Goal: Information Seeking & Learning: Learn about a topic

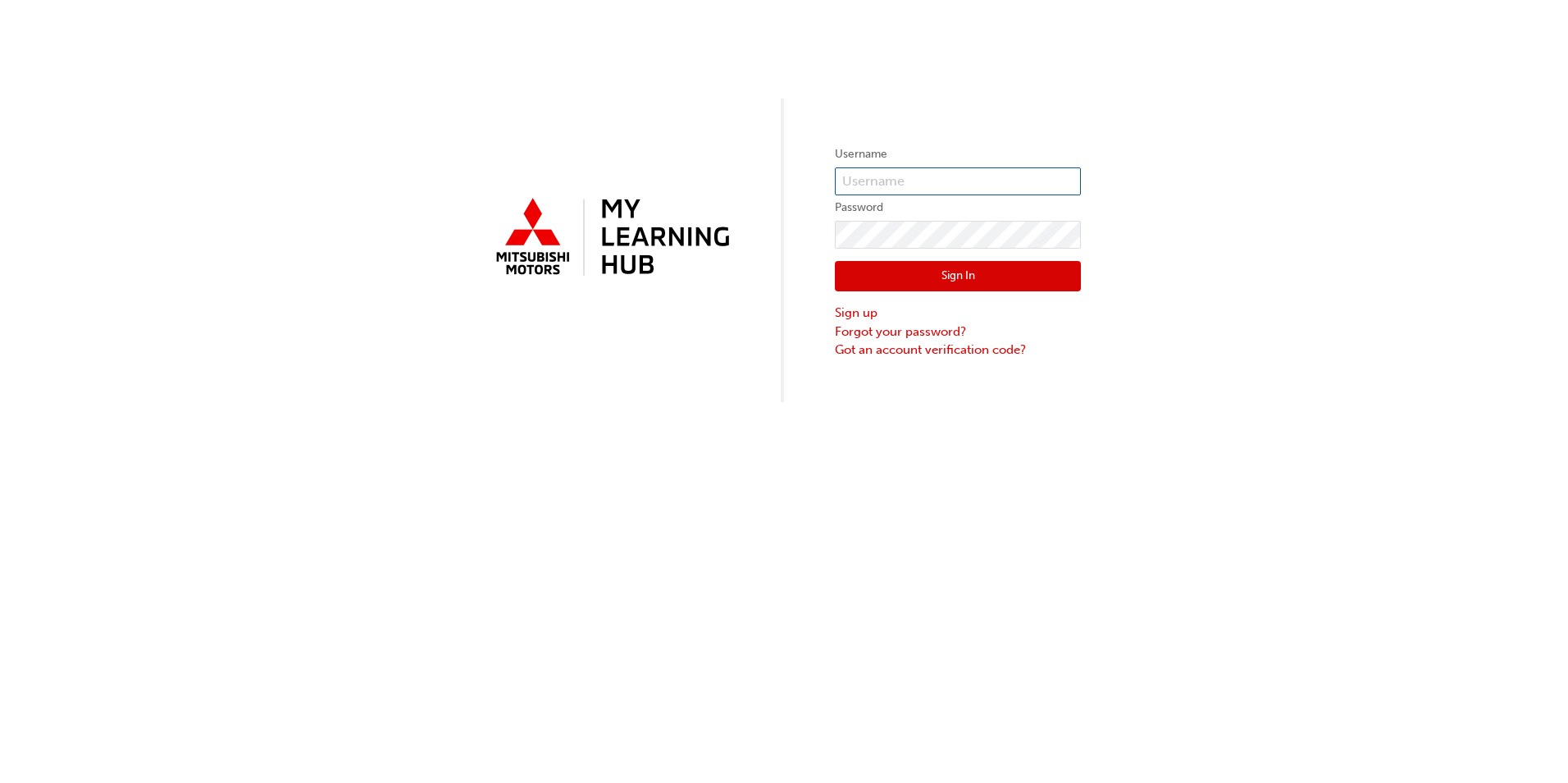
type input "0005600632"
click at [892, 276] on button "Sign In" at bounding box center [958, 277] width 246 height 31
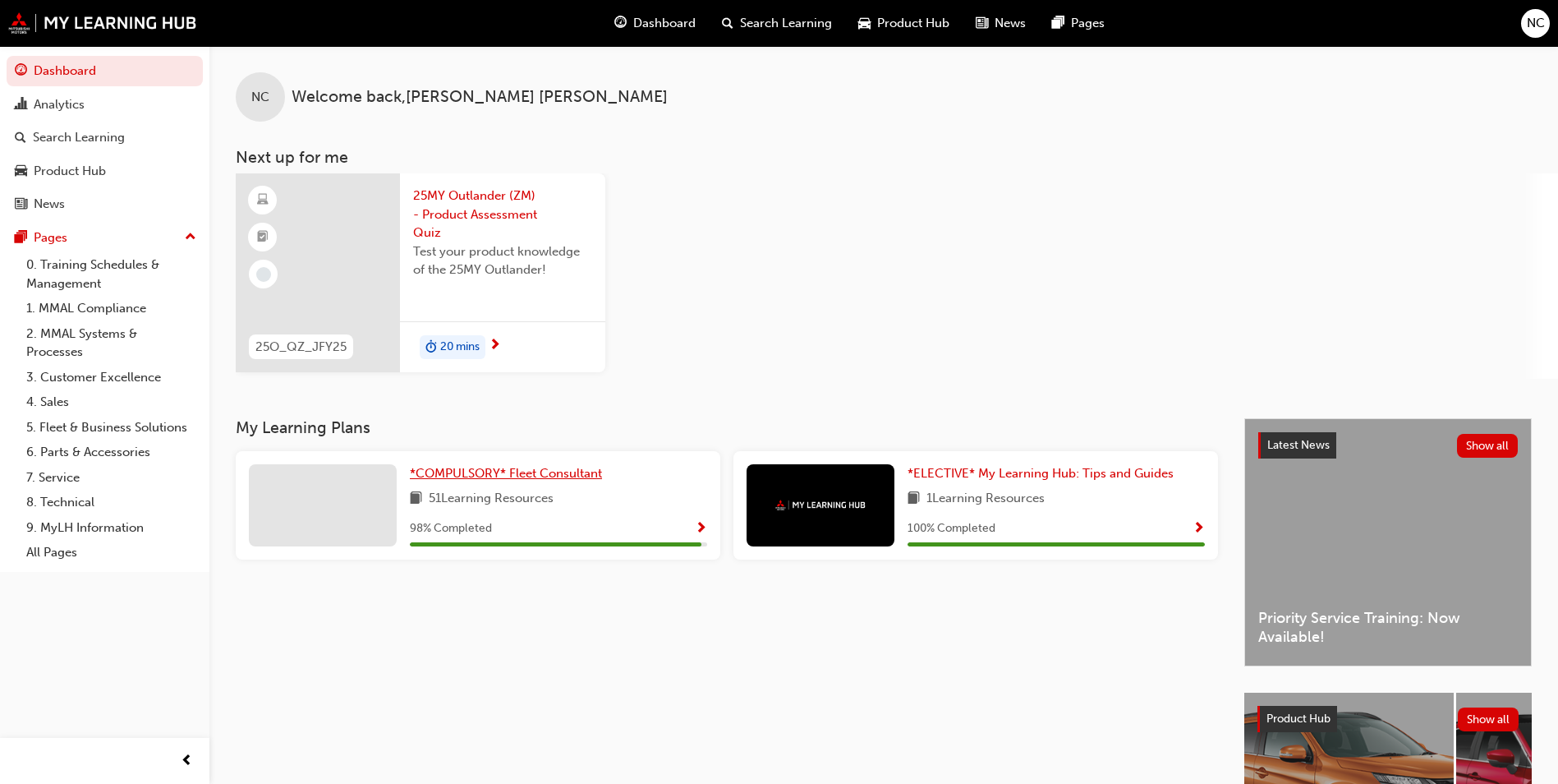
click at [534, 473] on span "*COMPULSORY* Fleet Consultant" at bounding box center [505, 473] width 192 height 15
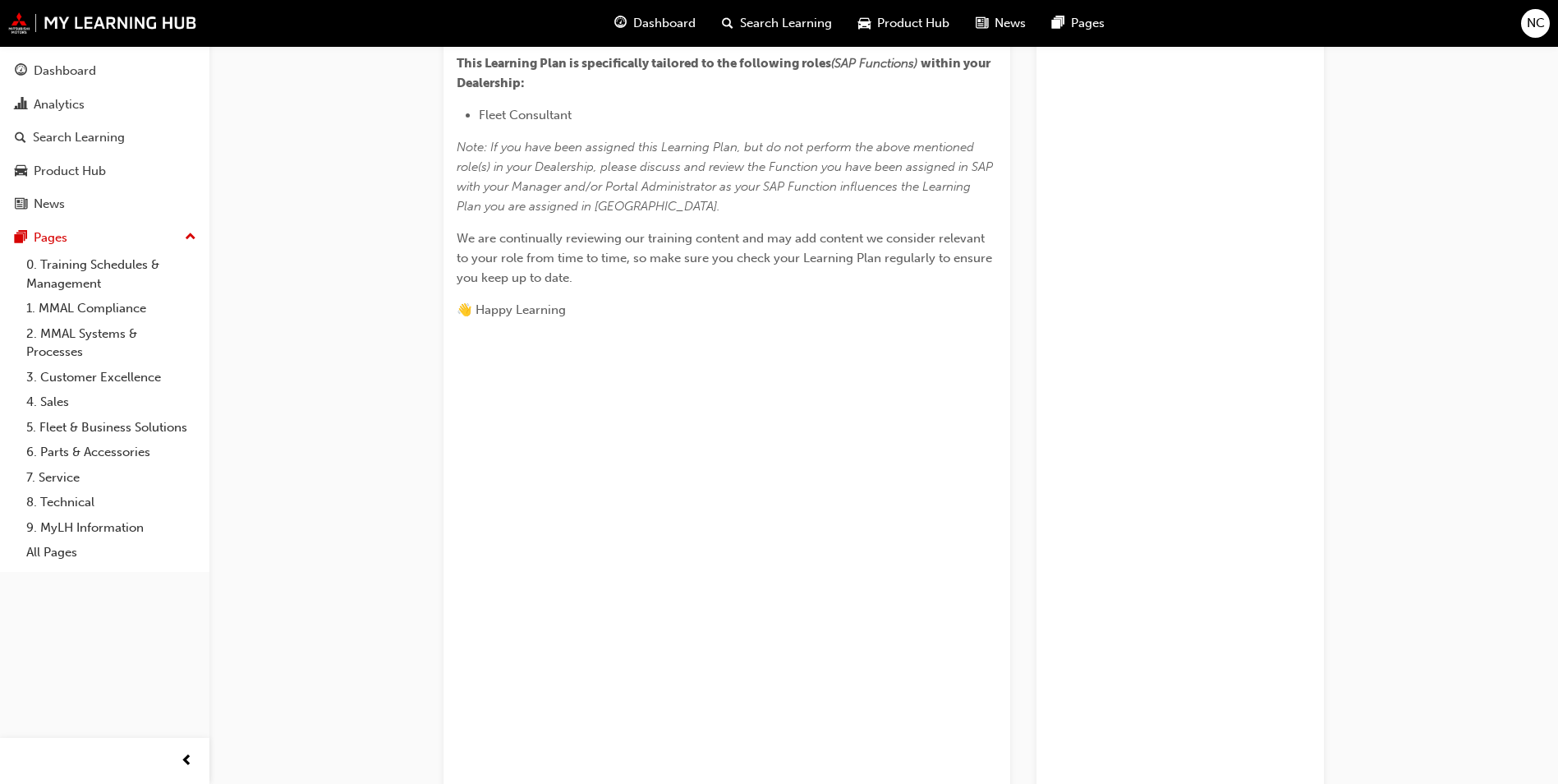
scroll to position [339, 0]
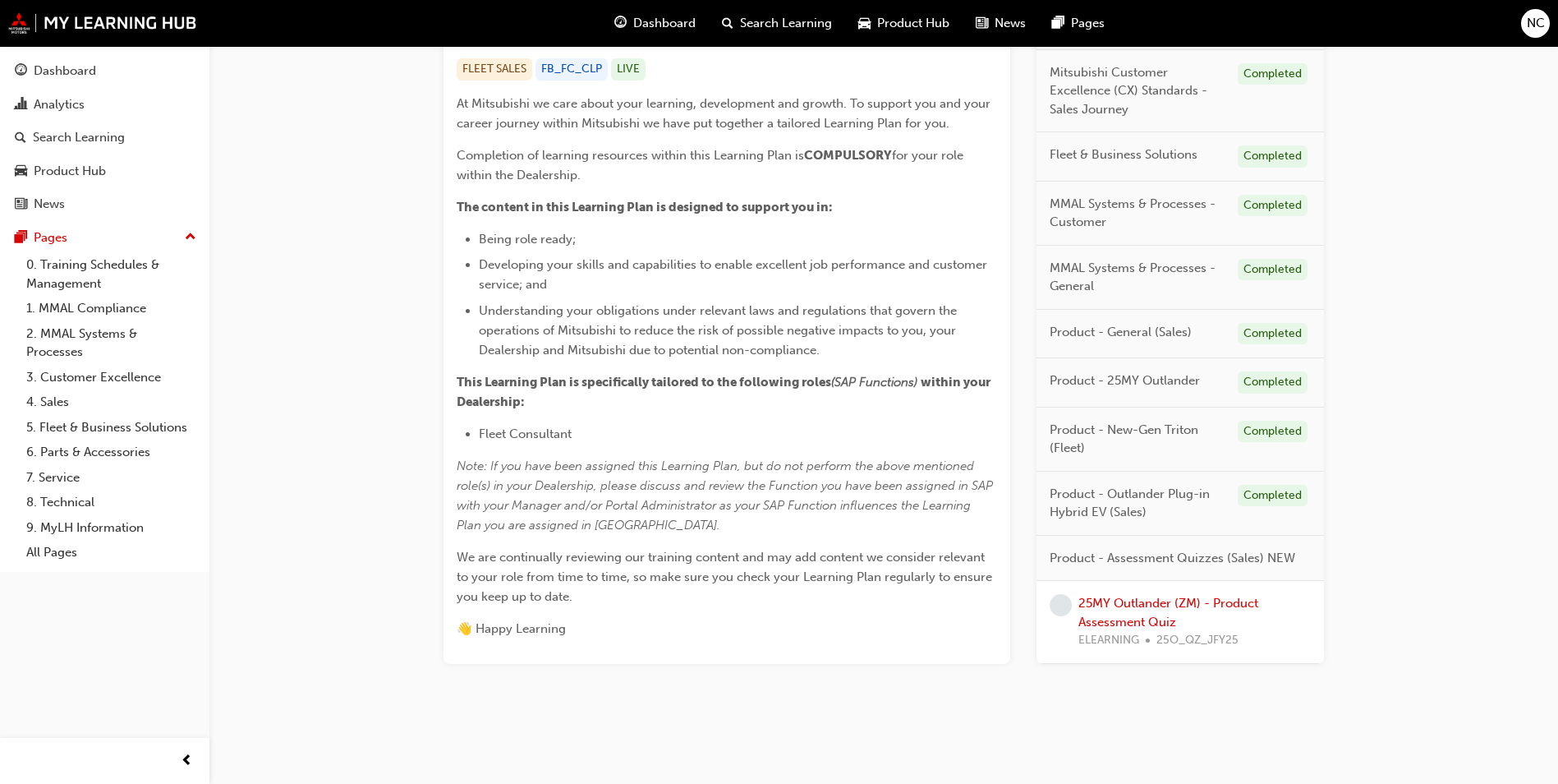
click at [1113, 611] on div "25MY Outlander (ZM) - Product Assessment Quiz ELEARNING 25O_QZ_JFY25" at bounding box center [1194, 621] width 233 height 56
click at [1128, 600] on link "25MY Outlander (ZM) - Product Assessment Quiz" at bounding box center [1168, 612] width 179 height 34
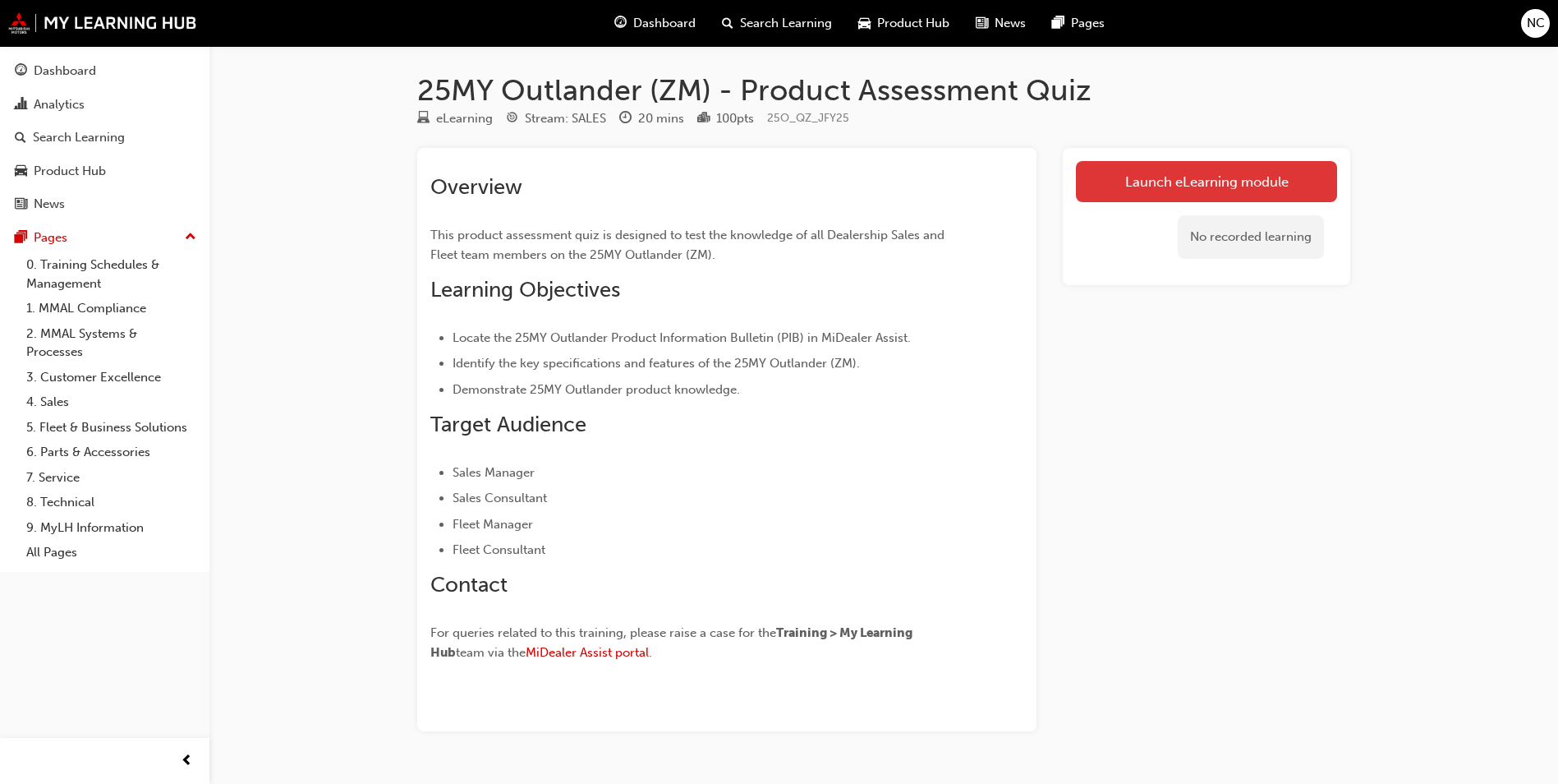
click at [1130, 174] on link "Launch eLearning module" at bounding box center [1206, 181] width 261 height 41
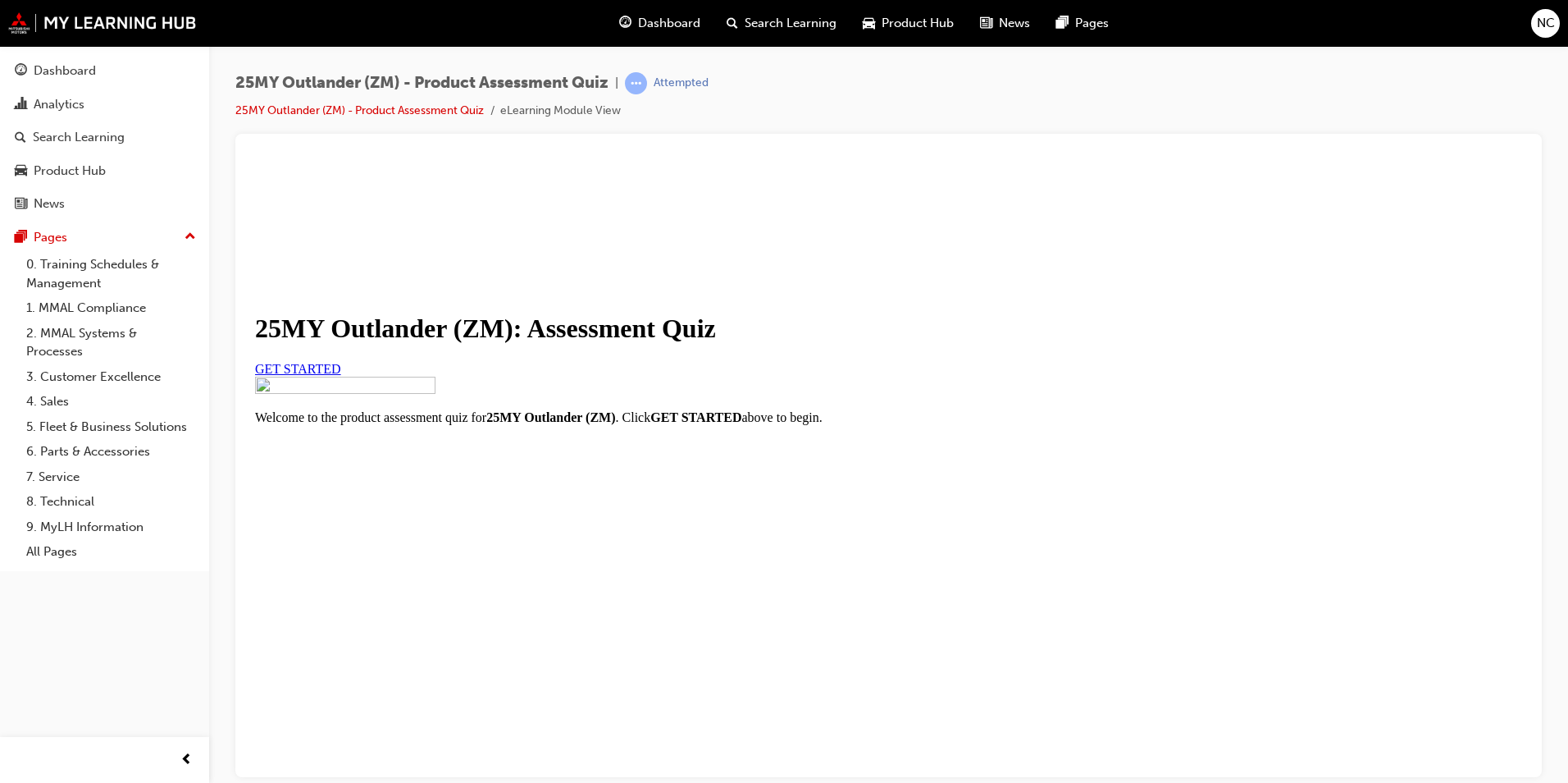
click at [341, 375] on span "GET STARTED" at bounding box center [299, 368] width 86 height 14
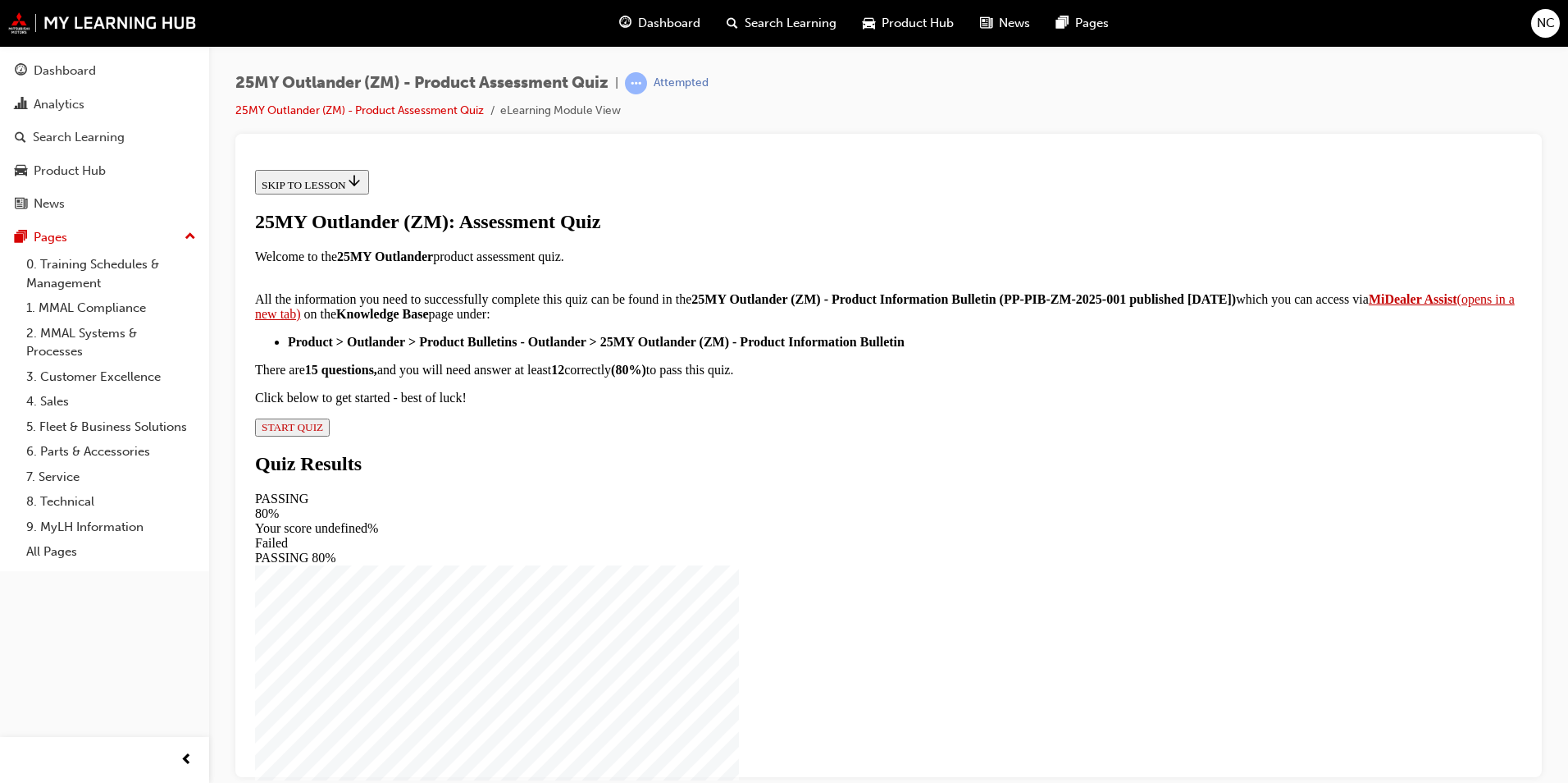
scroll to position [238, 0]
click at [323, 432] on span "START QUIZ" at bounding box center [292, 426] width 62 height 12
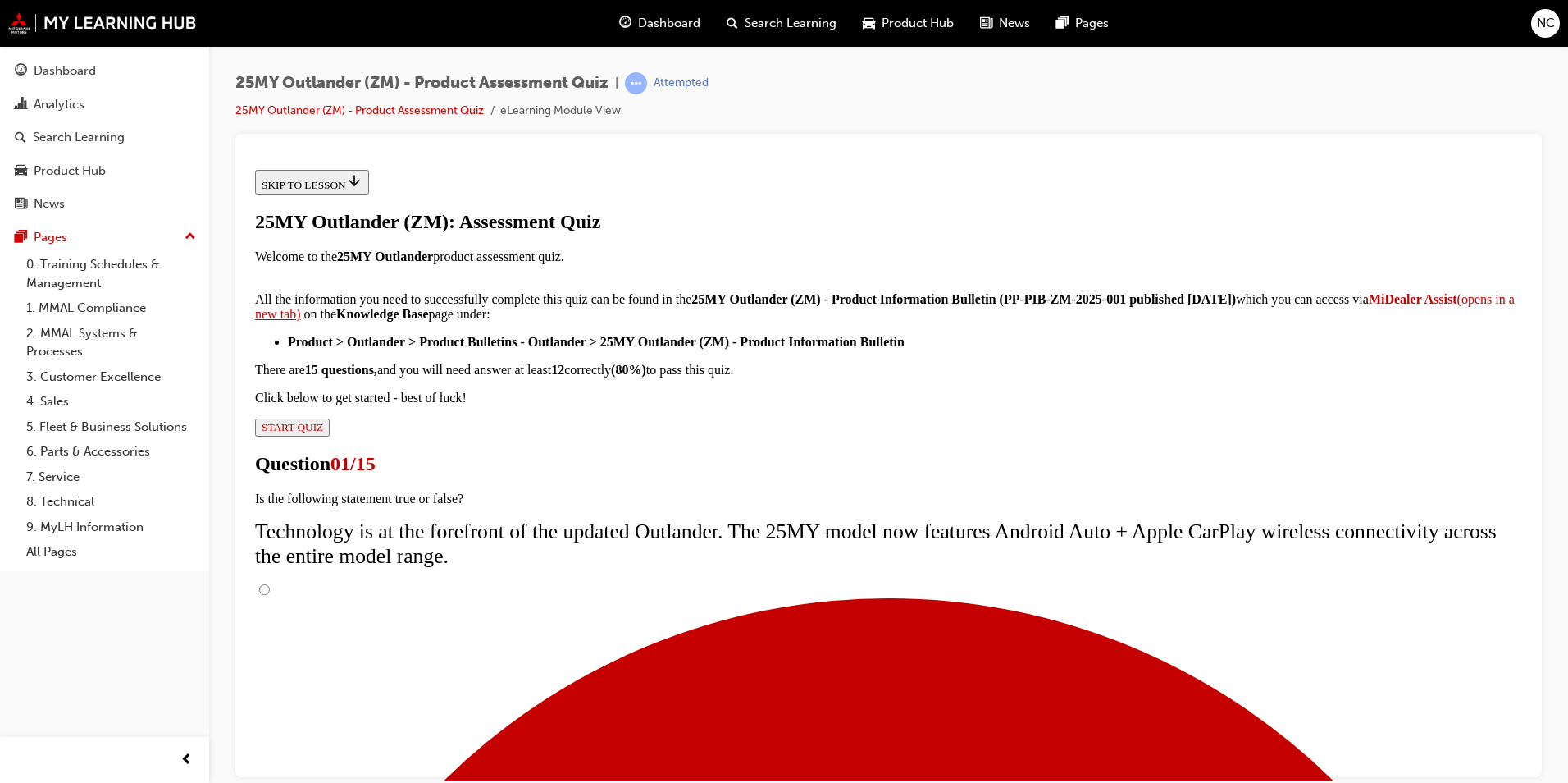
scroll to position [111, 0]
click at [270, 584] on input "True" at bounding box center [265, 589] width 11 height 11
radio input "true"
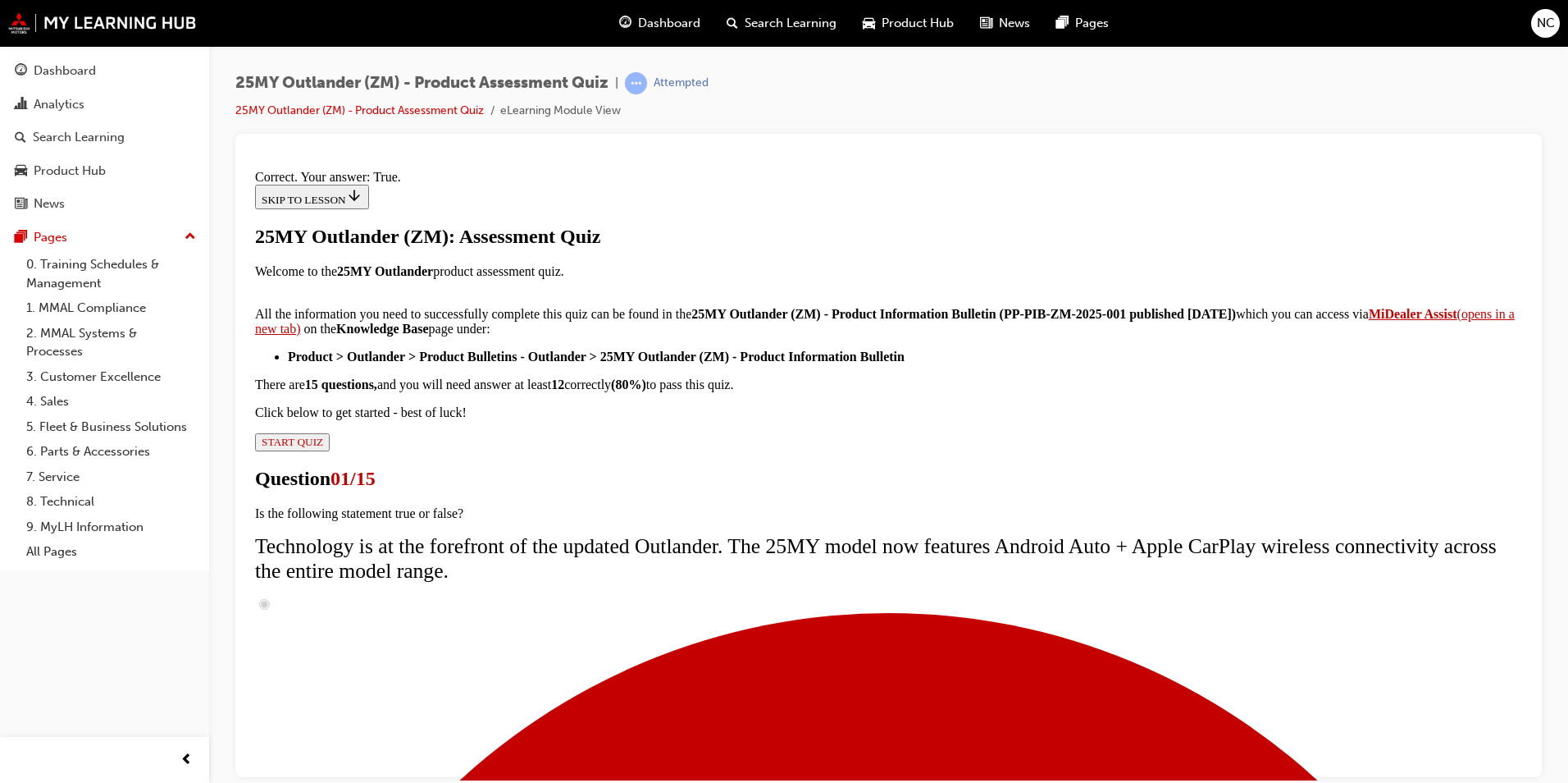
scroll to position [164, 0]
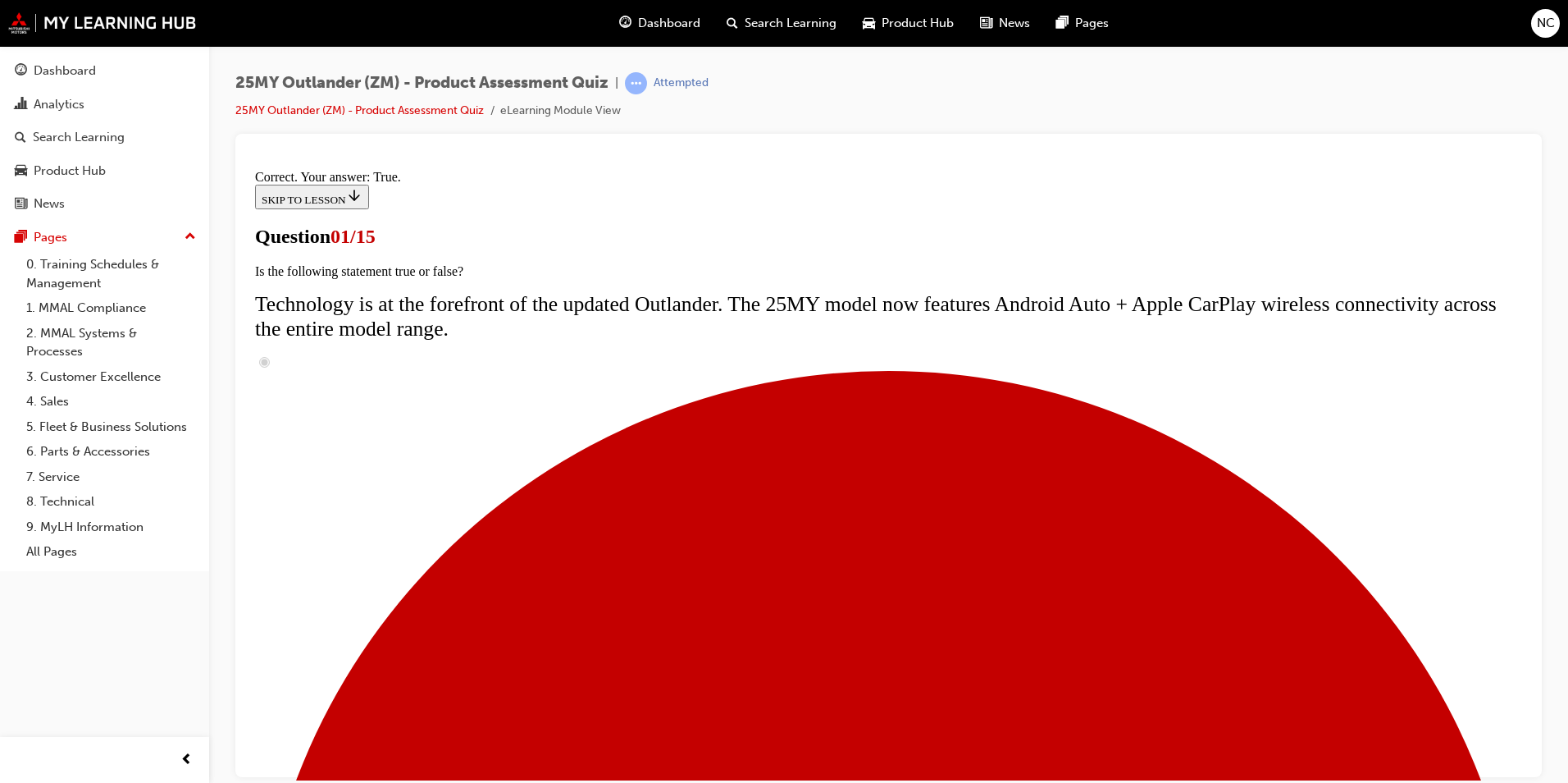
scroll to position [115, 0]
radio input "true"
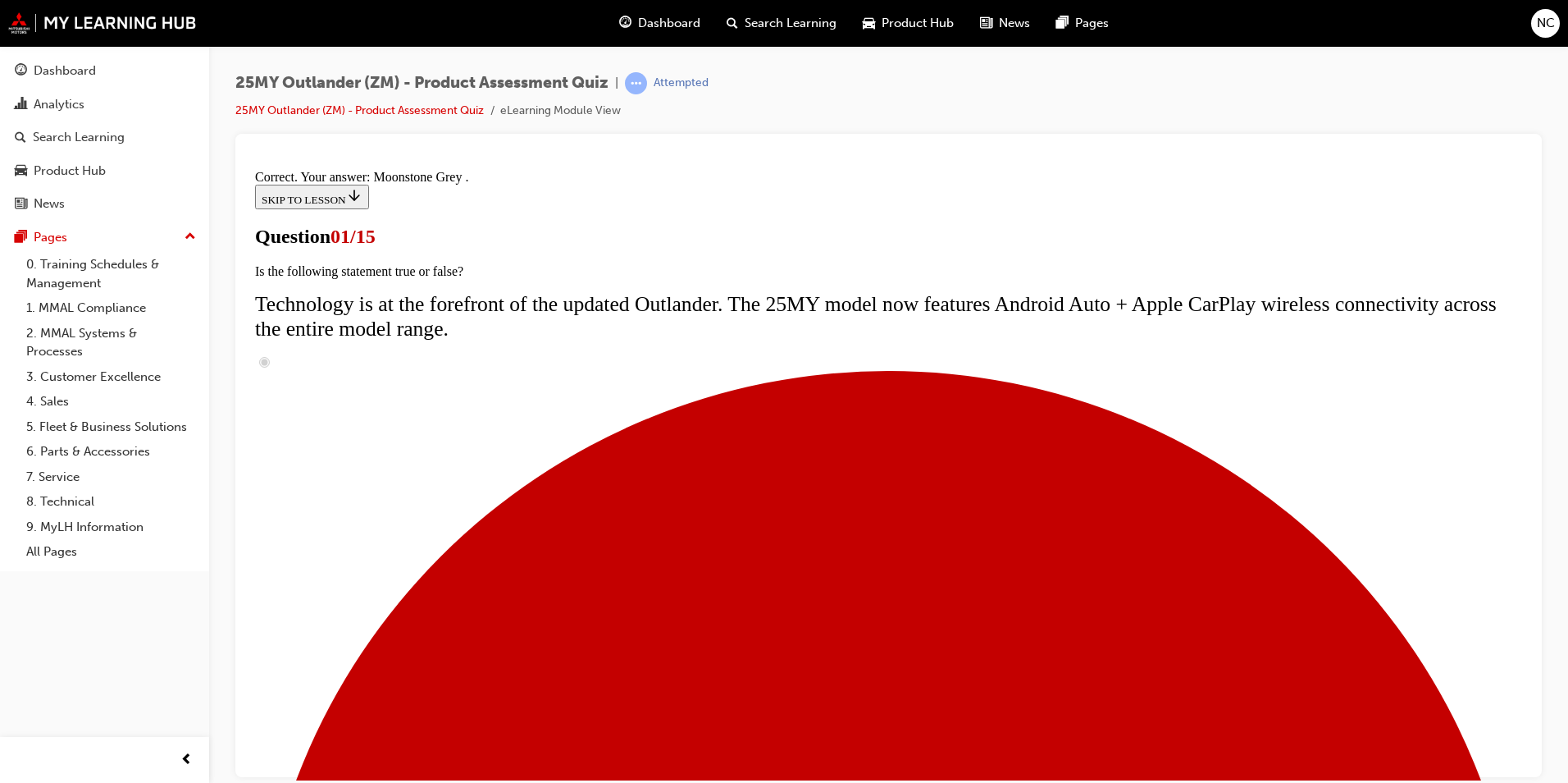
scroll to position [370, 0]
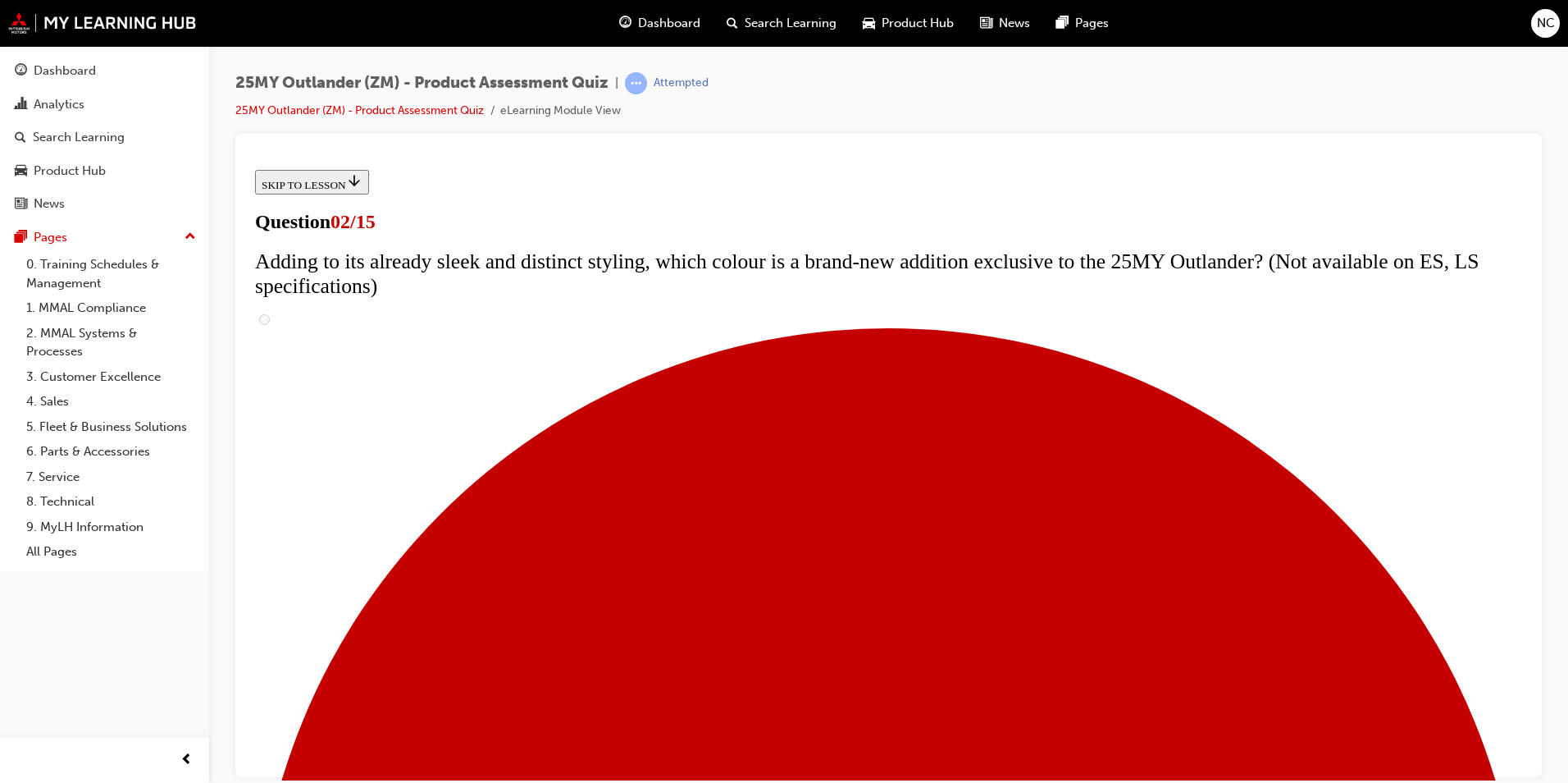
scroll to position [210, 0]
drag, startPoint x: 629, startPoint y: 343, endPoint x: 626, endPoint y: 403, distance: 60.1
checkbox input "true"
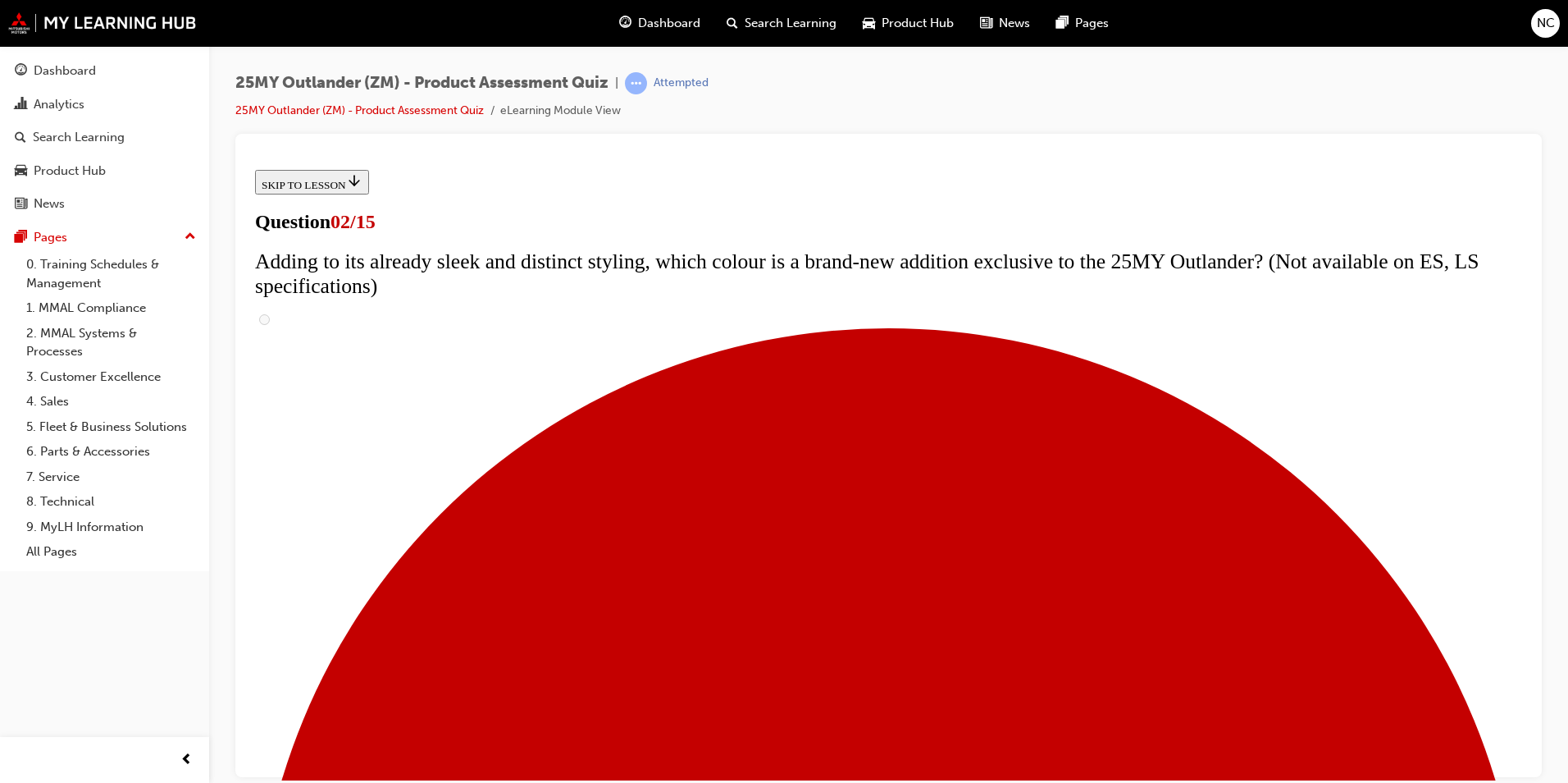
checkbox input "true"
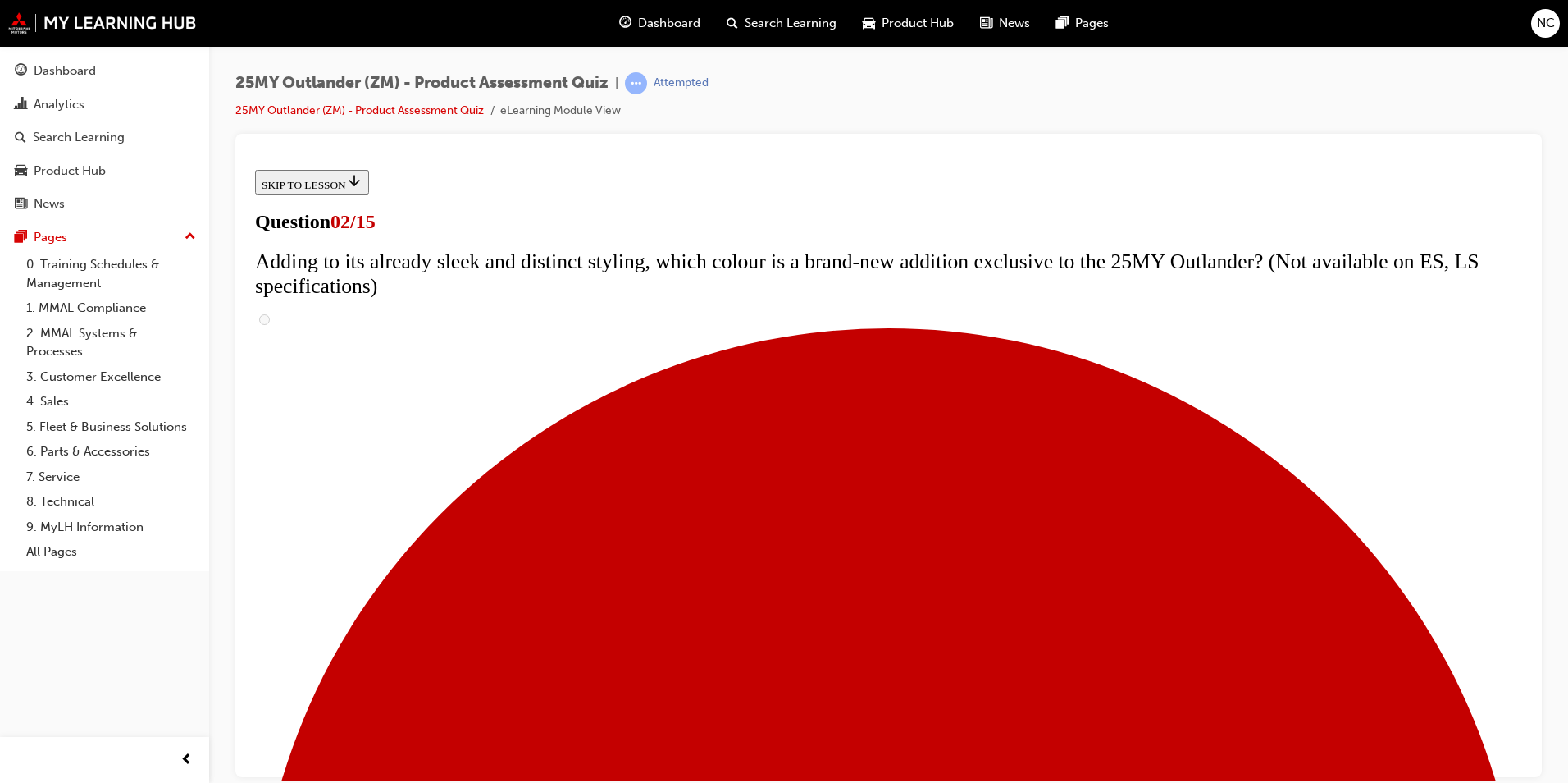
checkbox input "true"
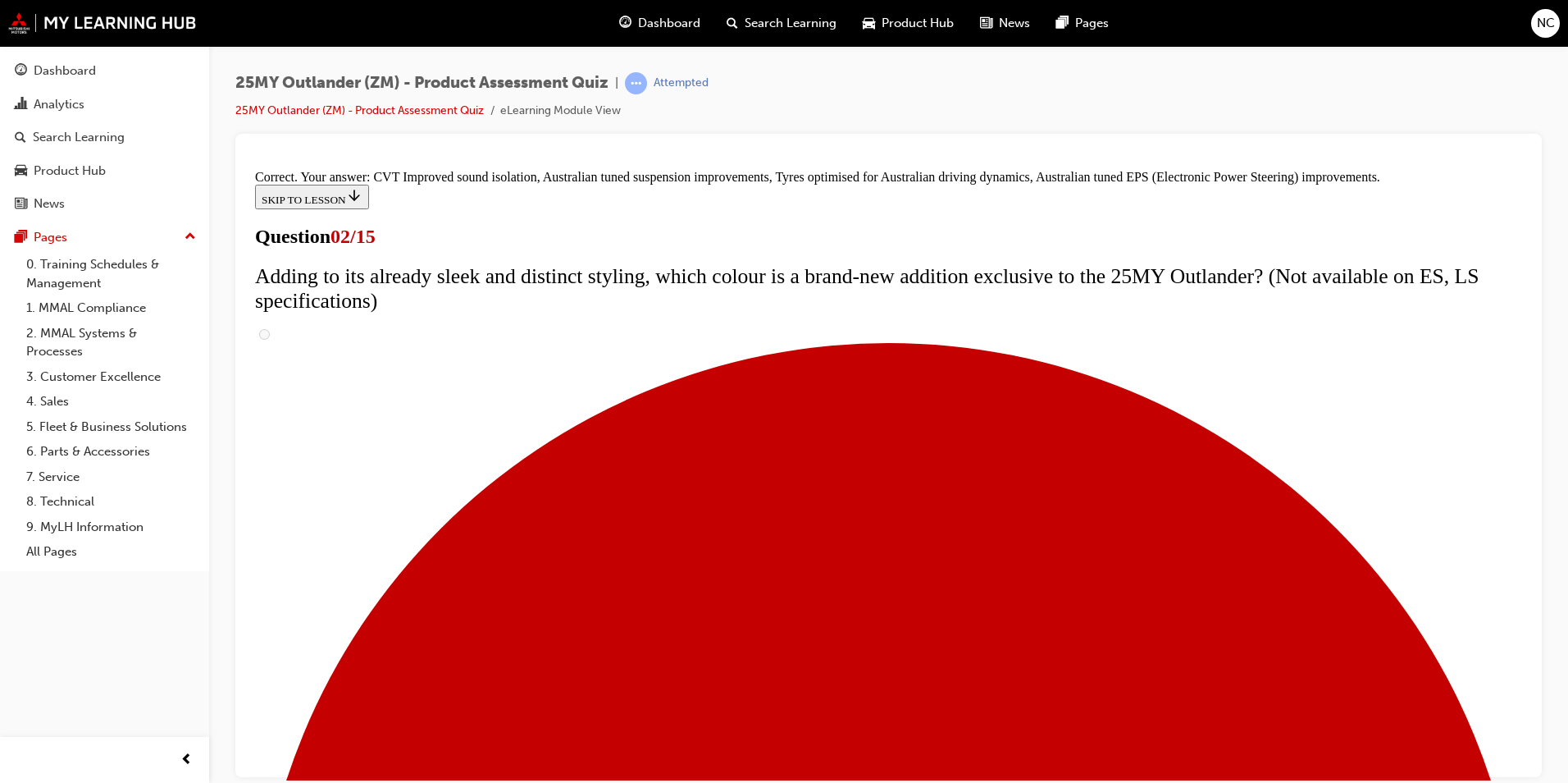
scroll to position [344, 0]
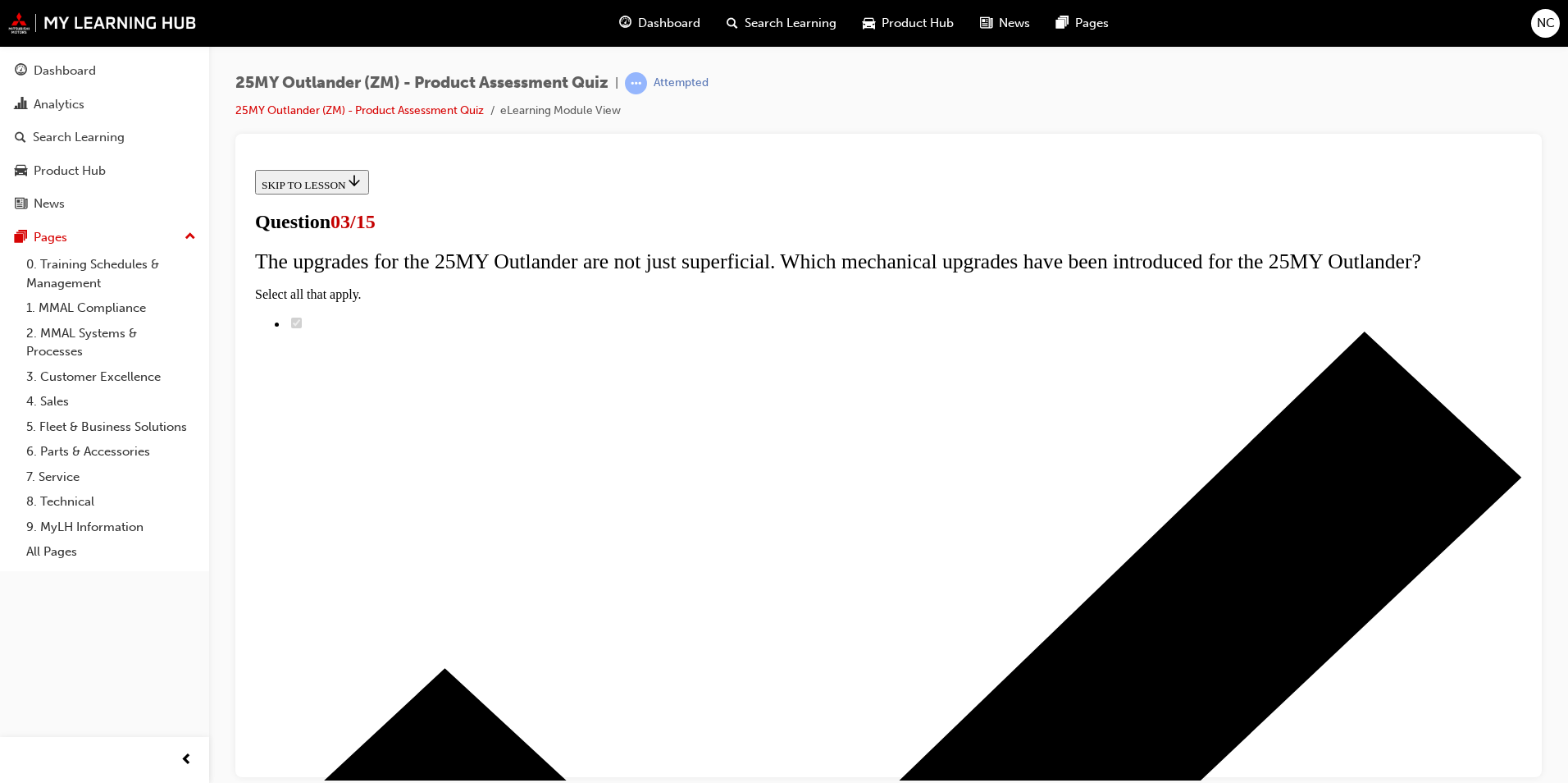
radio input "true"
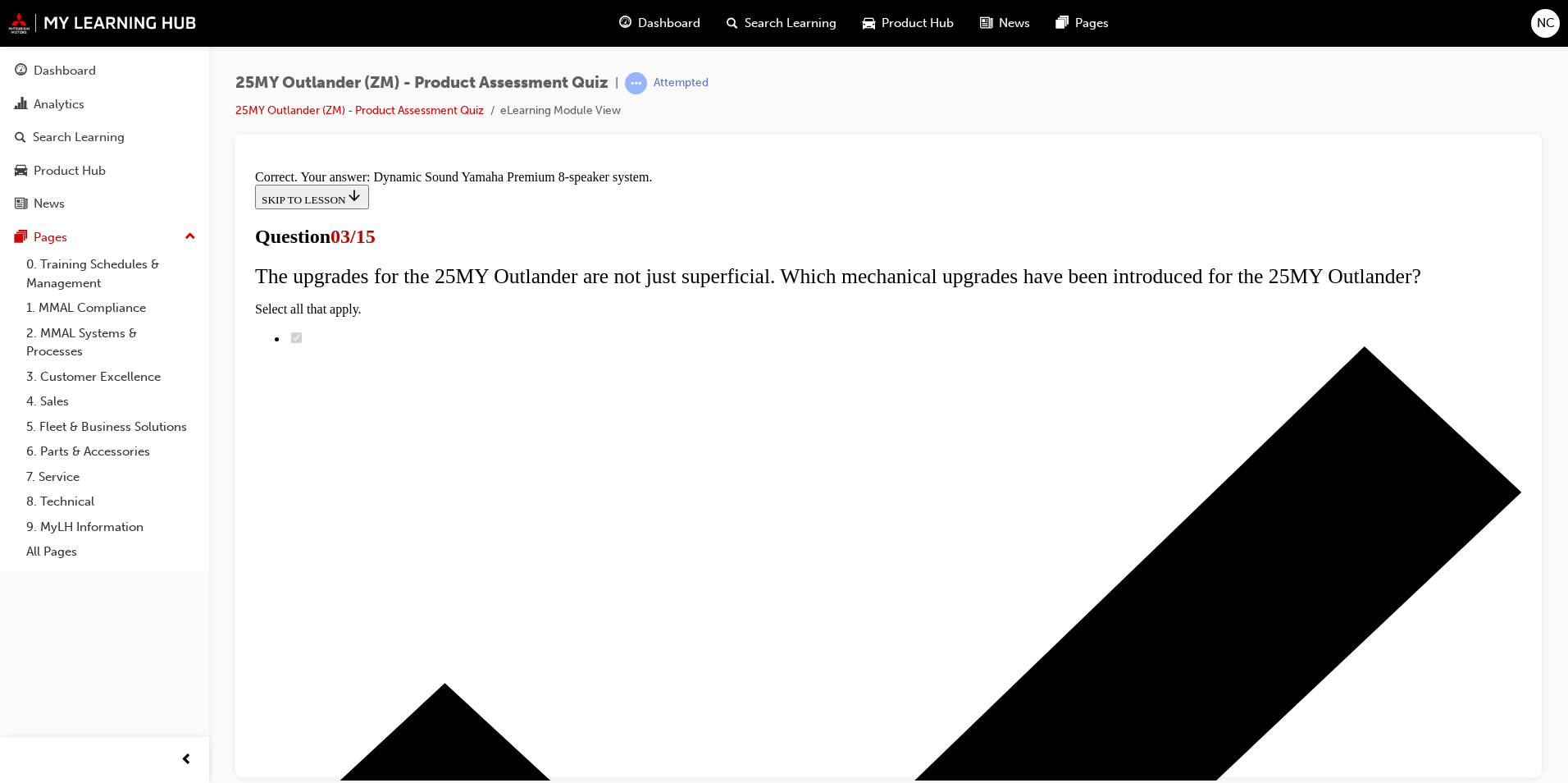
scroll to position [239, 0]
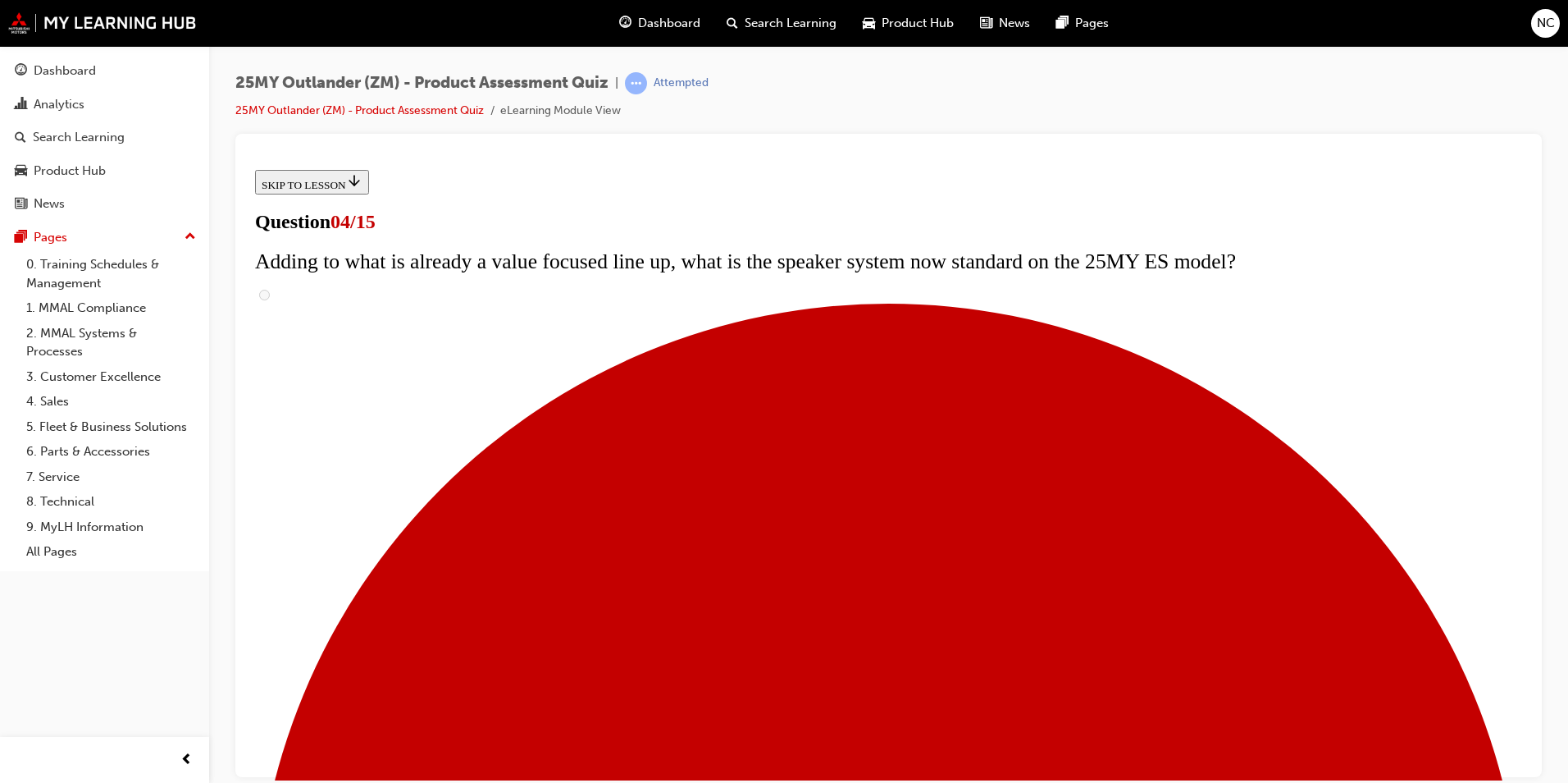
scroll to position [82, 0]
checkbox input "true"
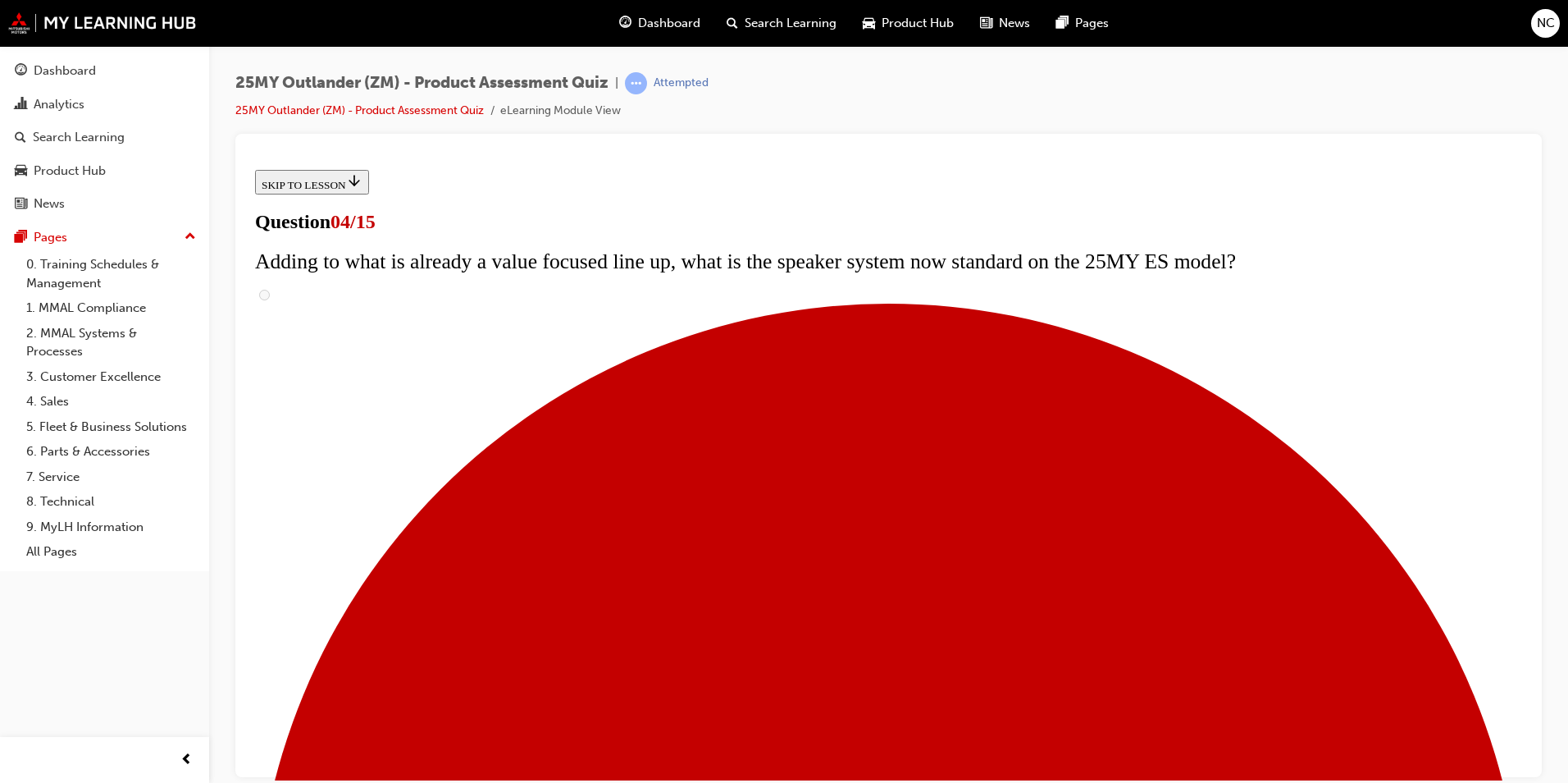
checkbox input "true"
drag, startPoint x: 625, startPoint y: 599, endPoint x: 604, endPoint y: 603, distance: 21.4
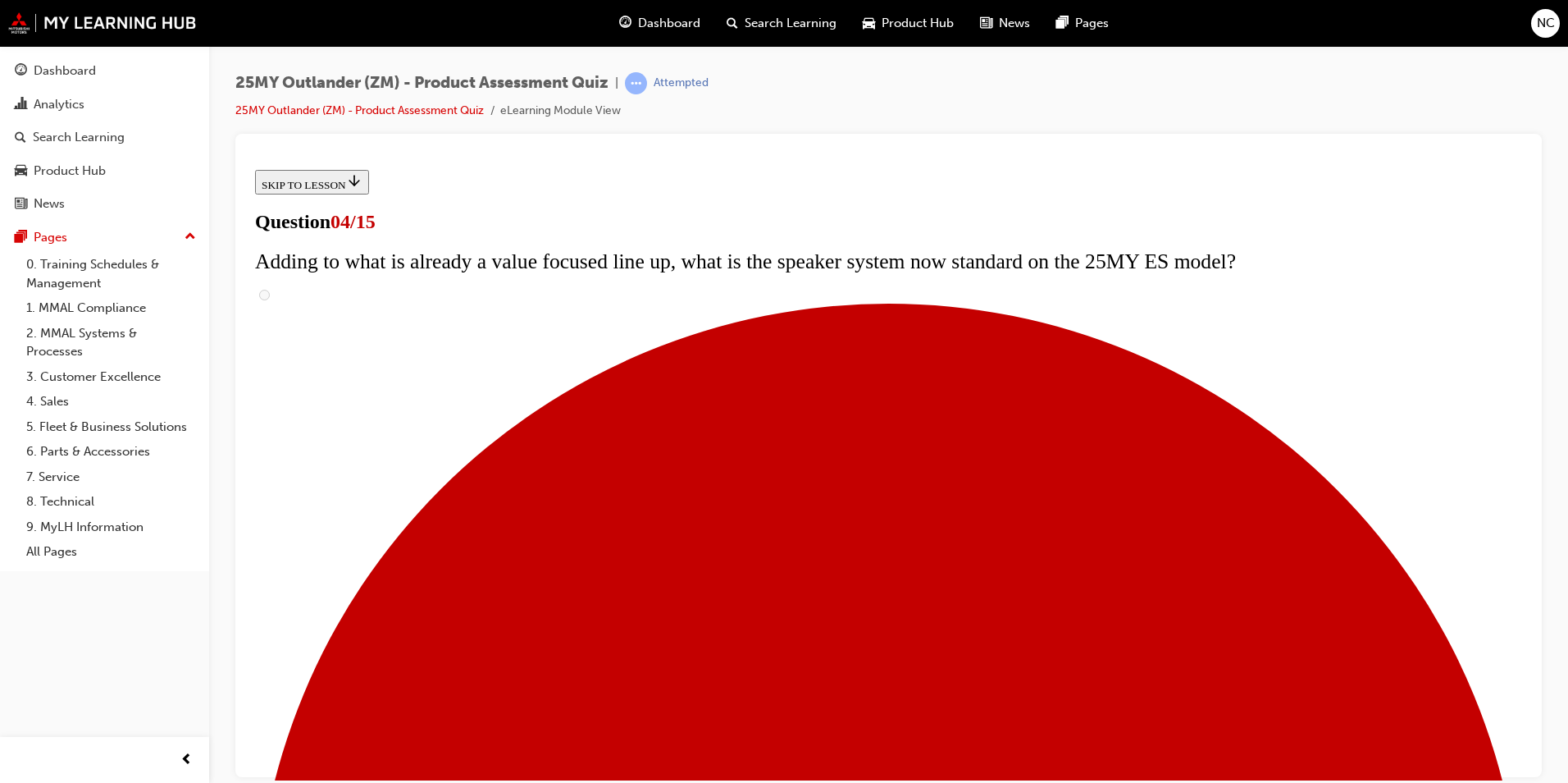
checkbox input "true"
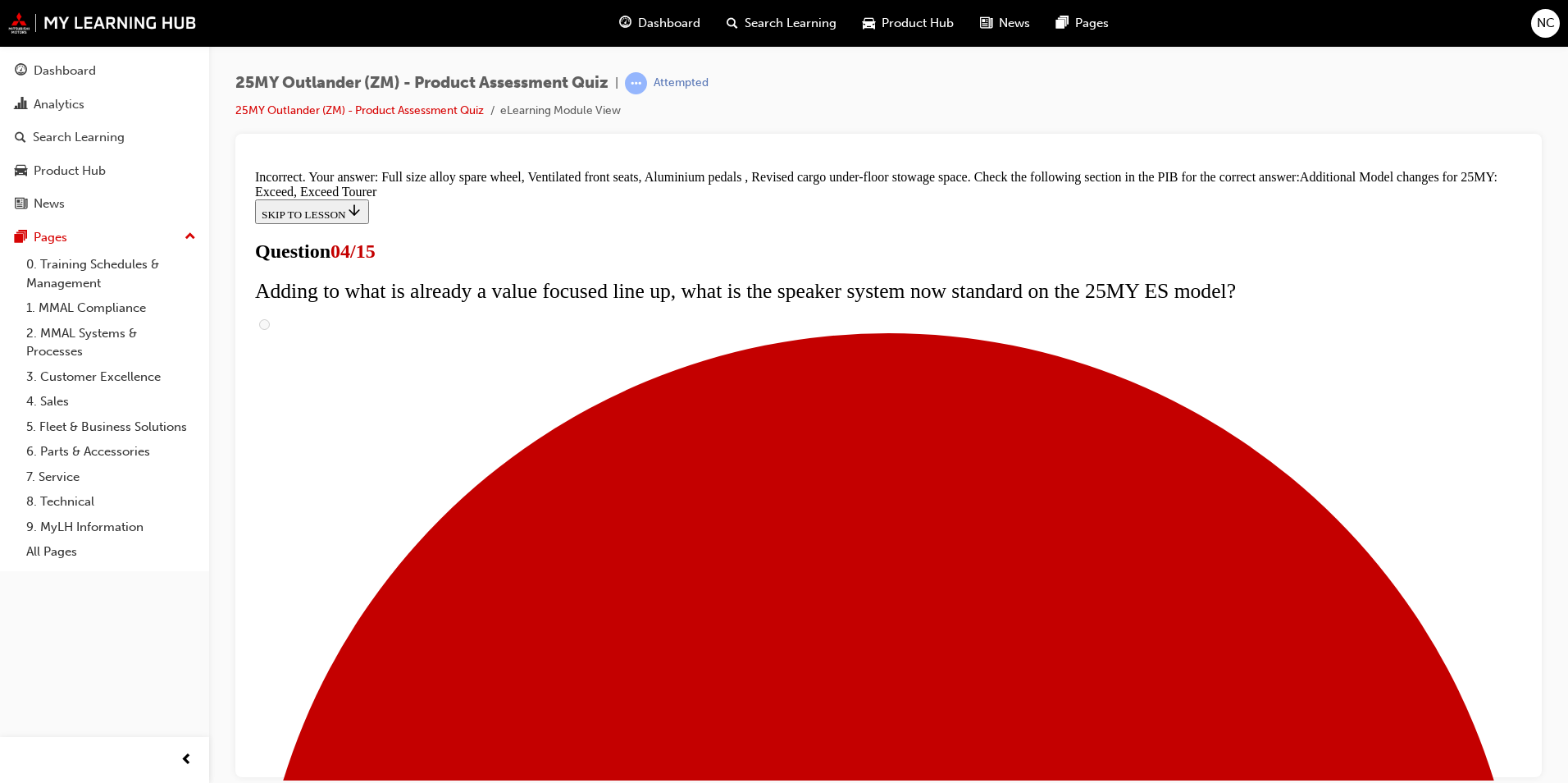
scroll to position [592, 0]
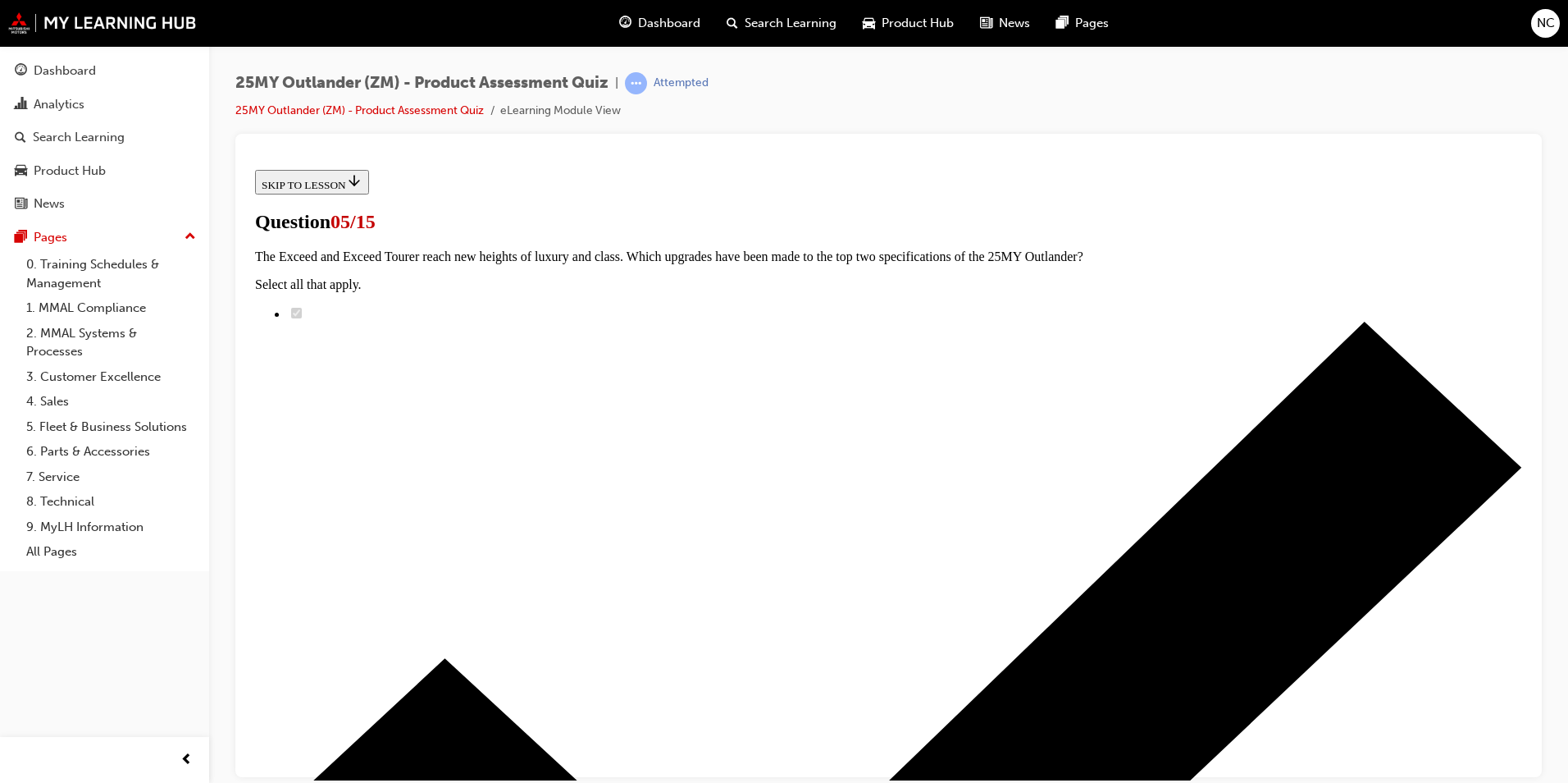
scroll to position [246, 0]
radio input "true"
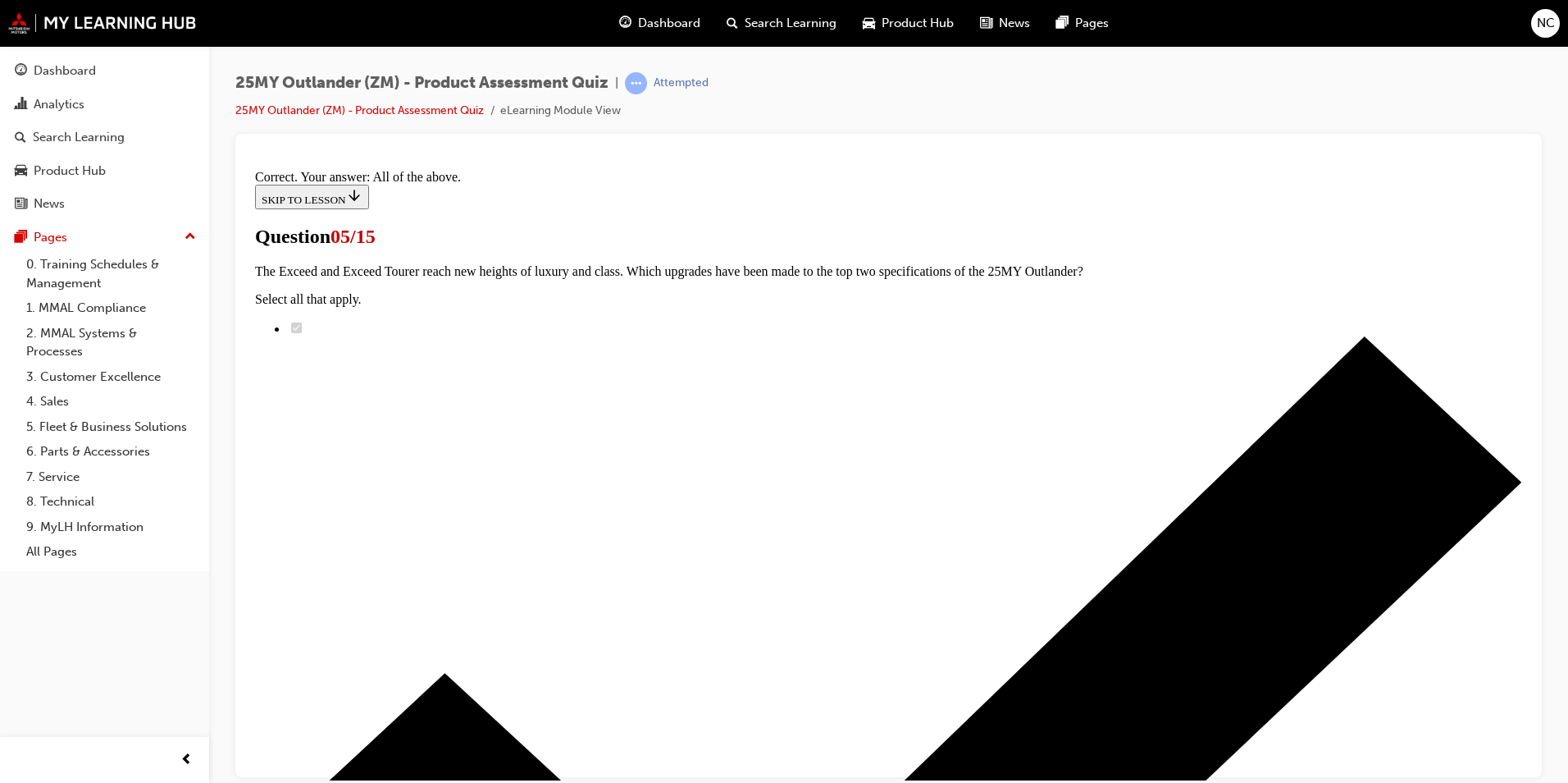
scroll to position [370, 0]
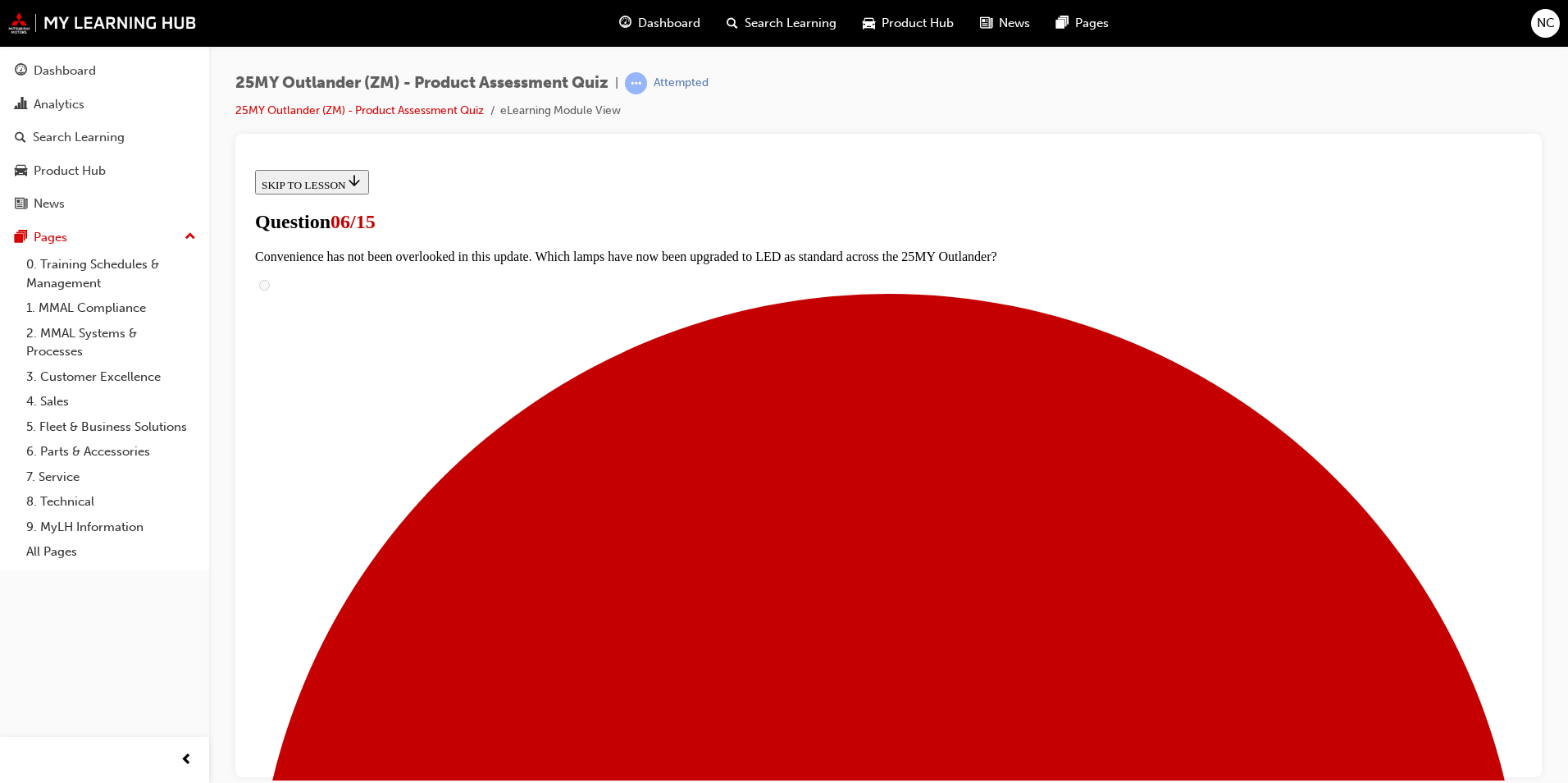
scroll to position [328, 0]
radio input "true"
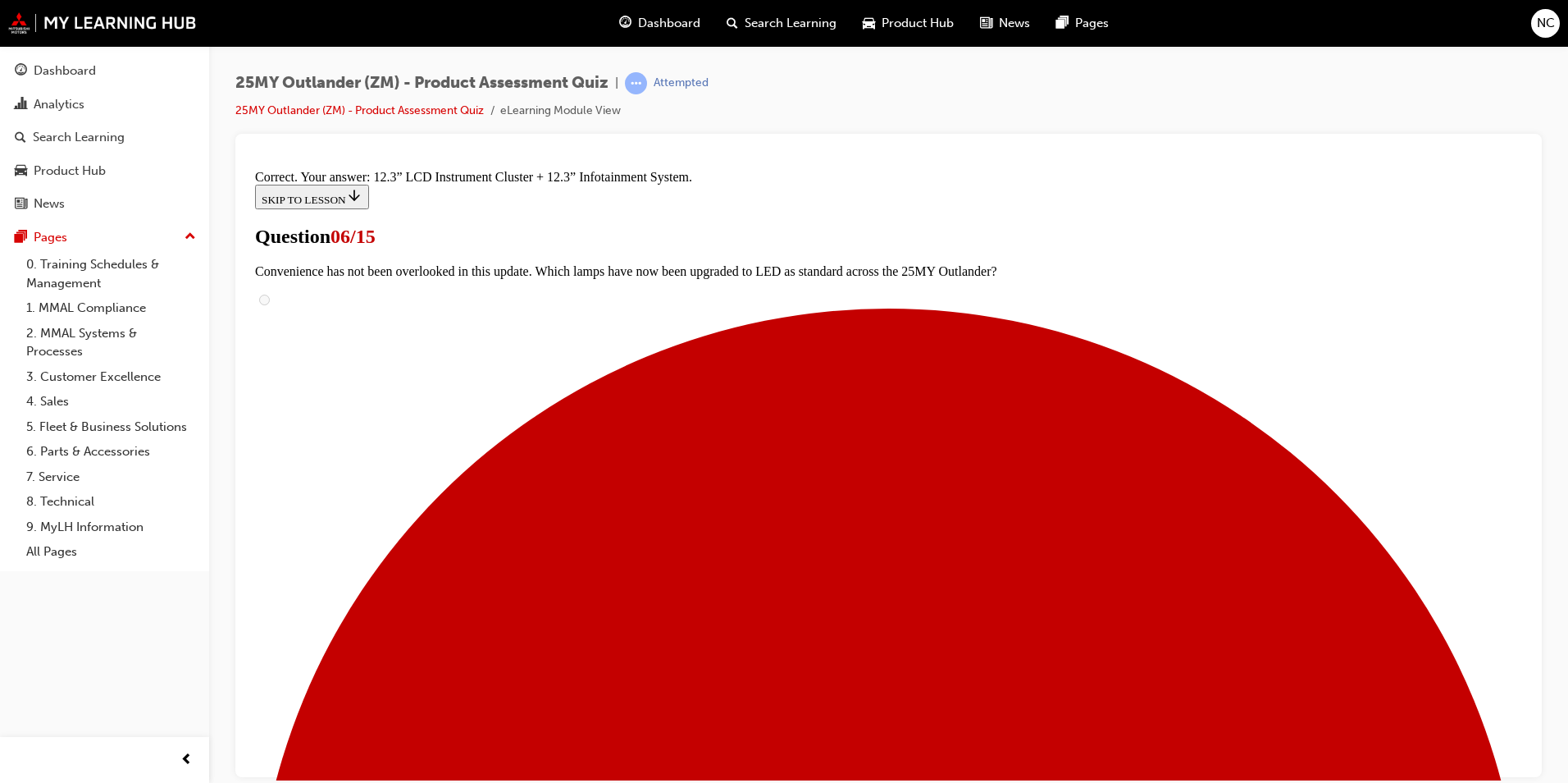
scroll to position [525, 0]
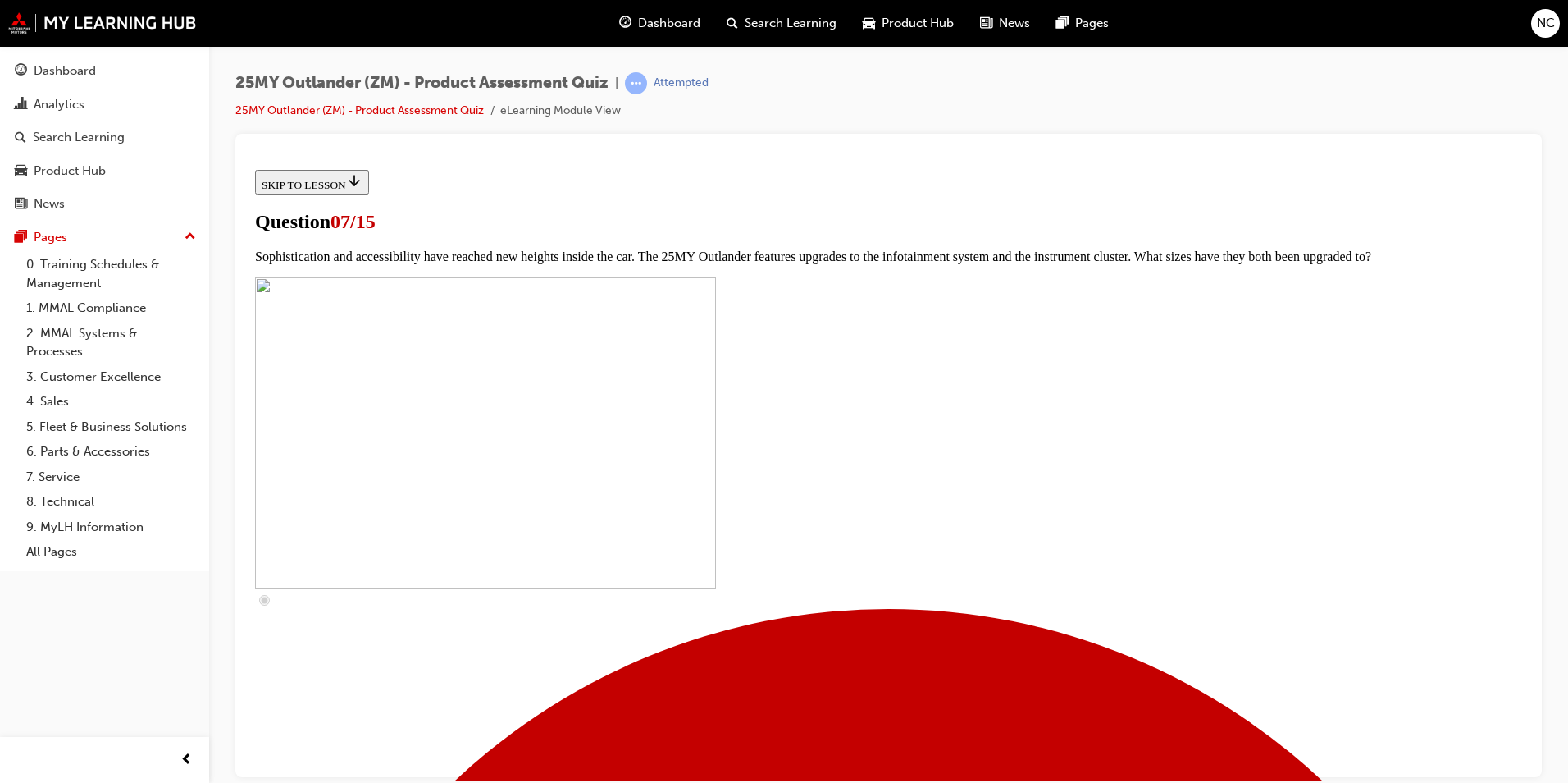
scroll to position [410, 0]
checkbox input "true"
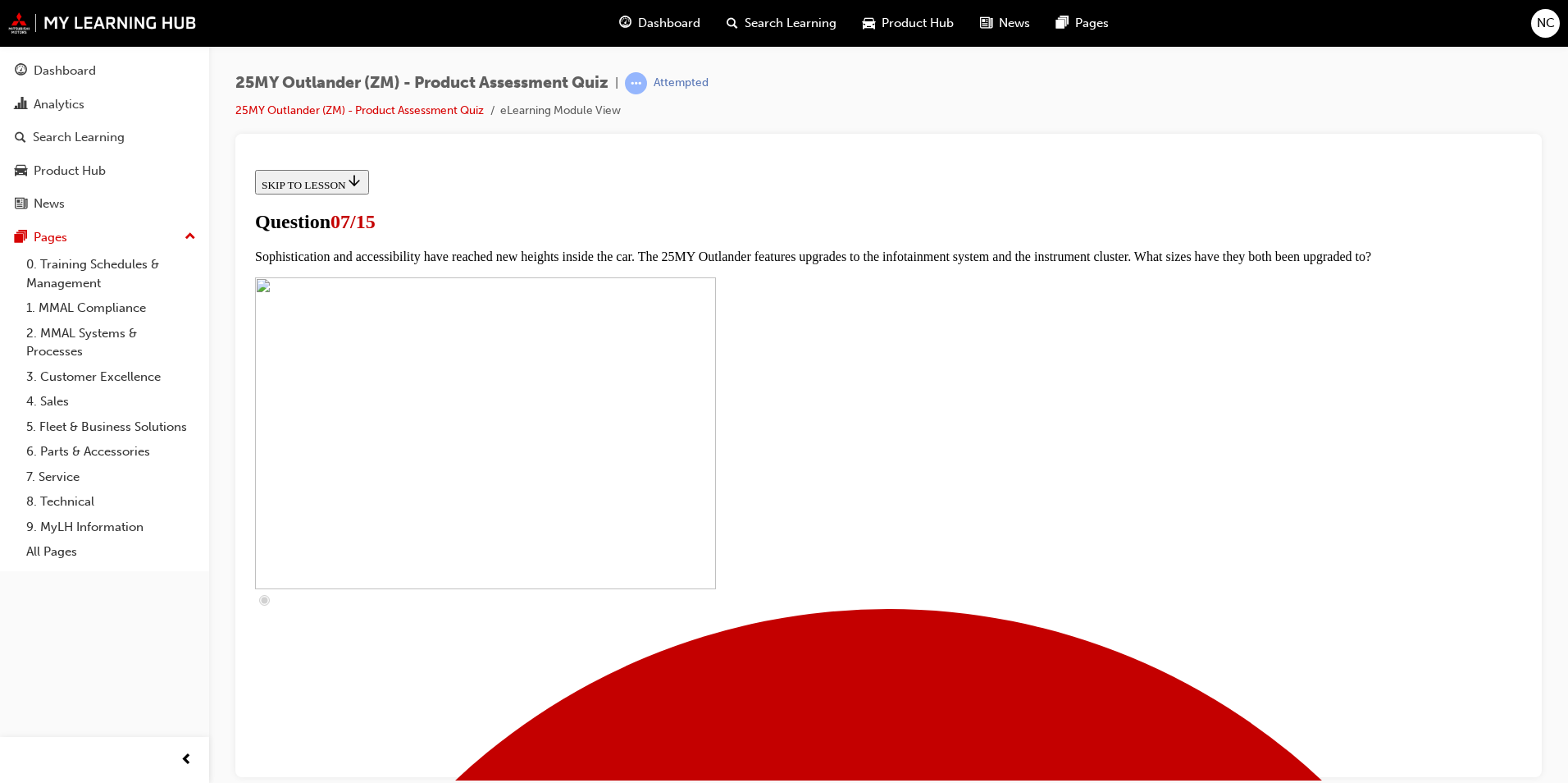
checkbox input "true"
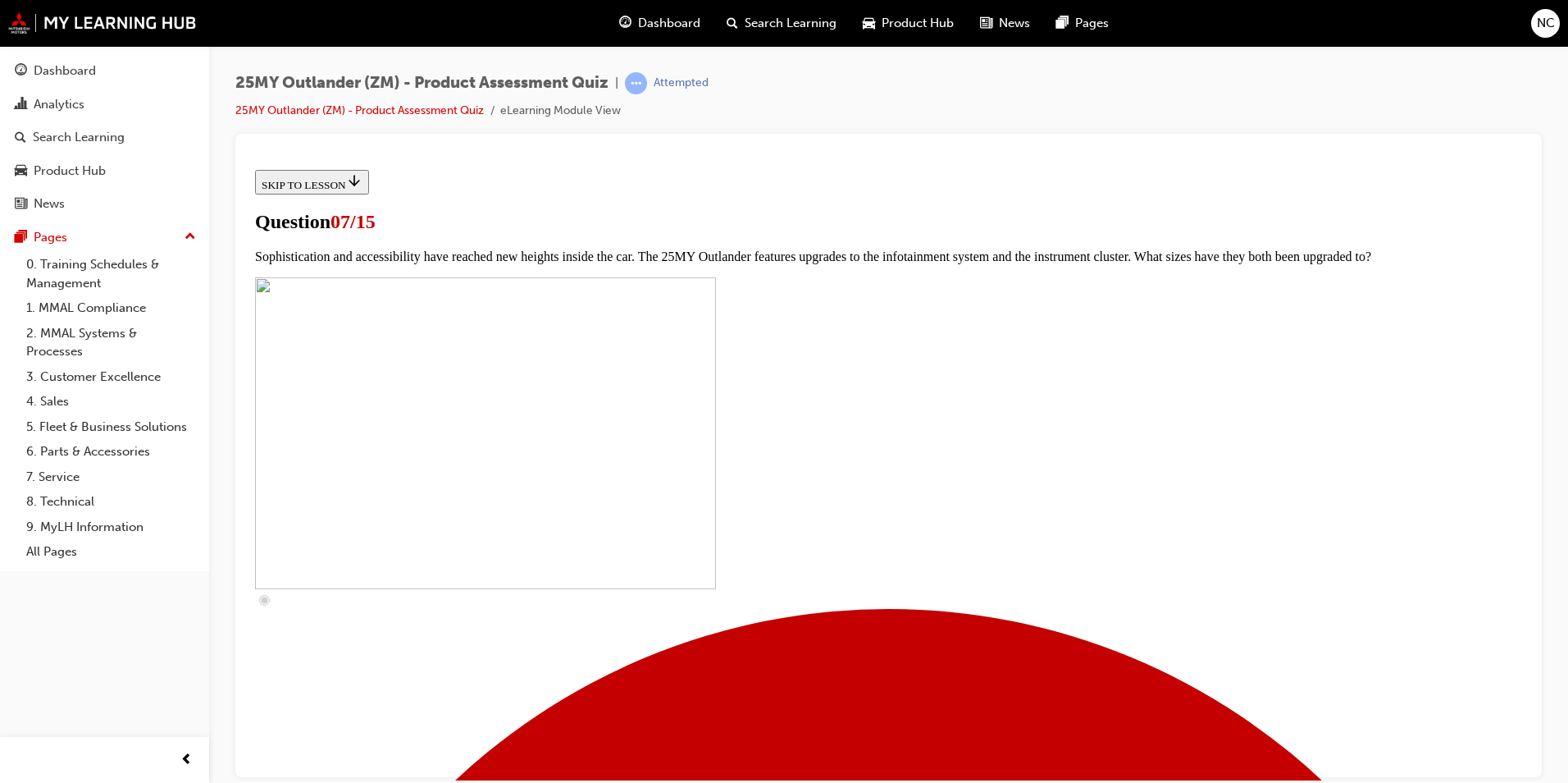
checkbox input "true"
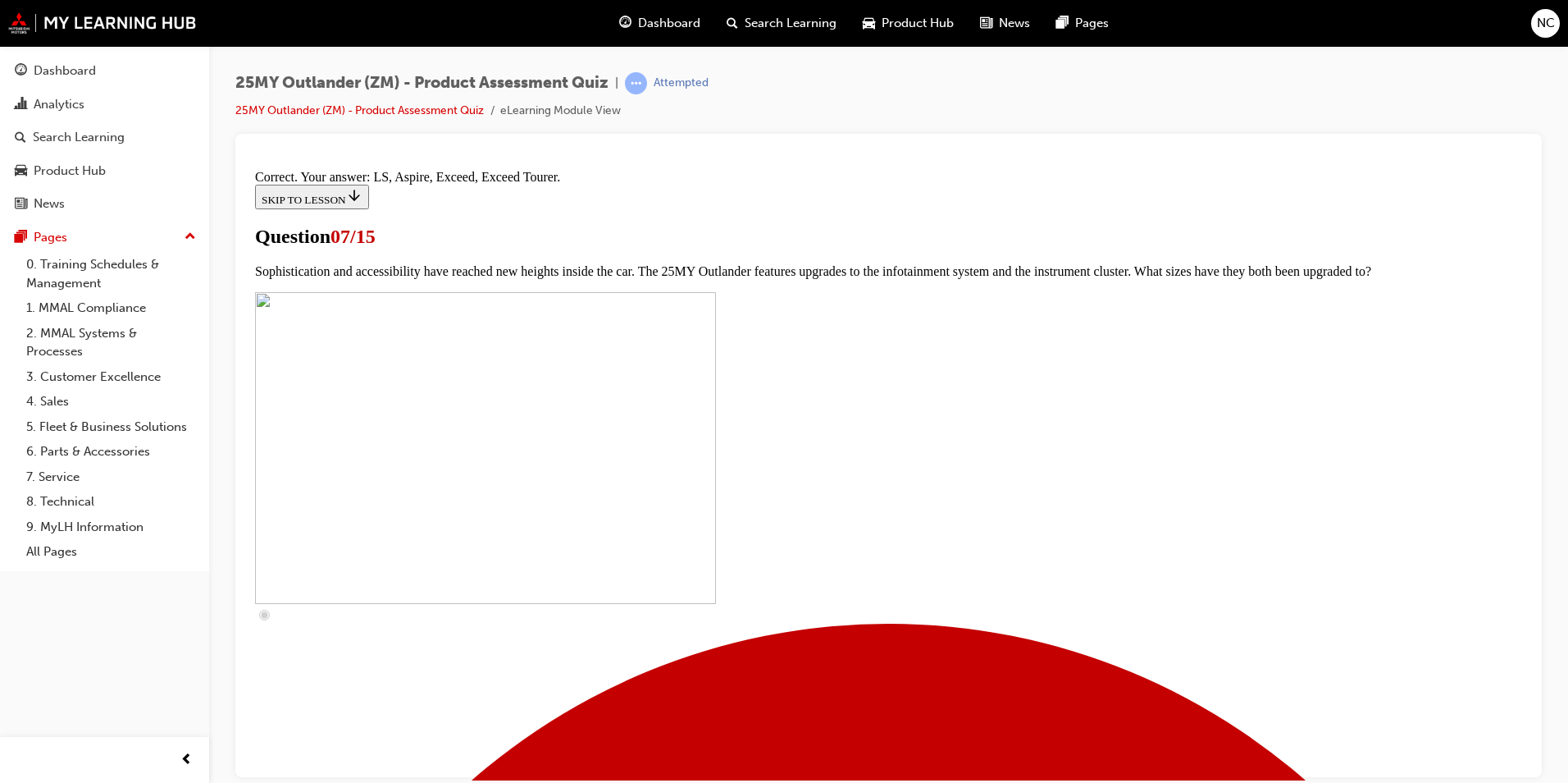
scroll to position [712, 0]
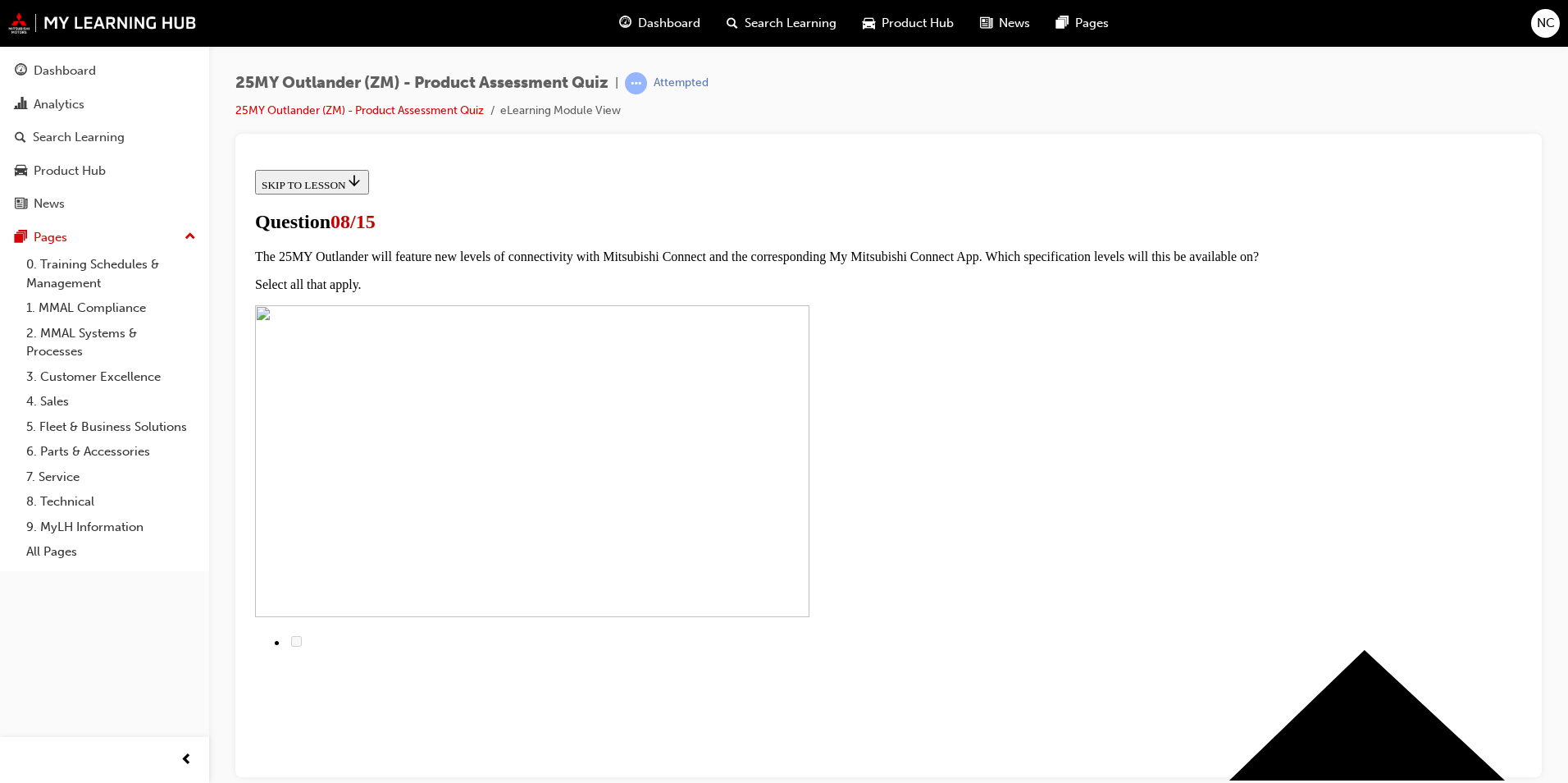
radio input "true"
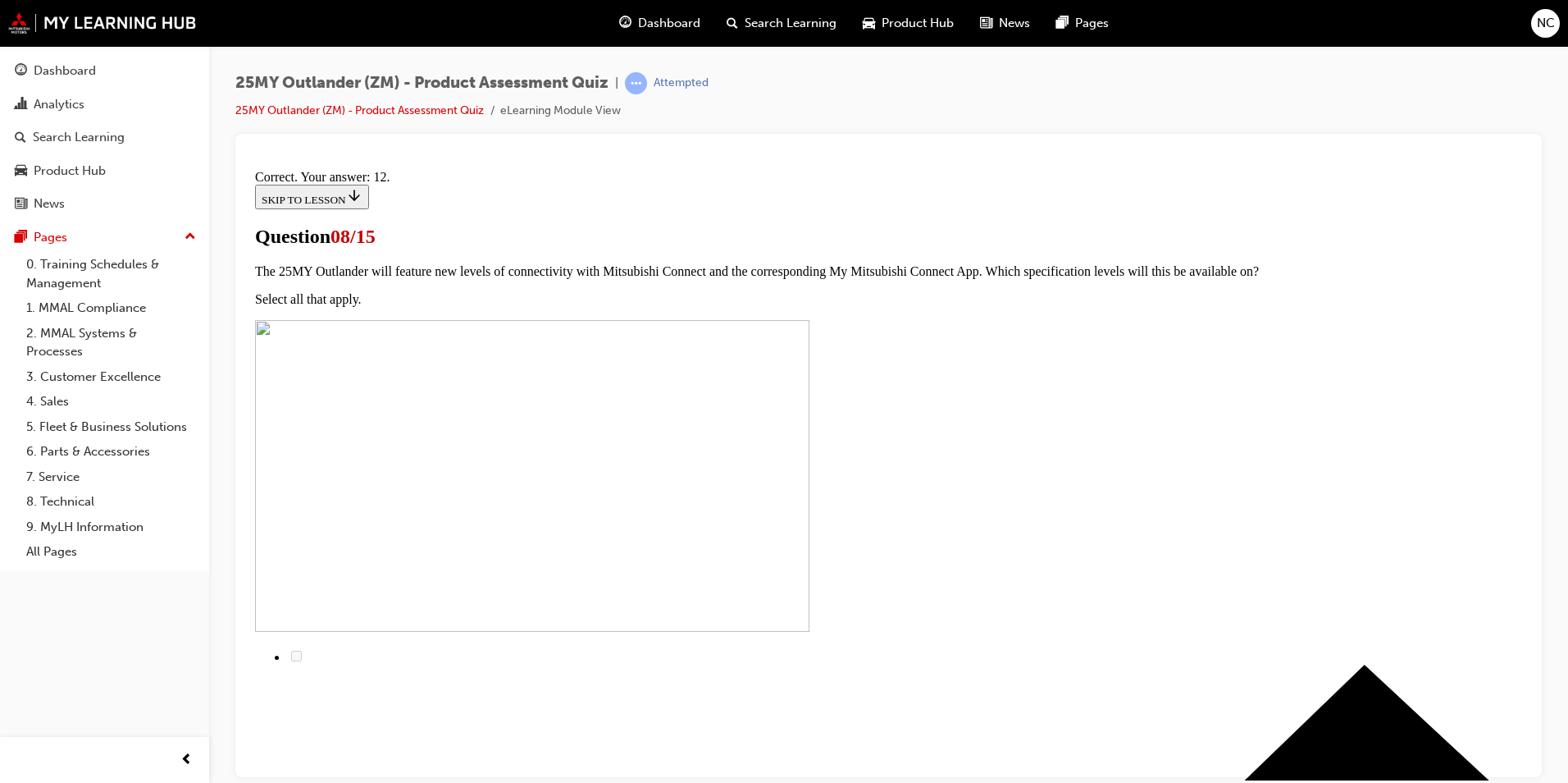
scroll to position [239, 0]
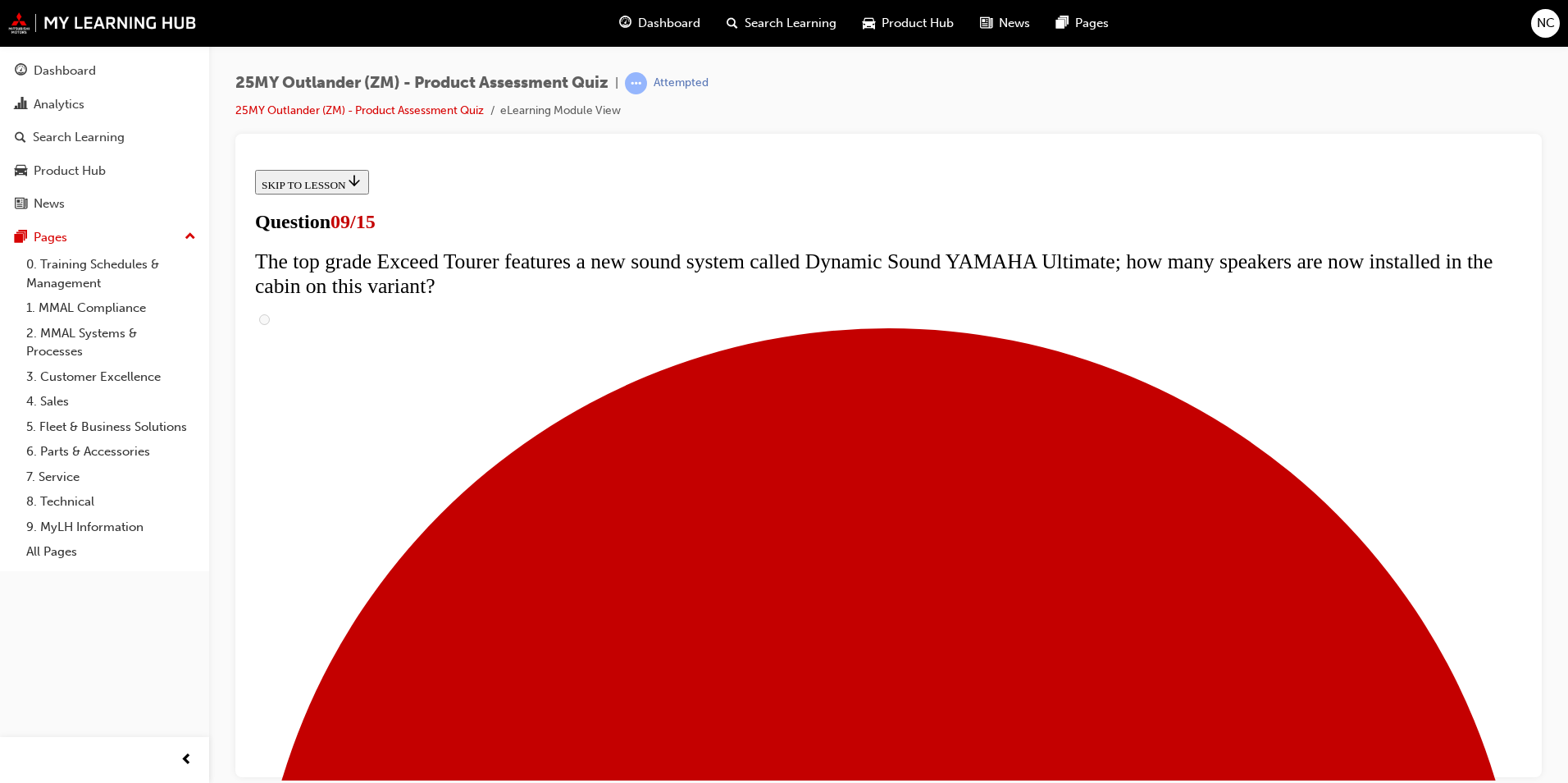
scroll to position [246, 0]
radio input "true"
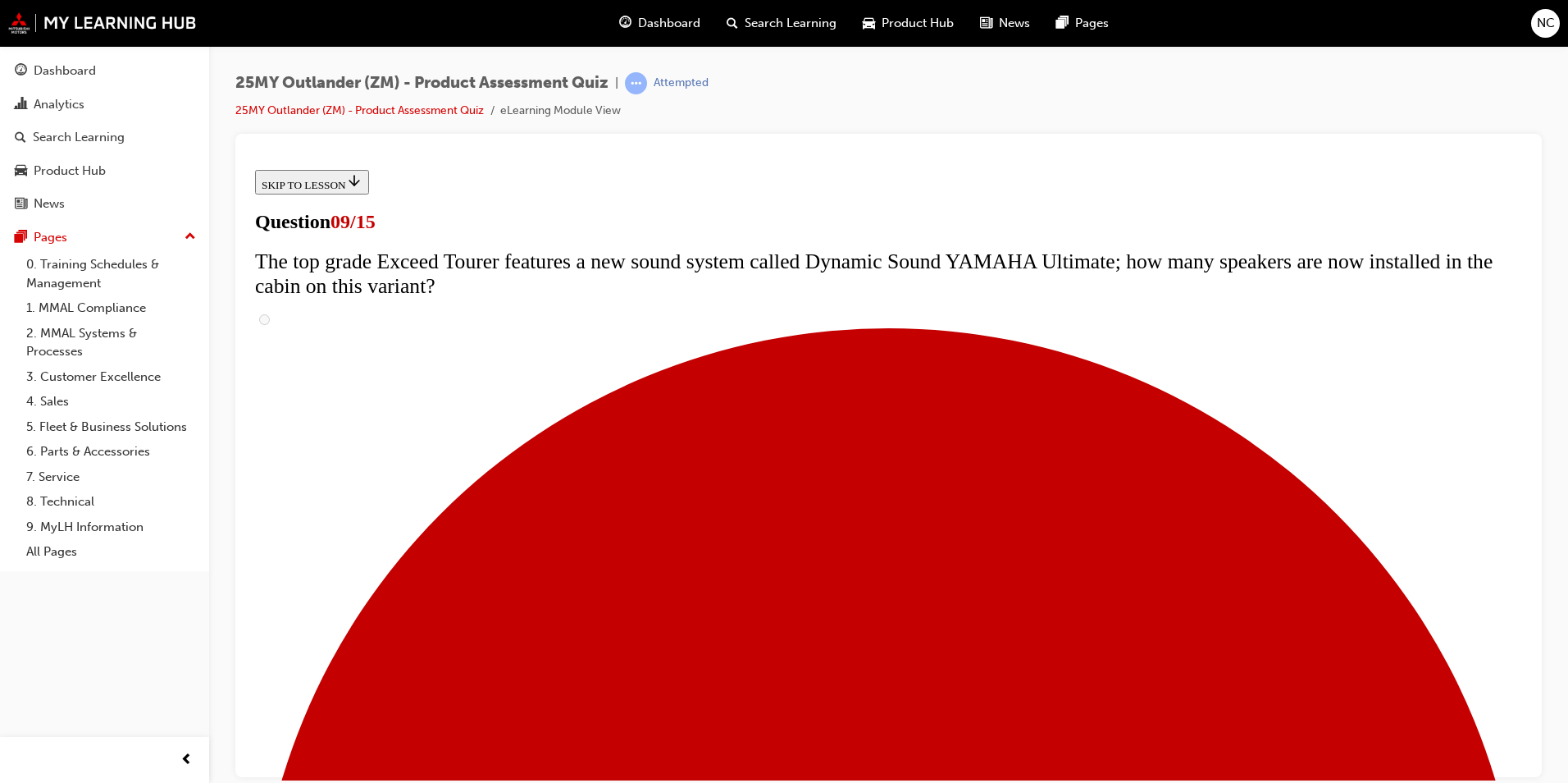
radio input "true"
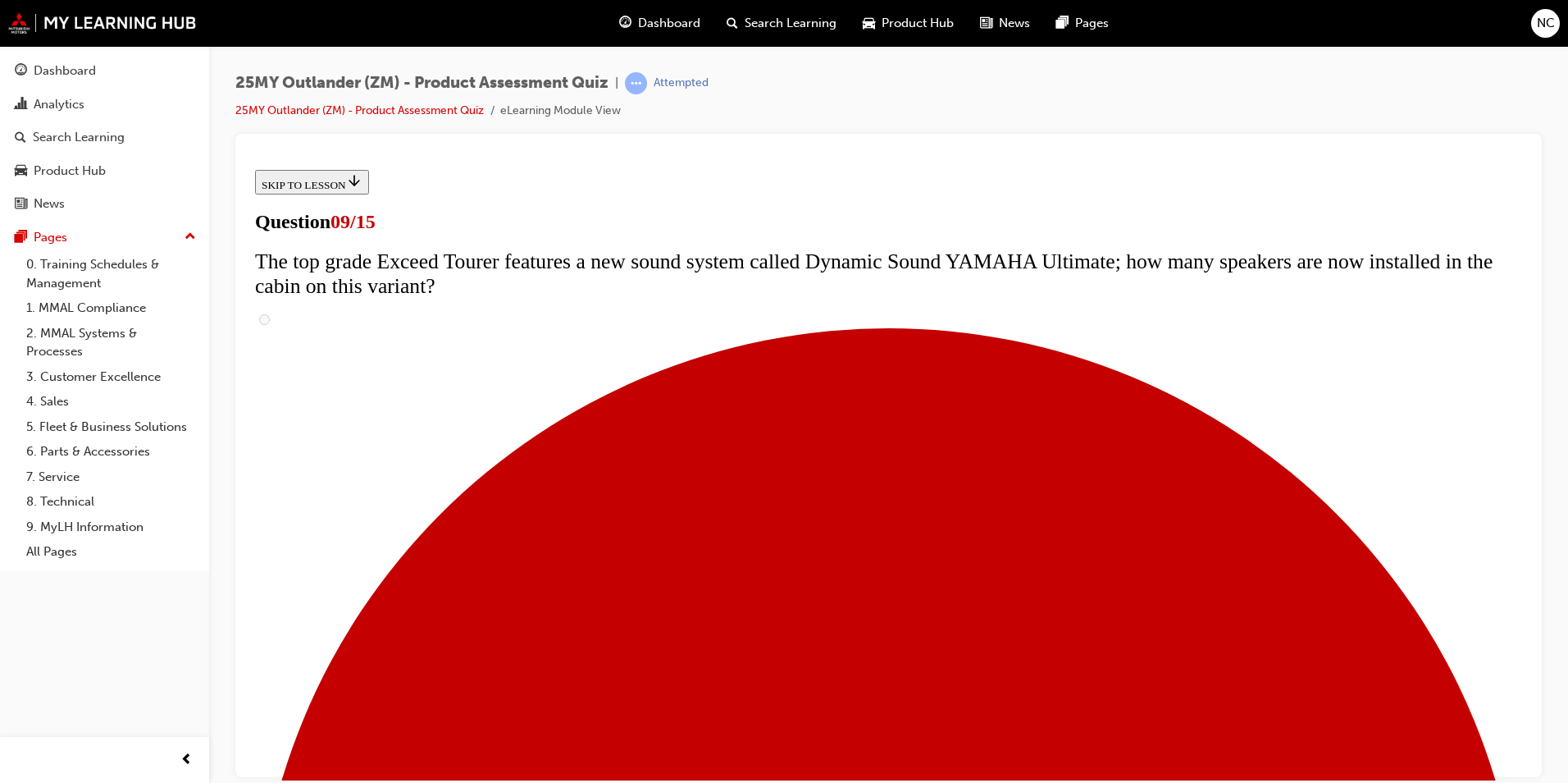
radio input "true"
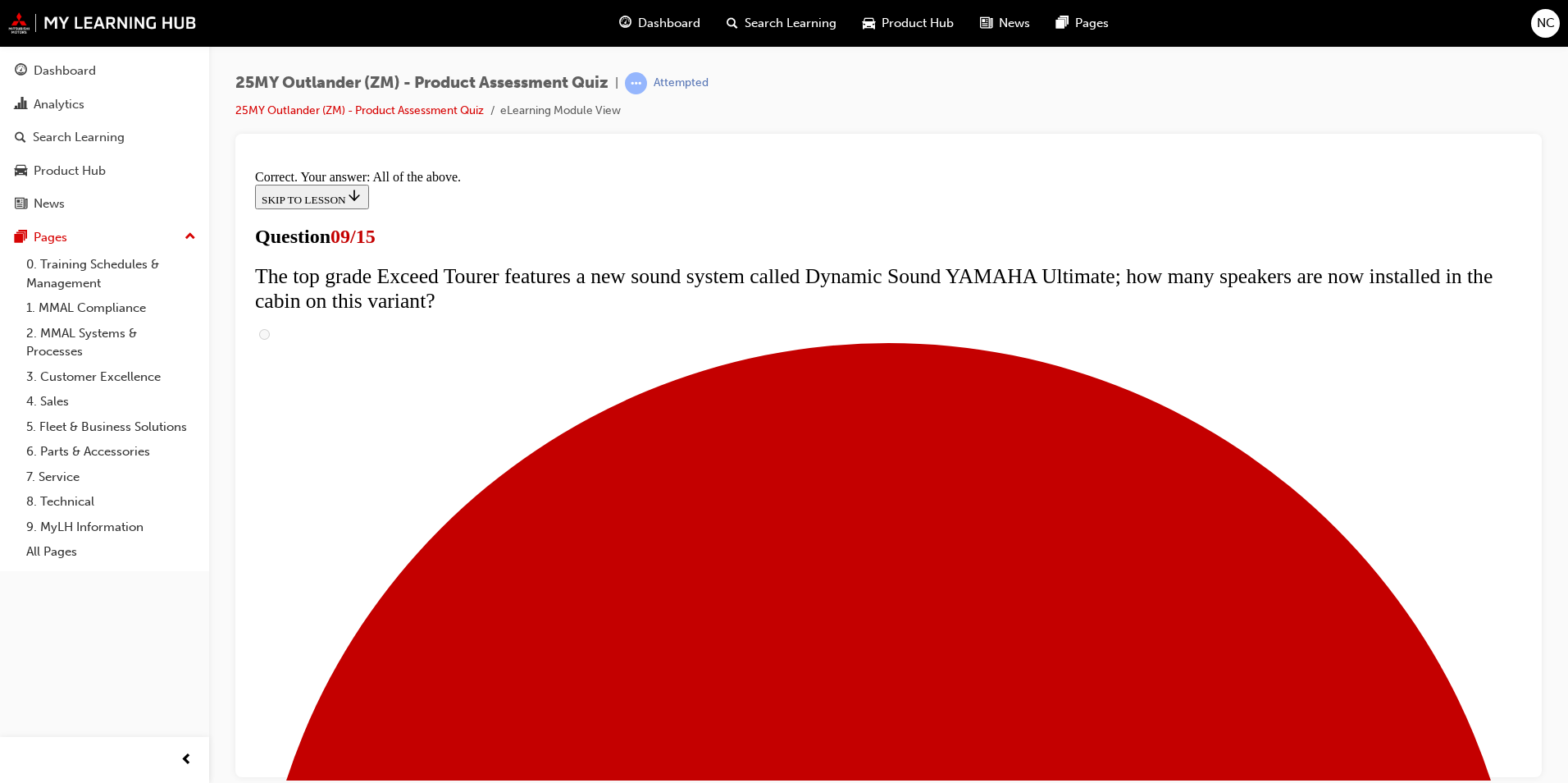
scroll to position [825, 0]
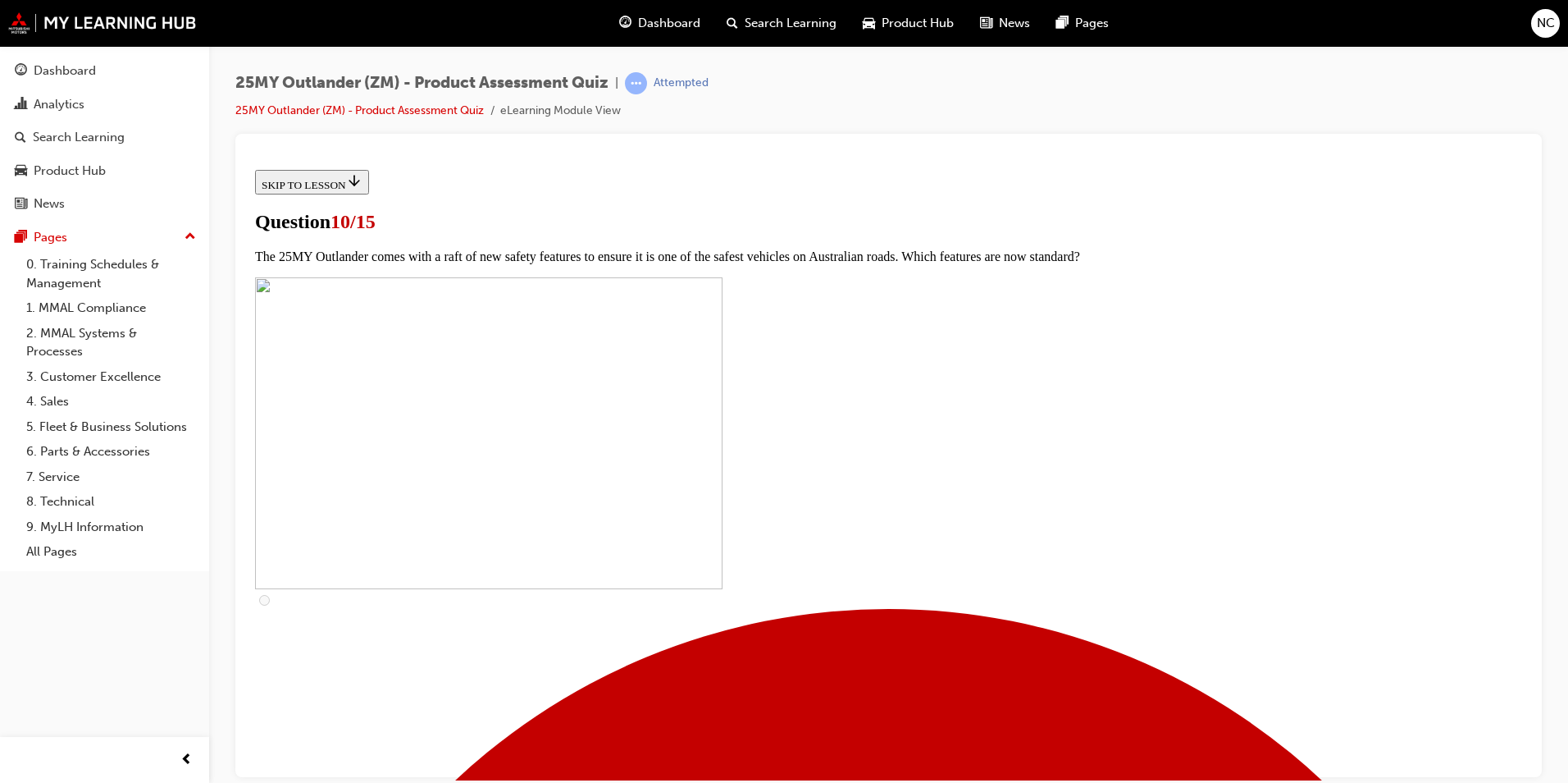
scroll to position [292, 0]
checkbox input "true"
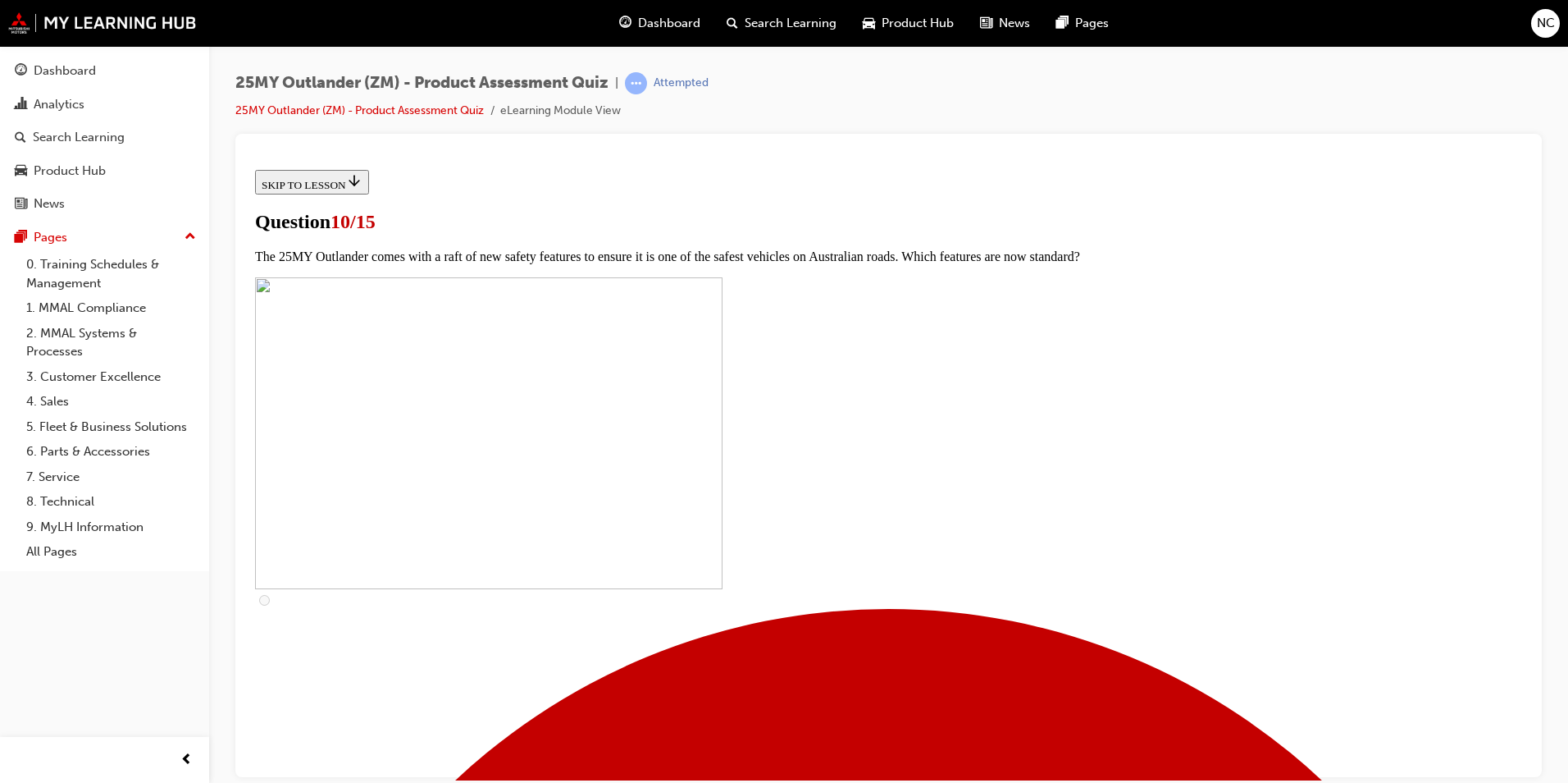
checkbox input "true"
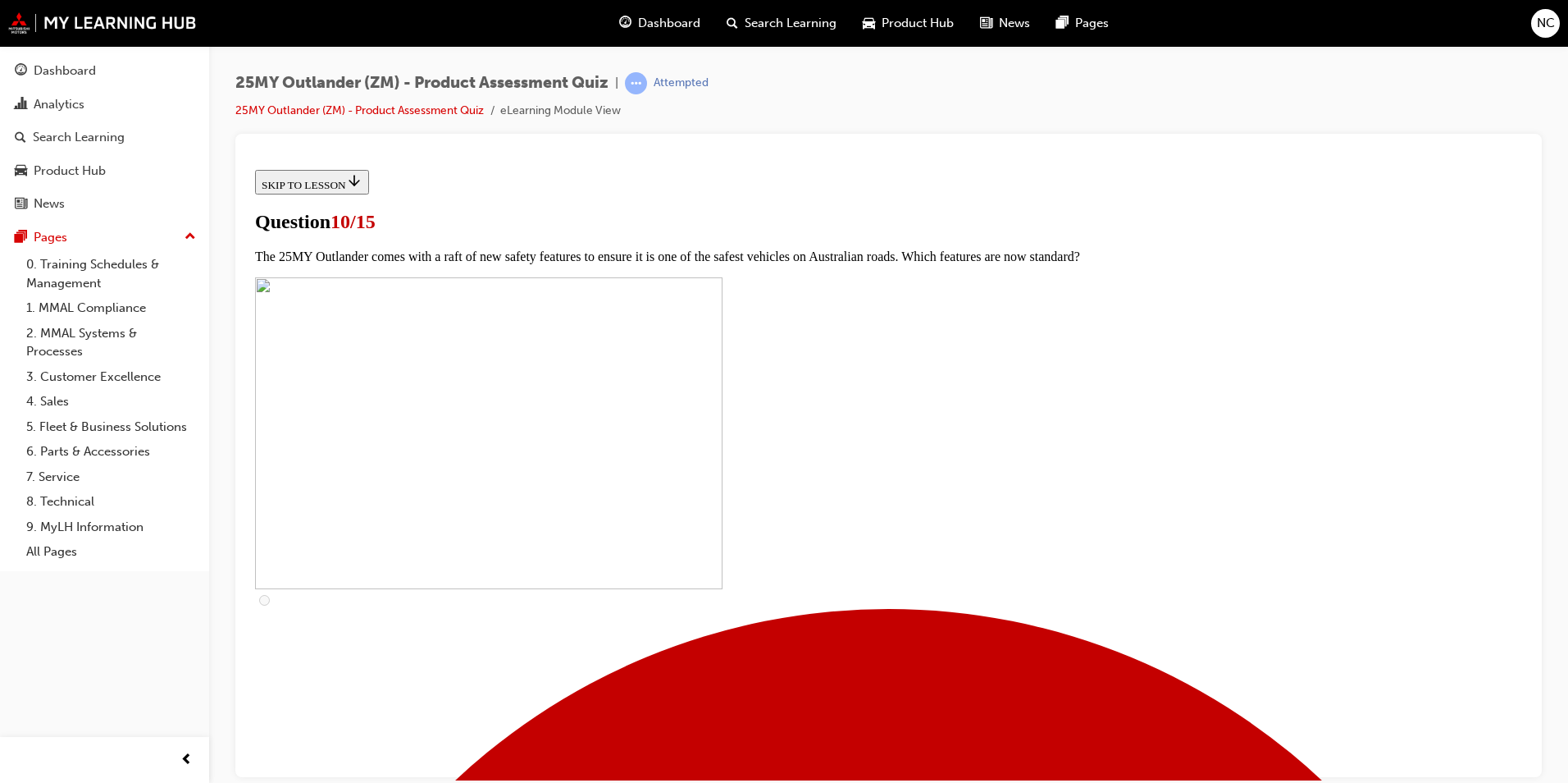
scroll to position [456, 0]
checkbox input "true"
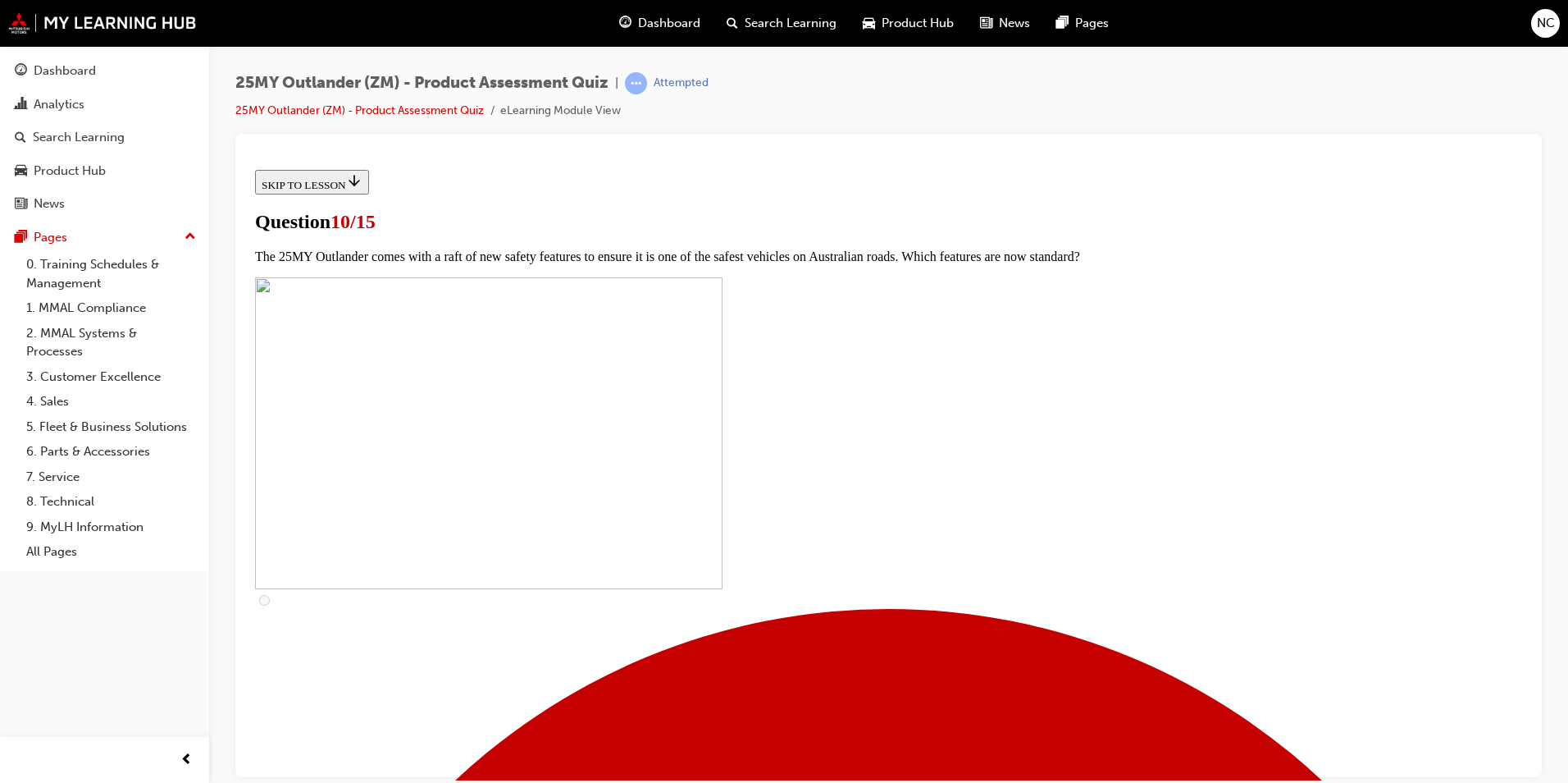
checkbox input "true"
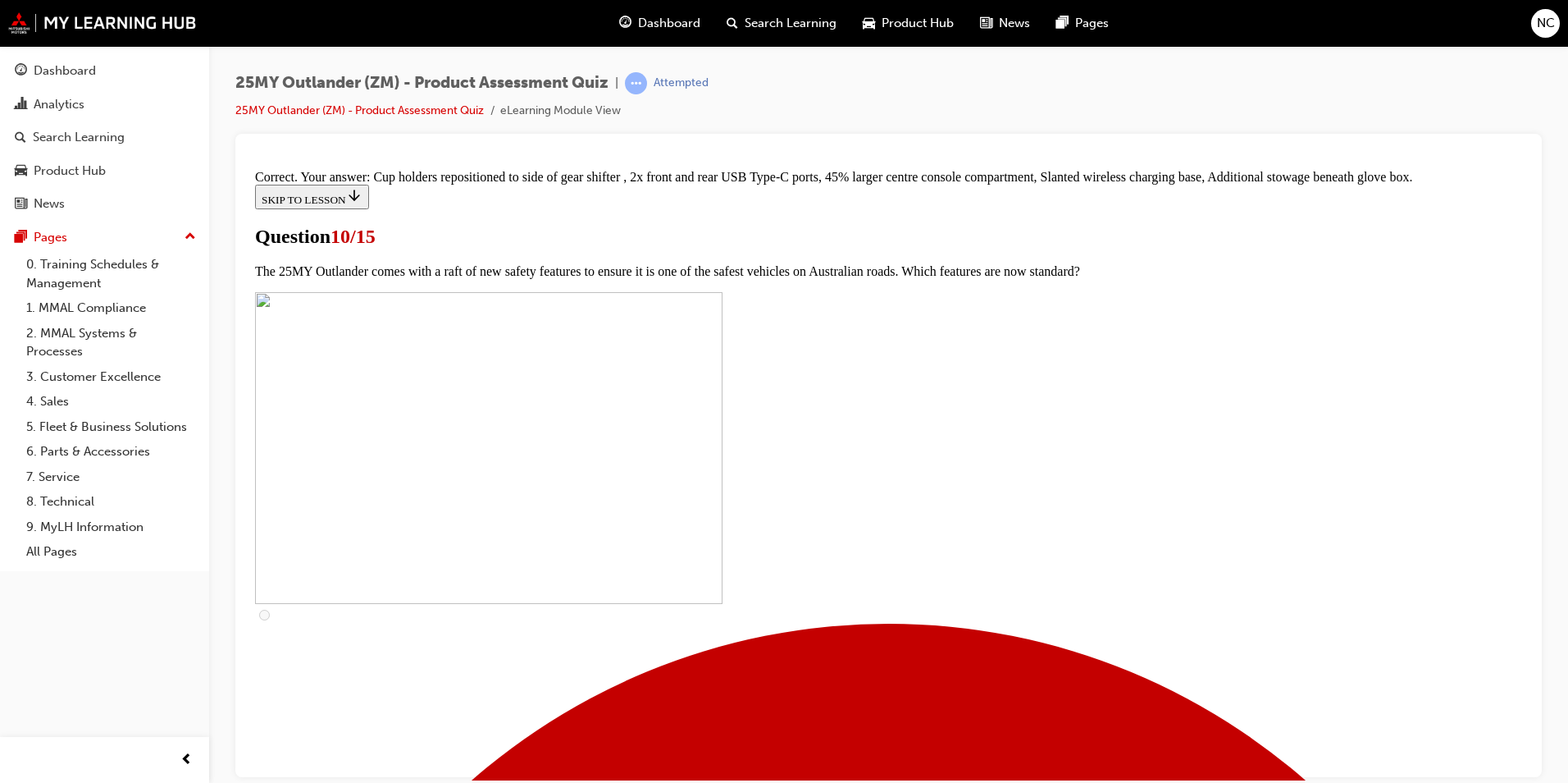
scroll to position [672, 0]
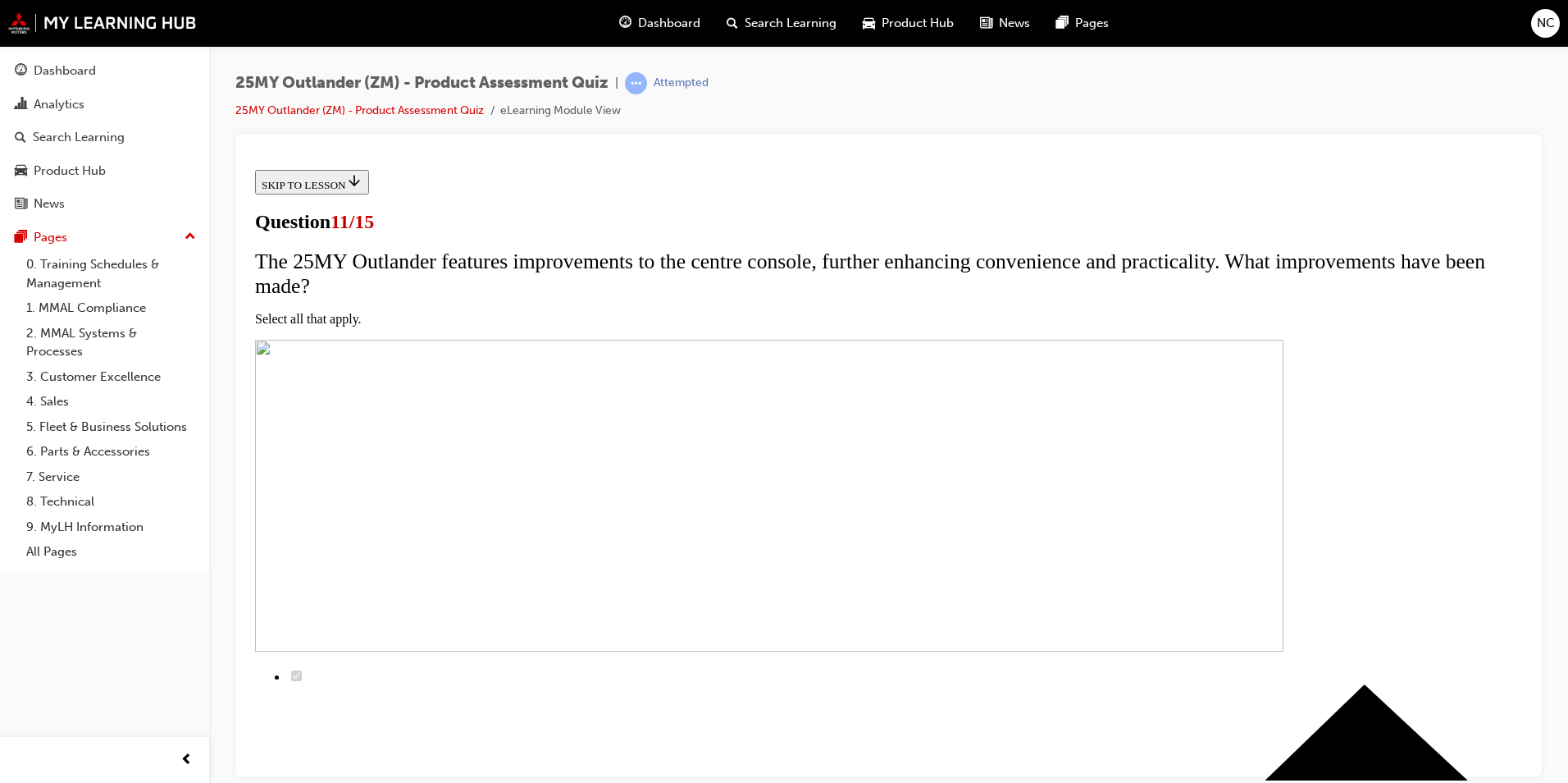
scroll to position [165, 0]
checkbox input "true"
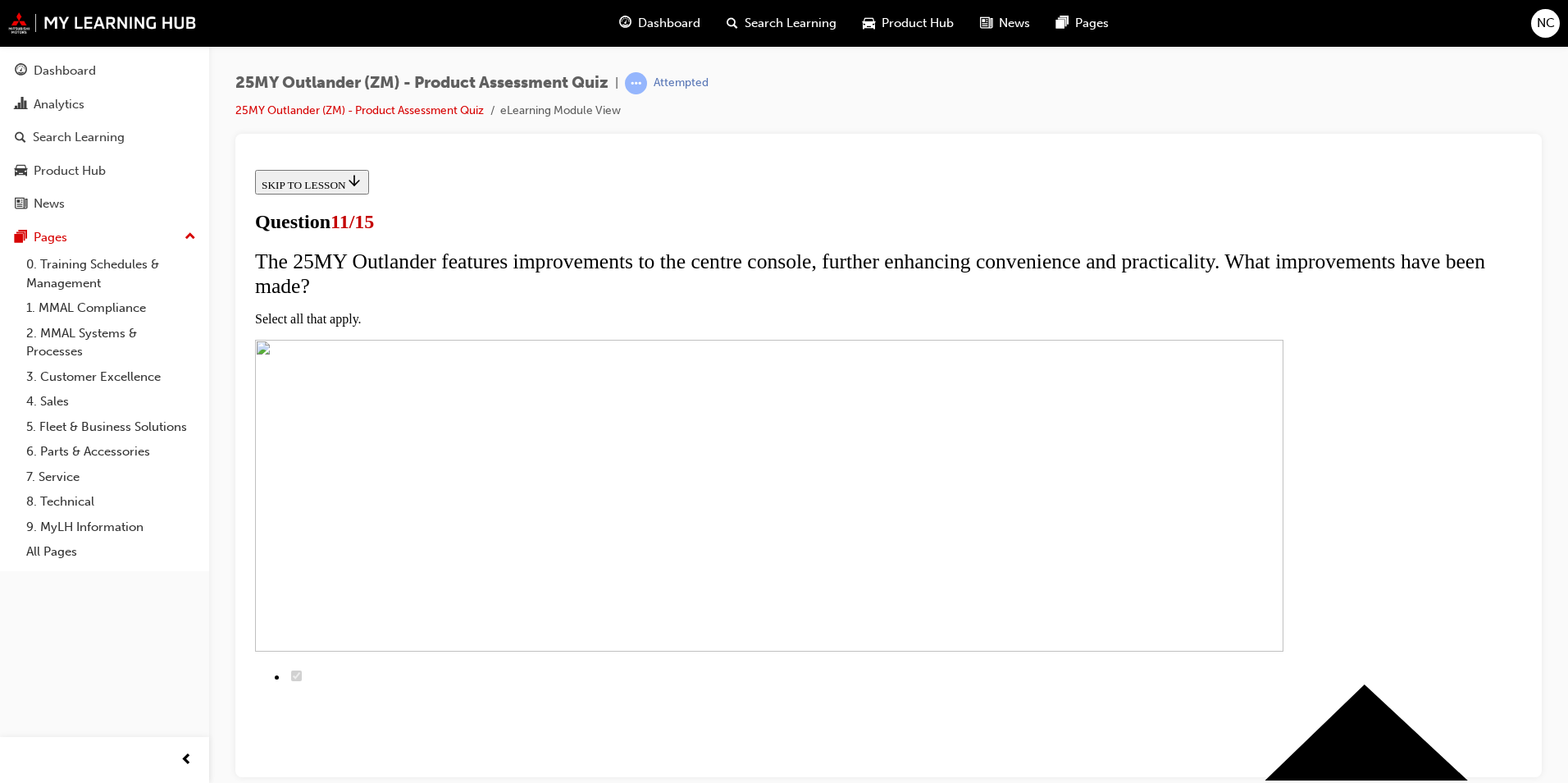
checkbox input "true"
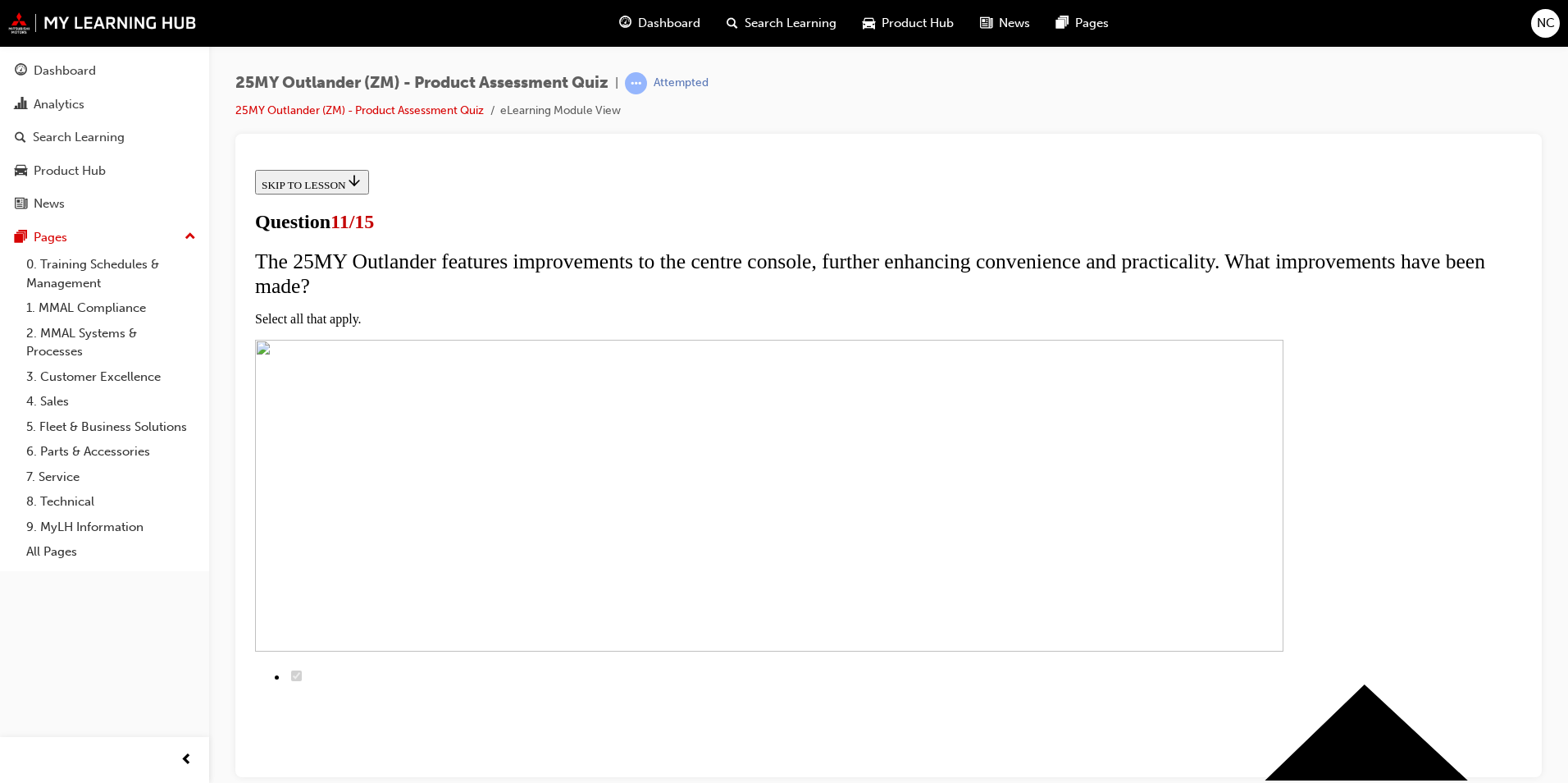
checkbox input "true"
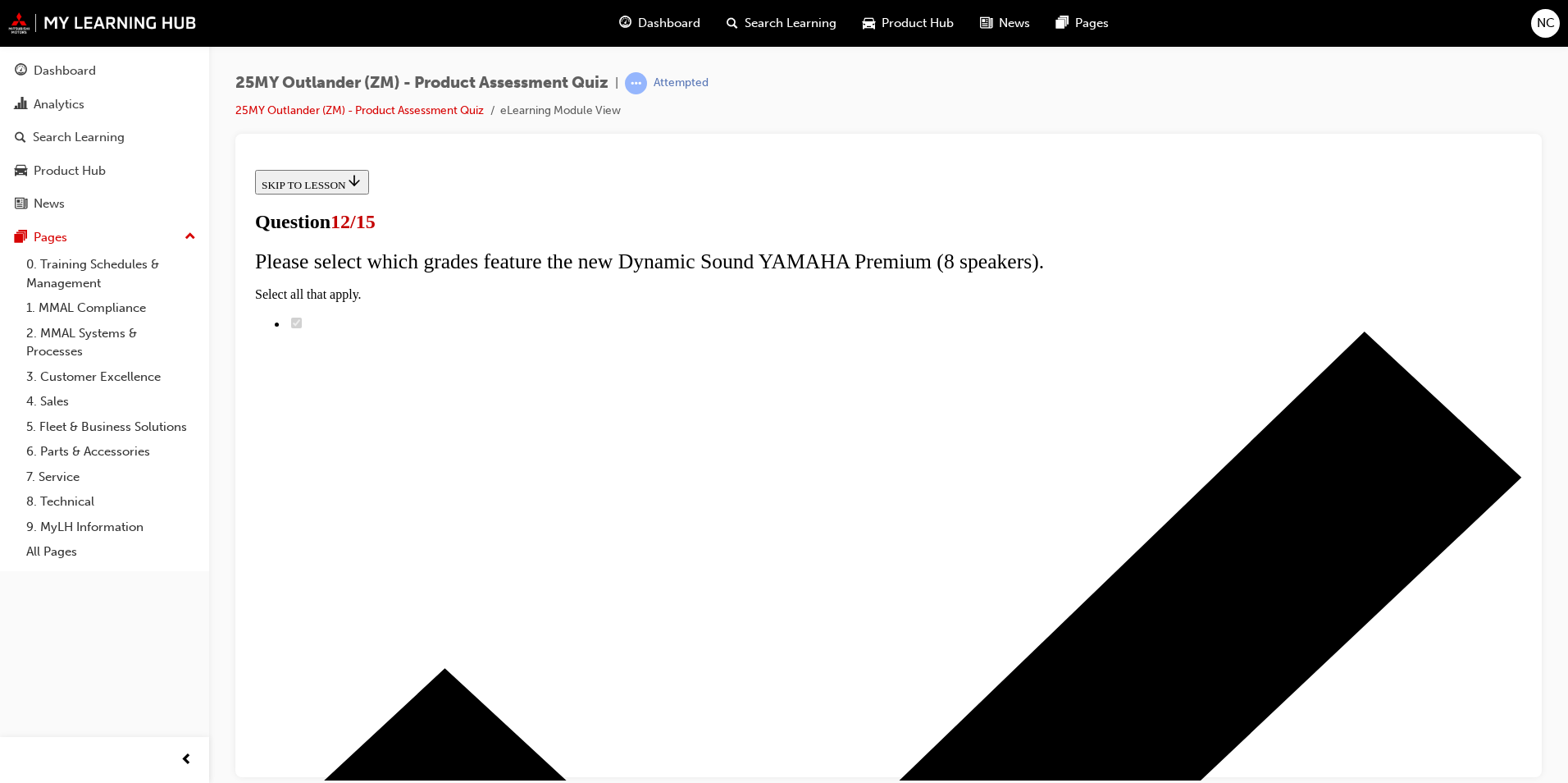
radio input "true"
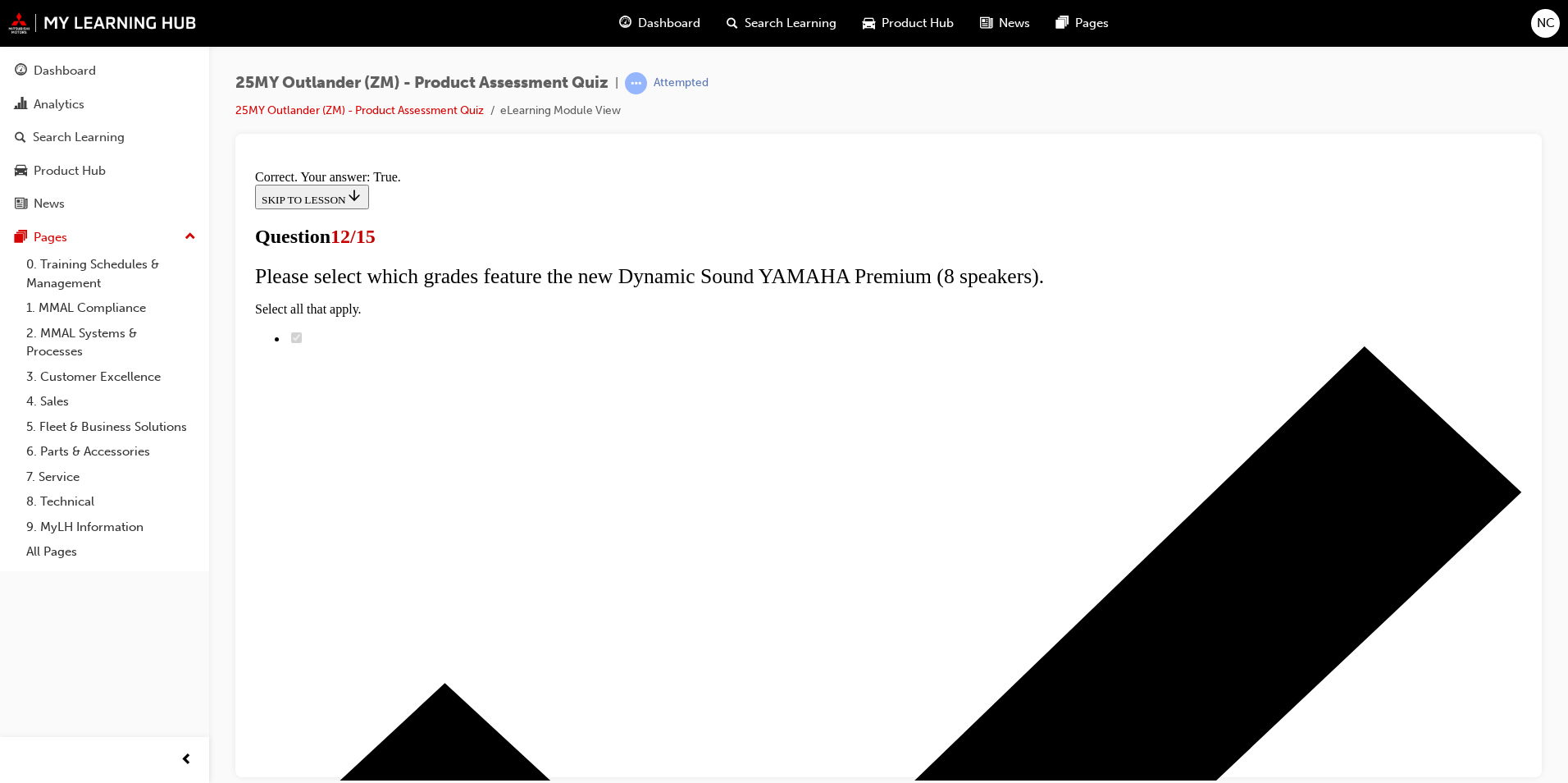
scroll to position [164, 0]
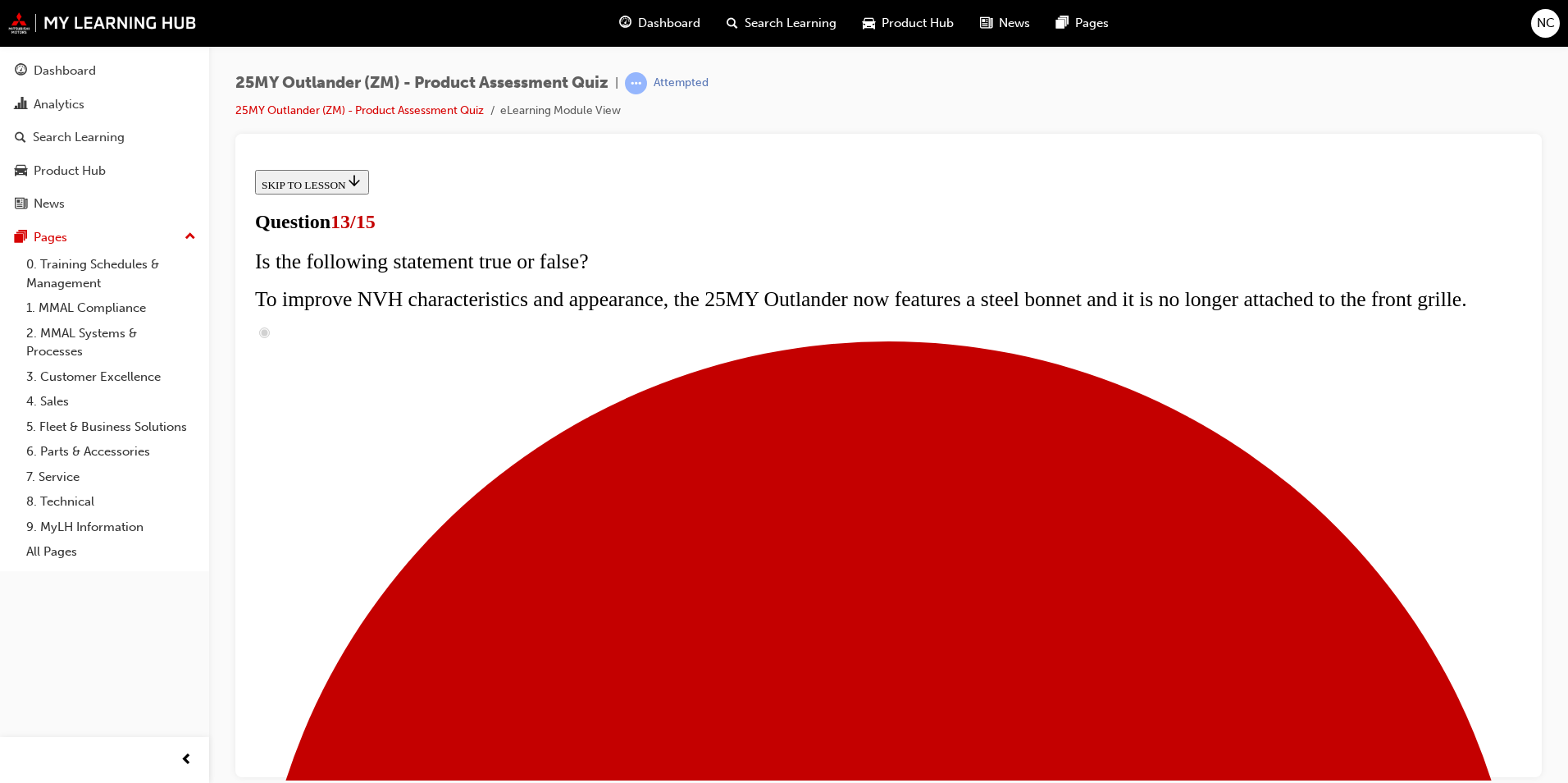
scroll to position [197, 0]
radio input "true"
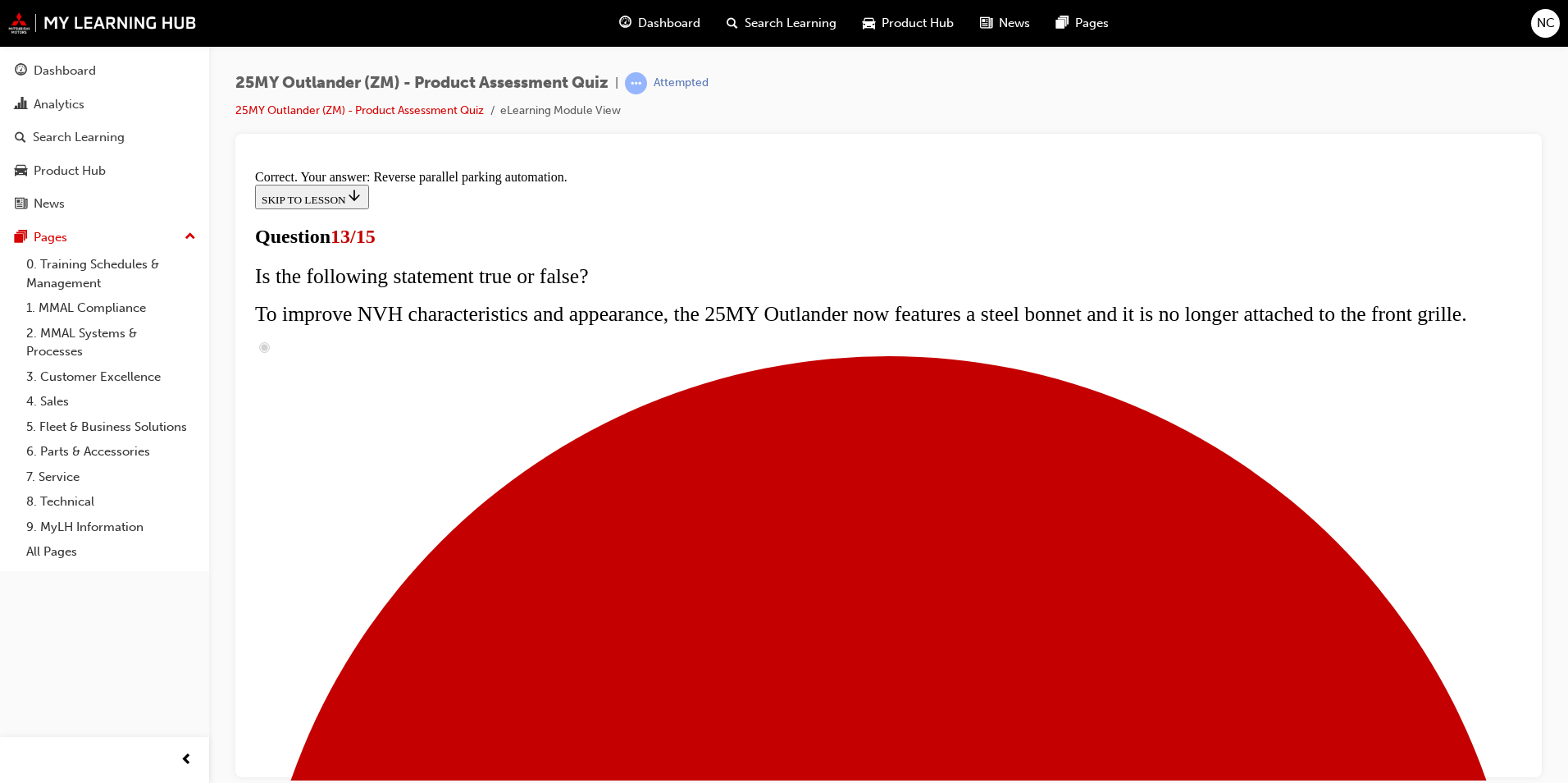
scroll to position [398, 0]
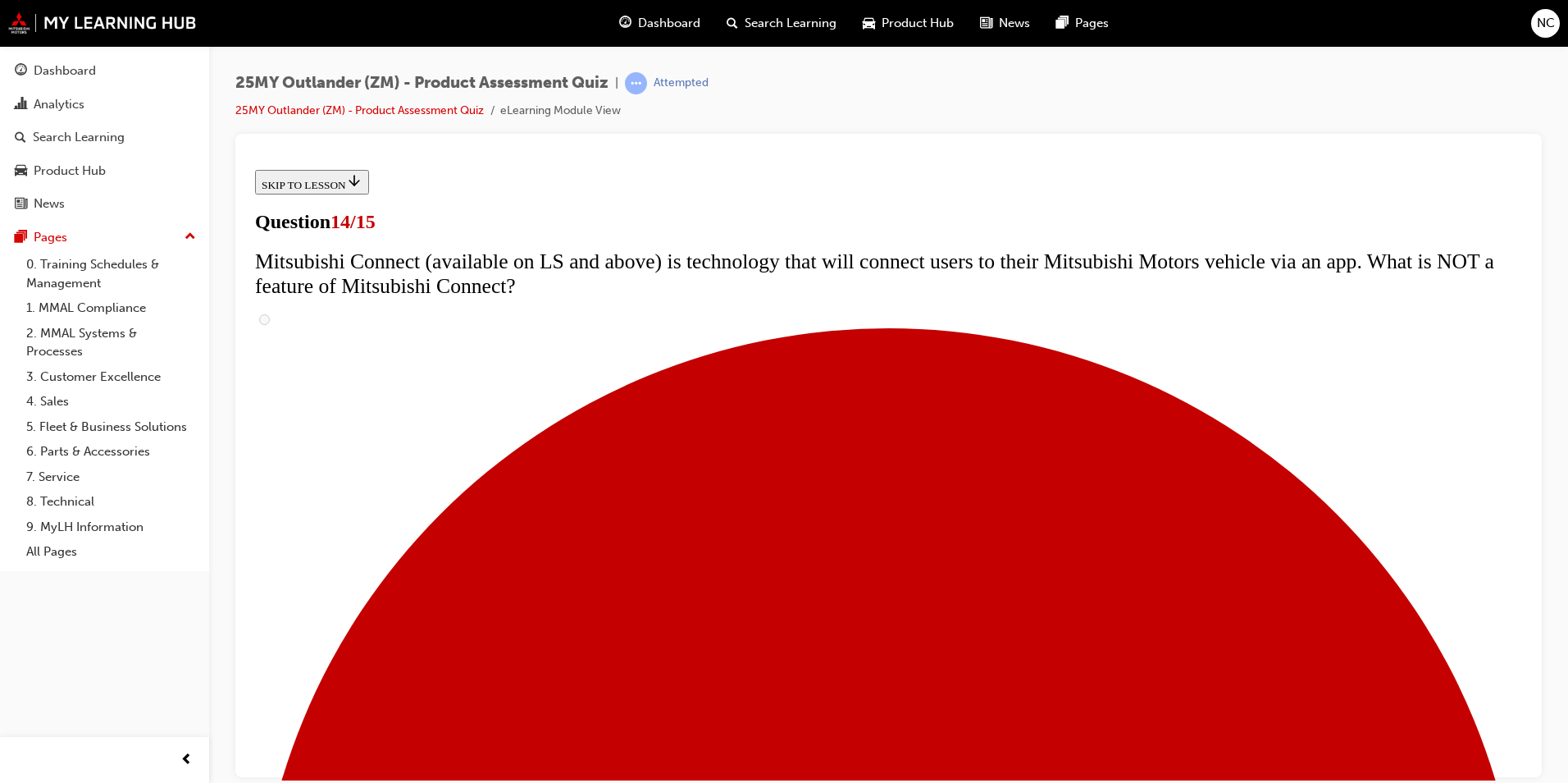
scroll to position [410, 0]
radio input "true"
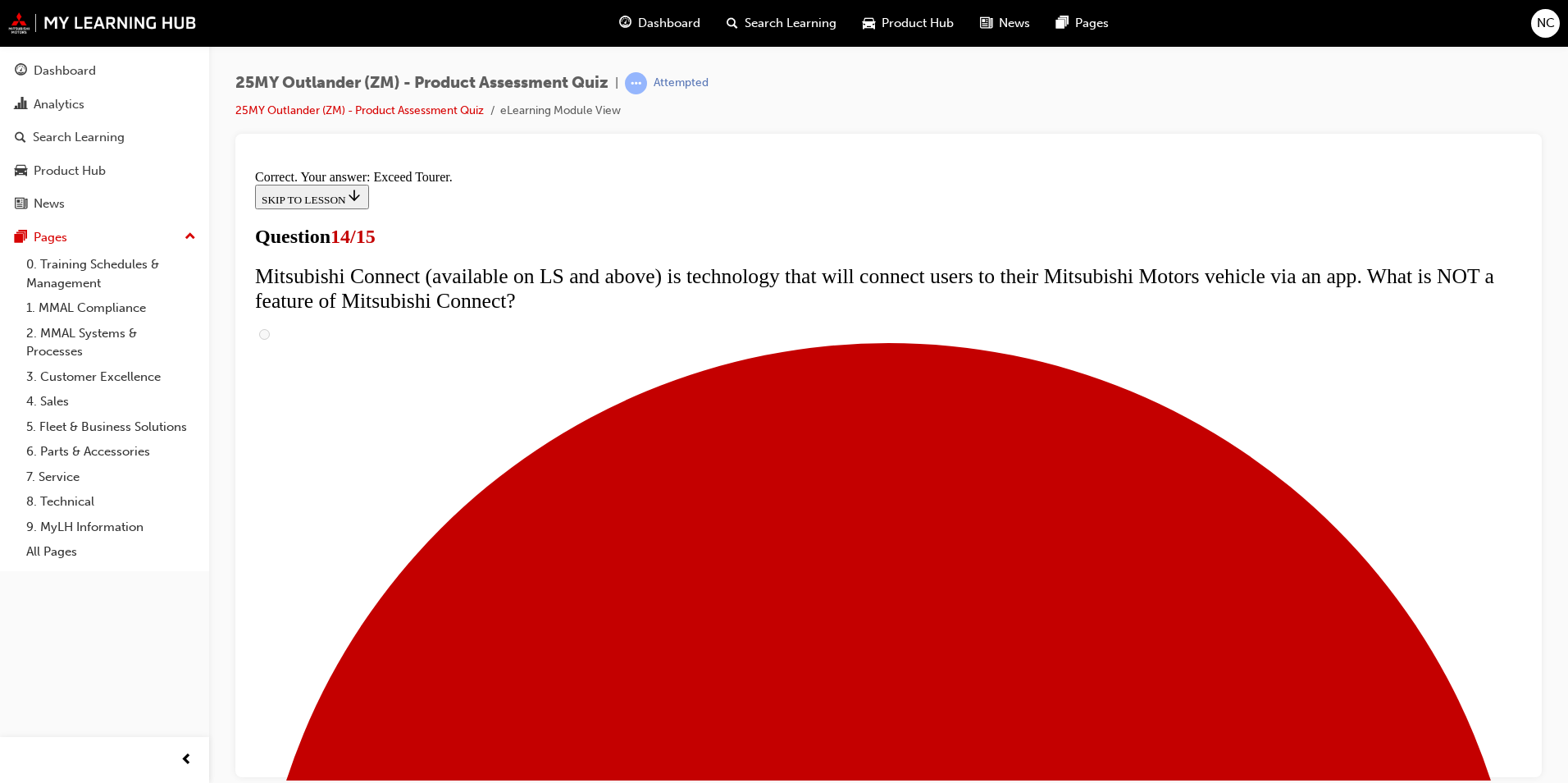
scroll to position [656, 0]
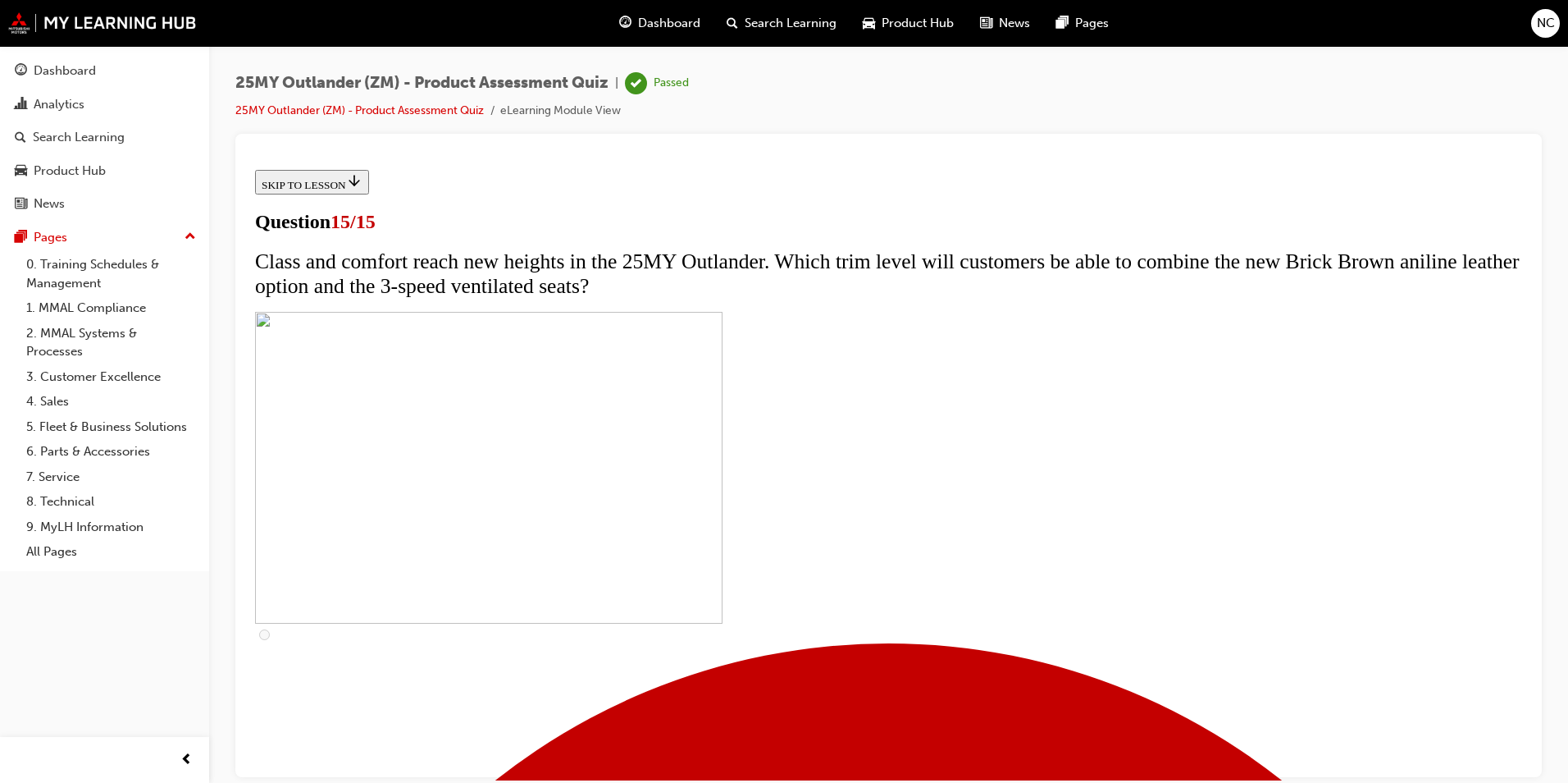
scroll to position [219, 0]
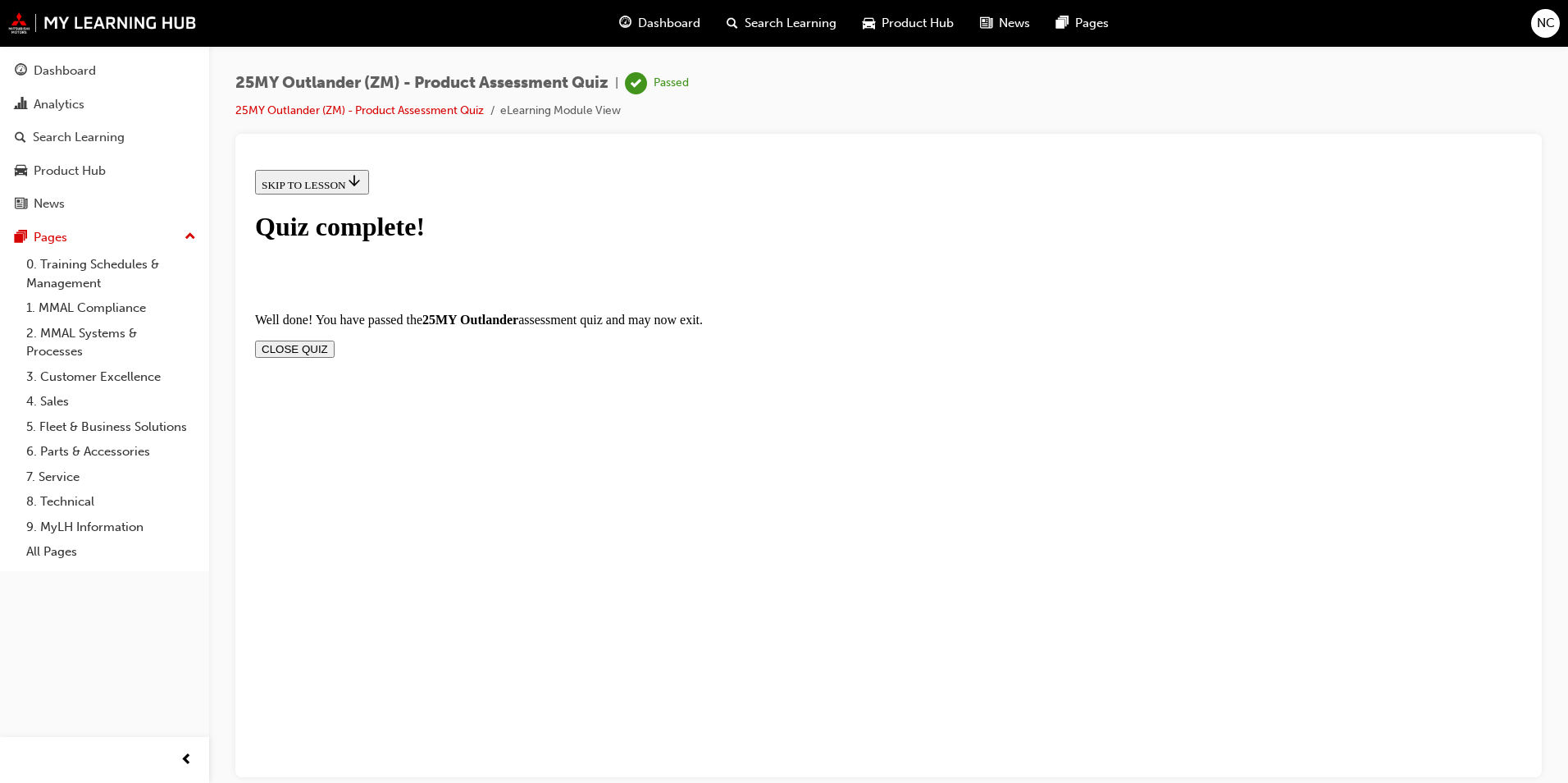
click at [334, 340] on button "CLOSE QUIZ" at bounding box center [295, 348] width 80 height 17
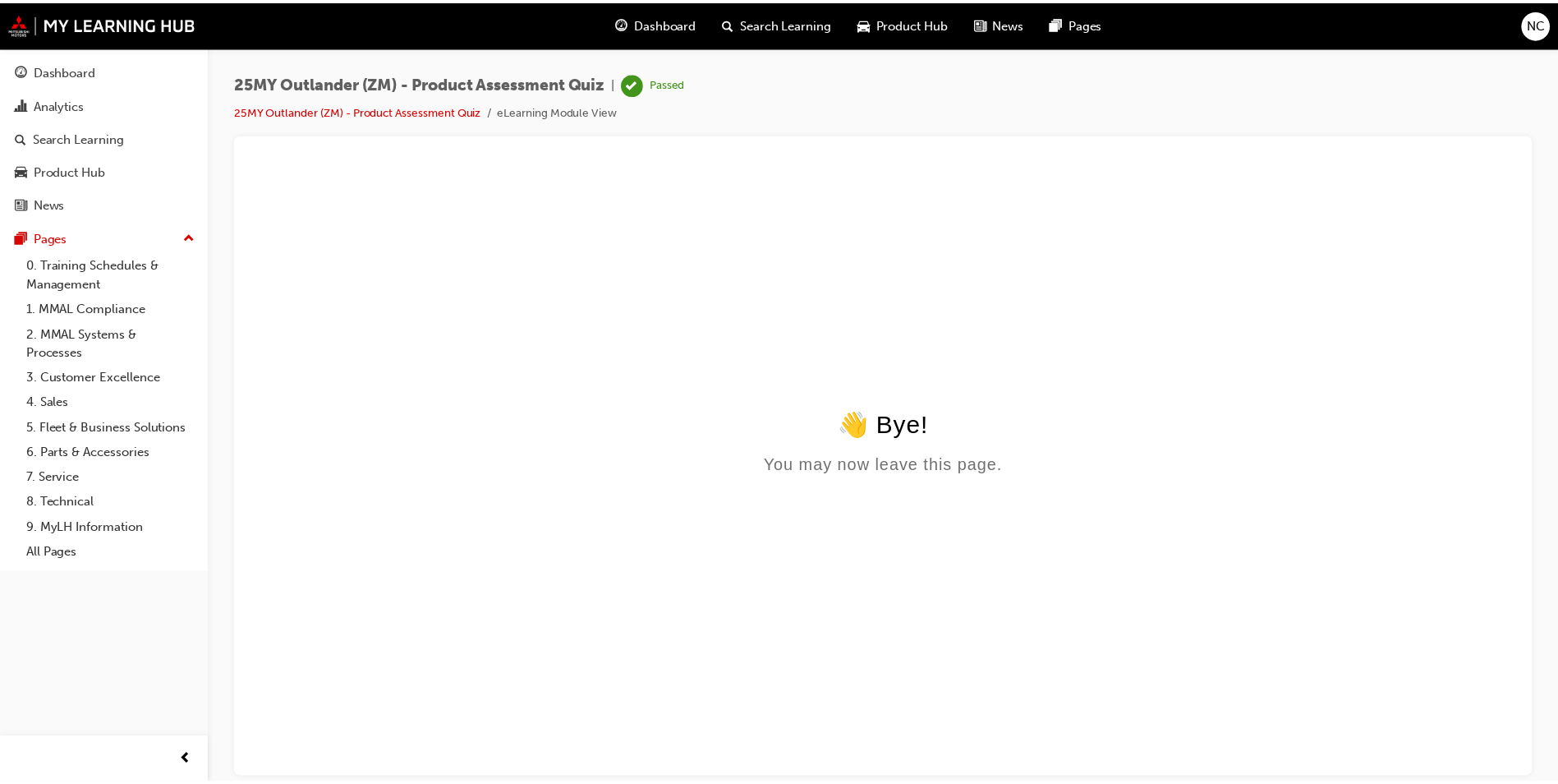
scroll to position [0, 0]
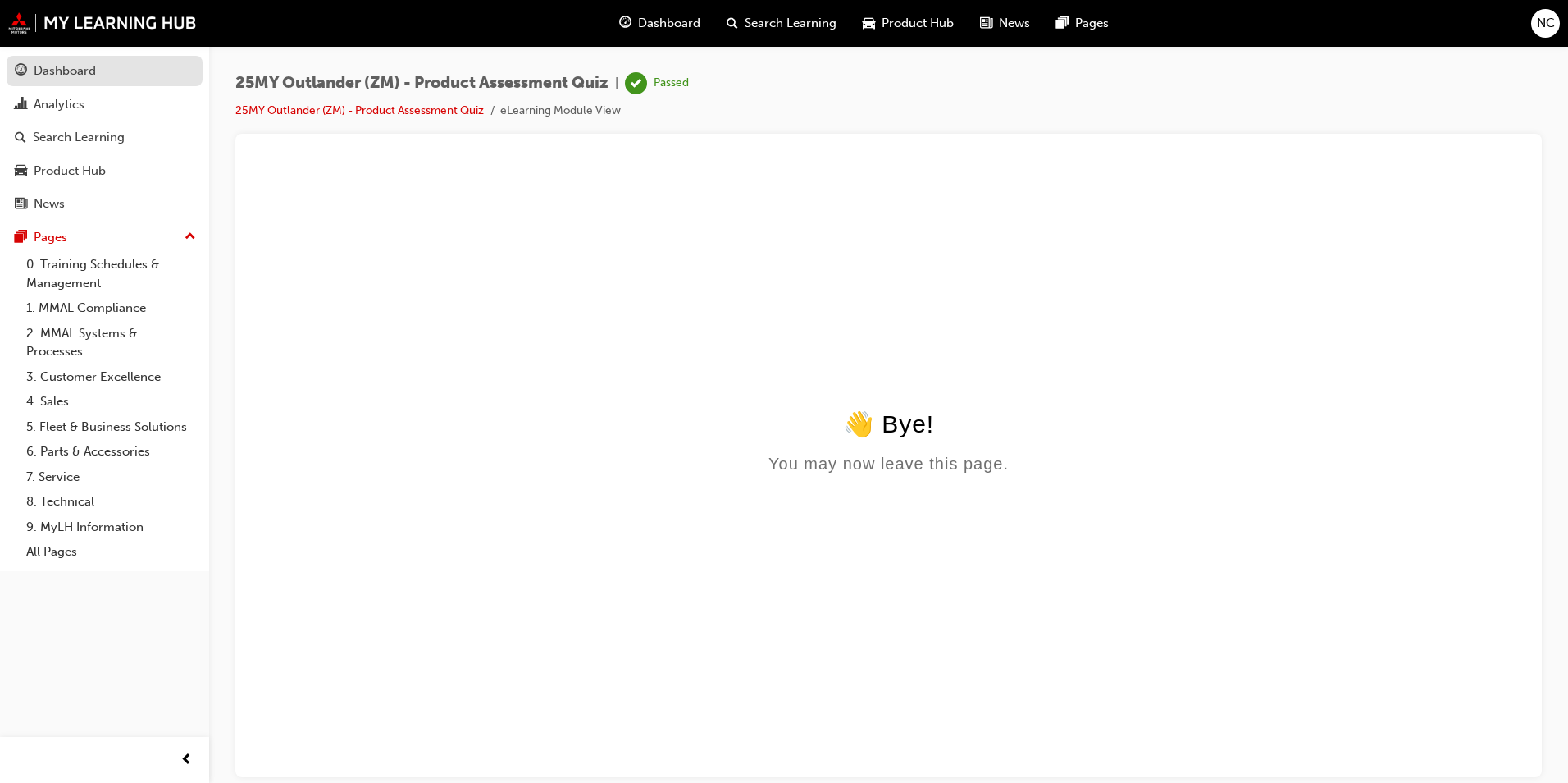
click at [64, 83] on link "Dashboard" at bounding box center [104, 71] width 196 height 30
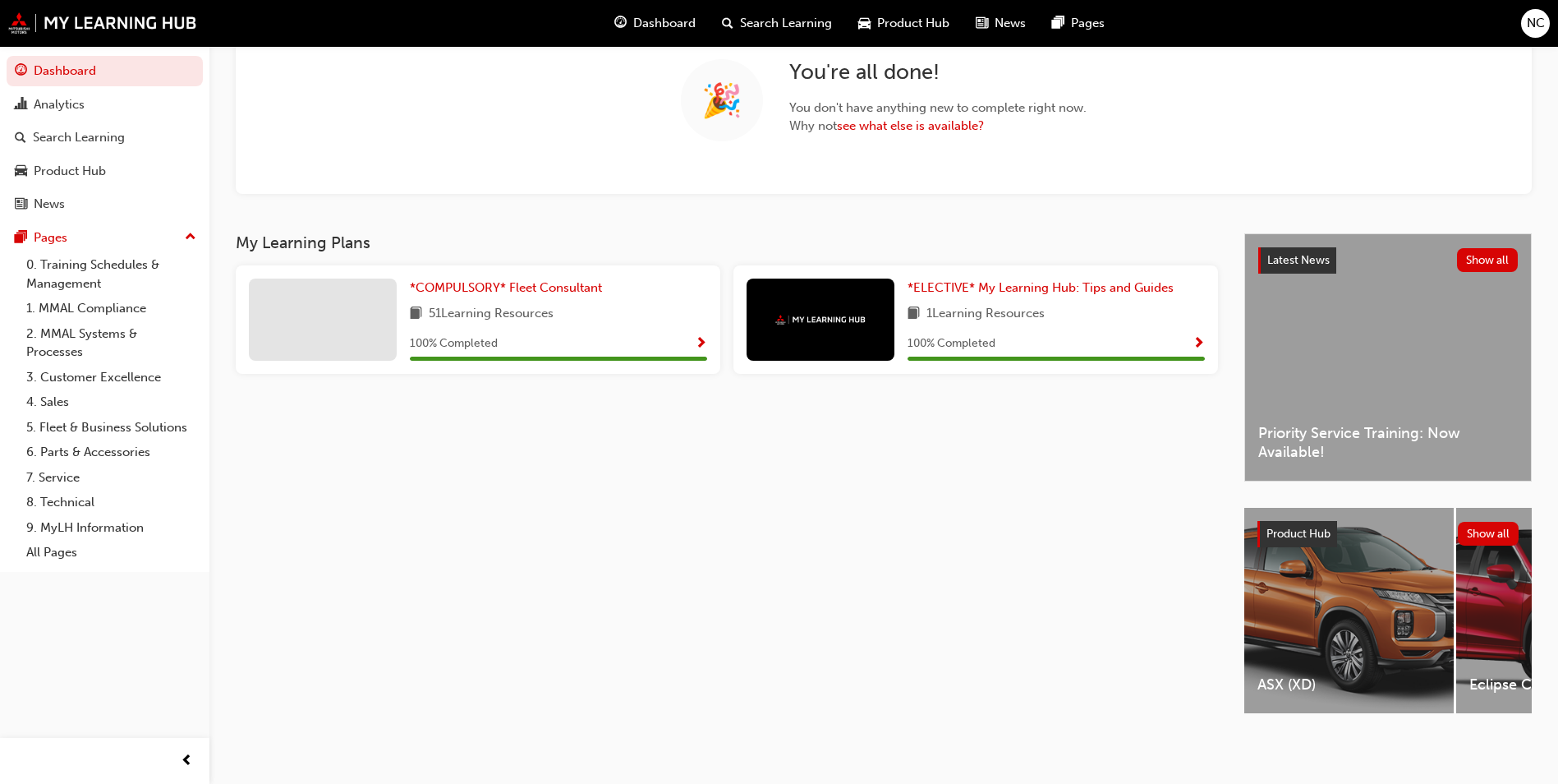
scroll to position [148, 0]
click at [452, 284] on span "*COMPULSORY* Fleet Consultant" at bounding box center [505, 287] width 192 height 15
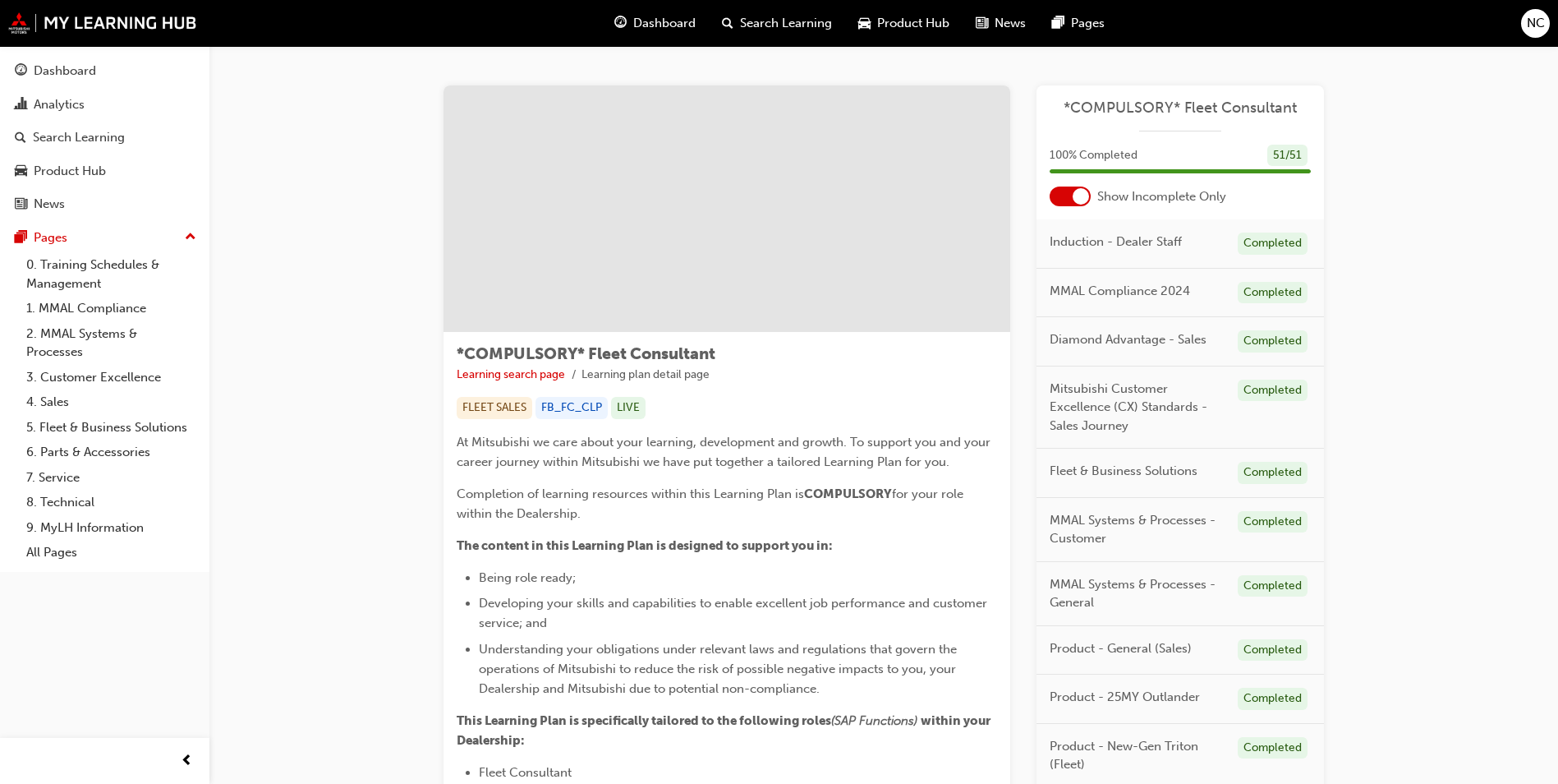
click at [900, 19] on span "Product Hub" at bounding box center [913, 23] width 73 height 19
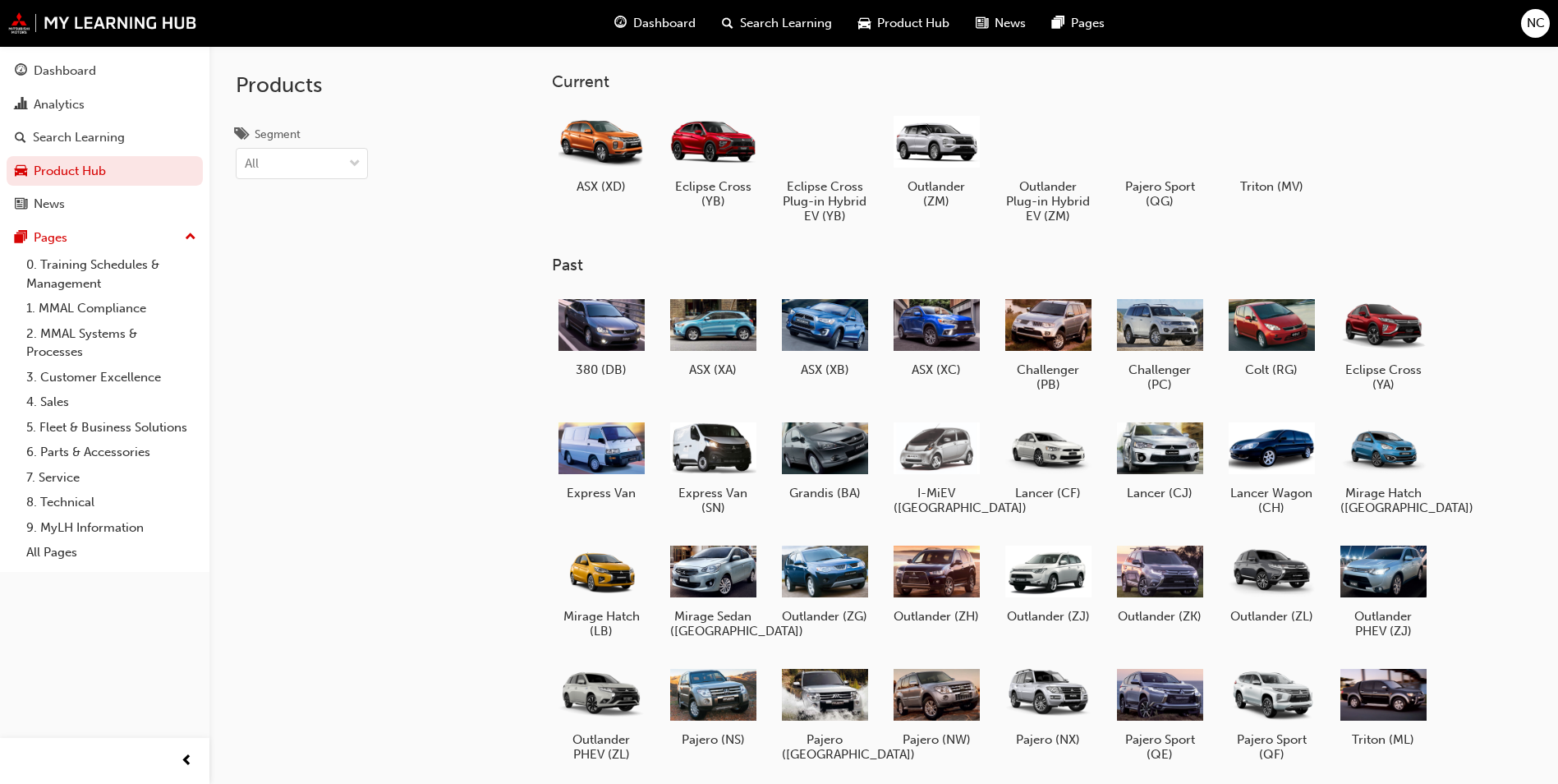
click at [652, 16] on span "Dashboard" at bounding box center [664, 23] width 63 height 19
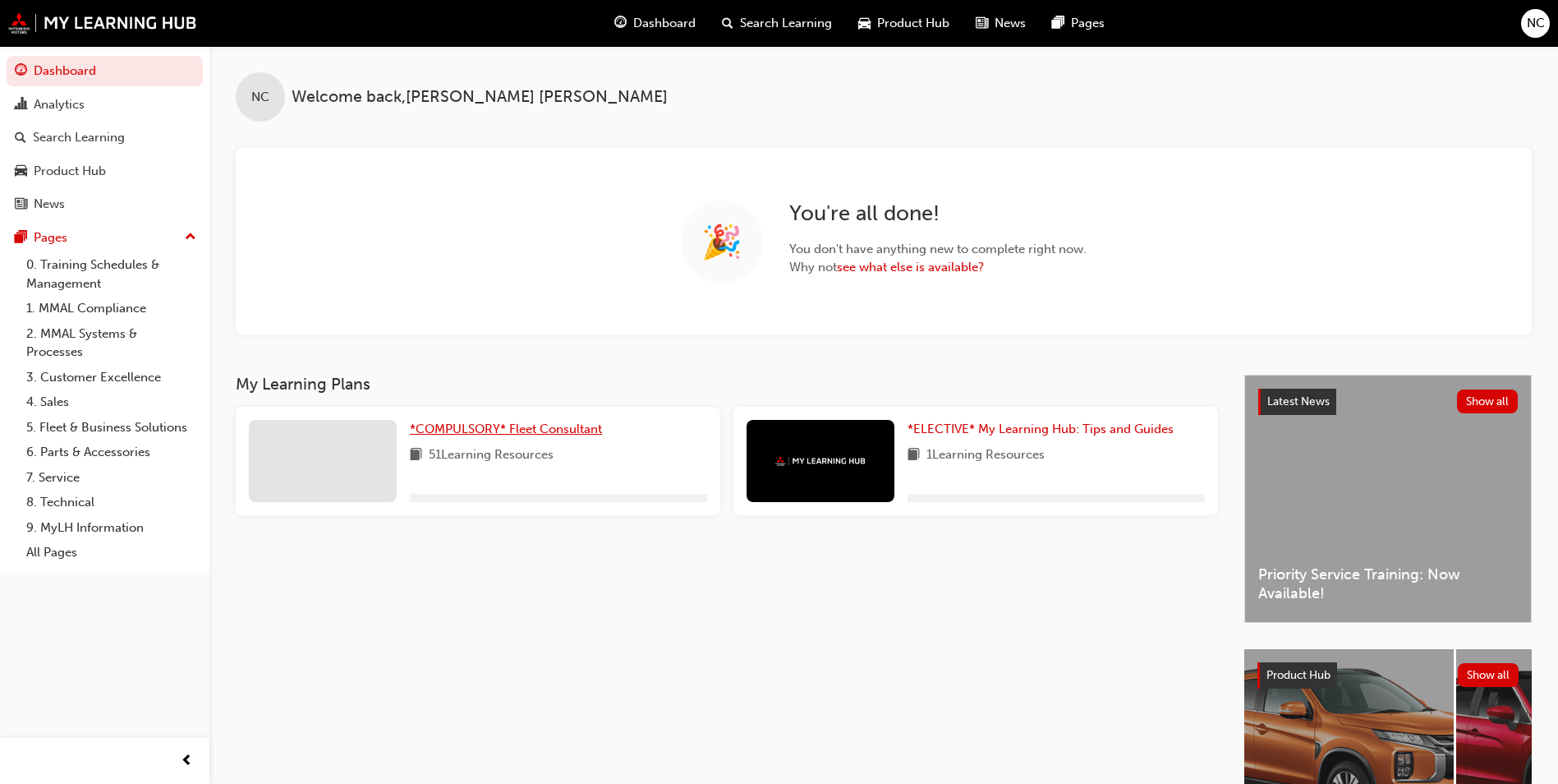
click at [489, 424] on span "*COMPULSORY* Fleet Consultant" at bounding box center [505, 429] width 192 height 15
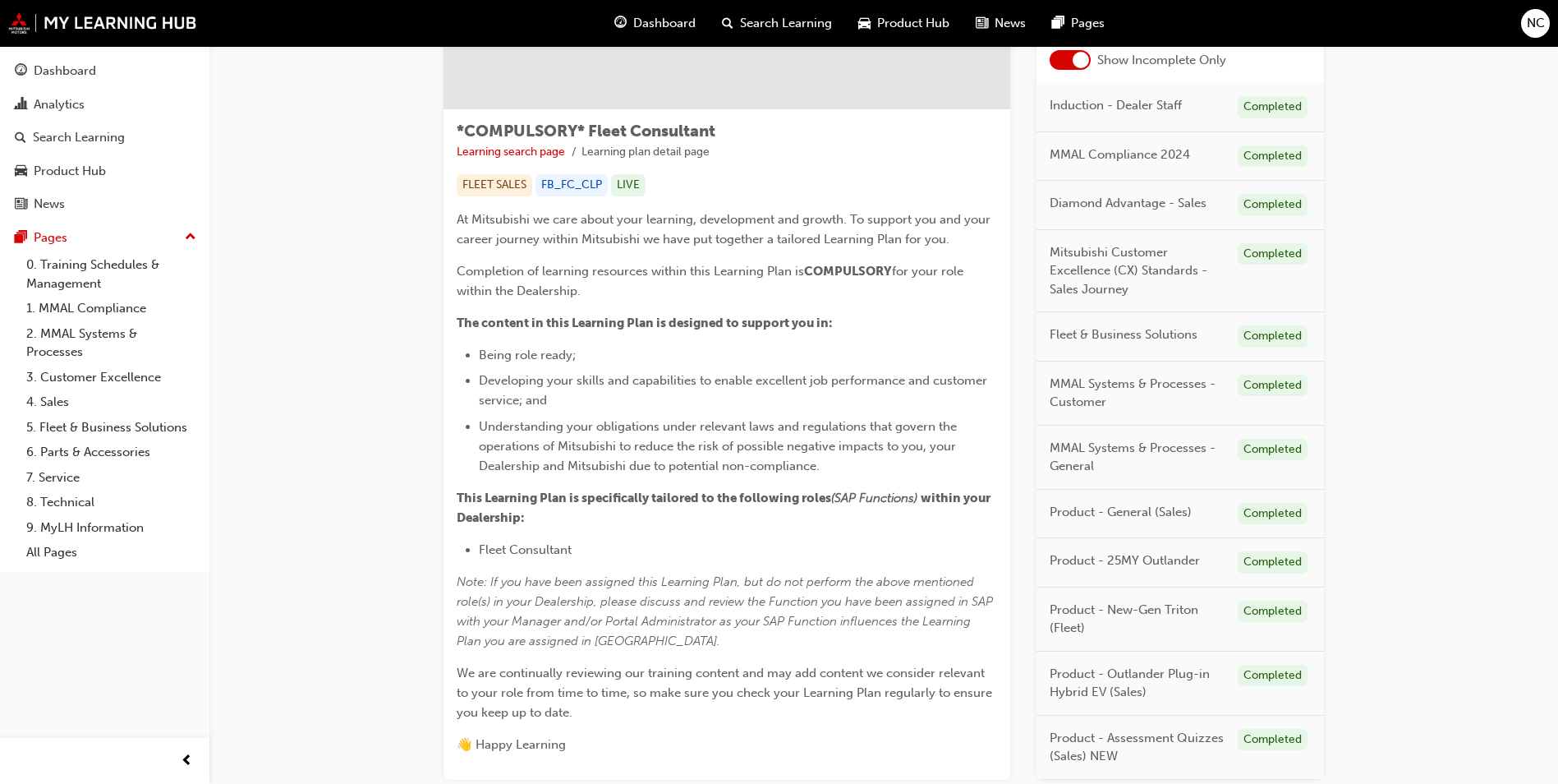
scroll to position [339, 0]
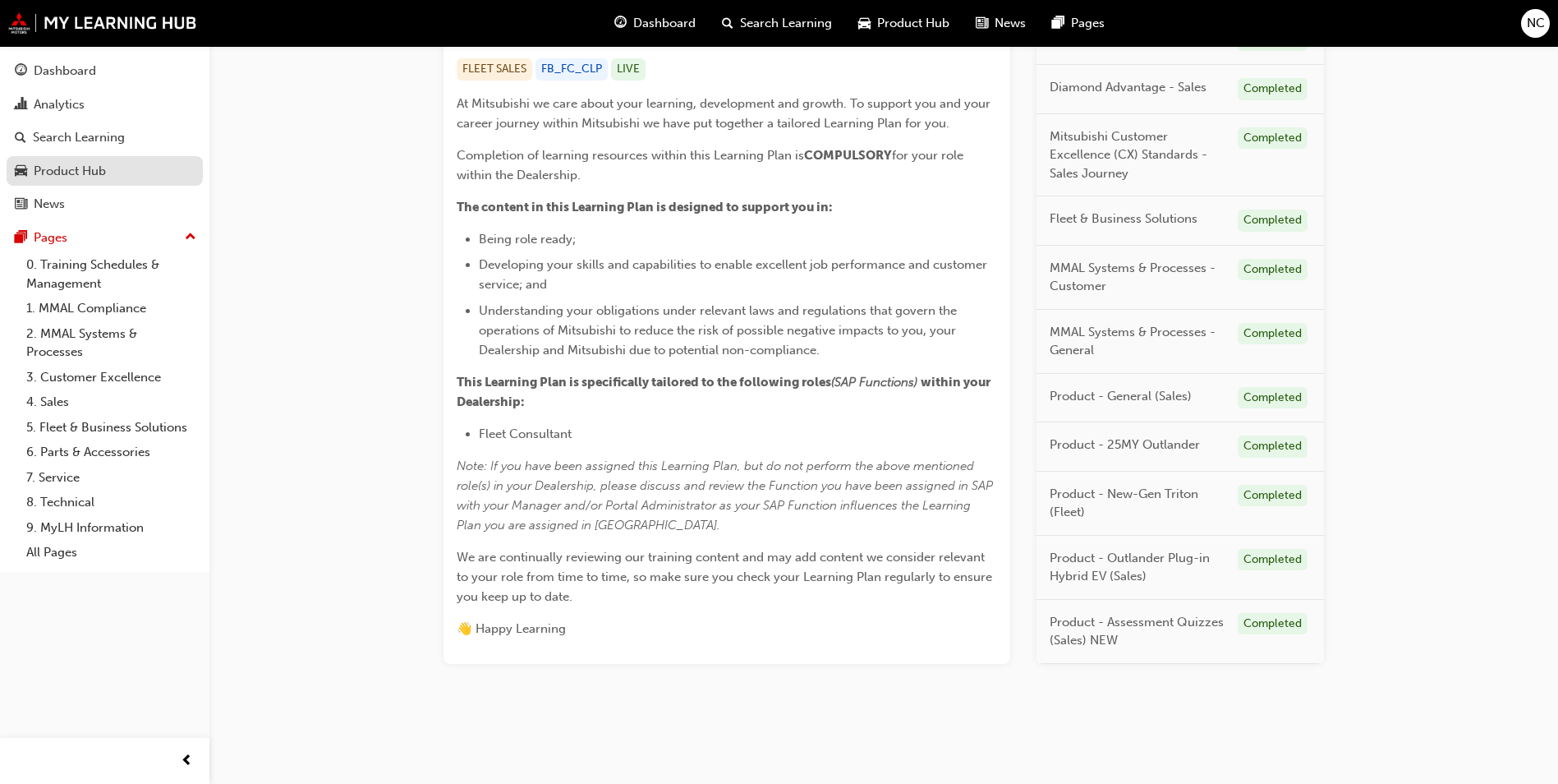
click at [68, 168] on div "Product Hub" at bounding box center [70, 171] width 73 height 19
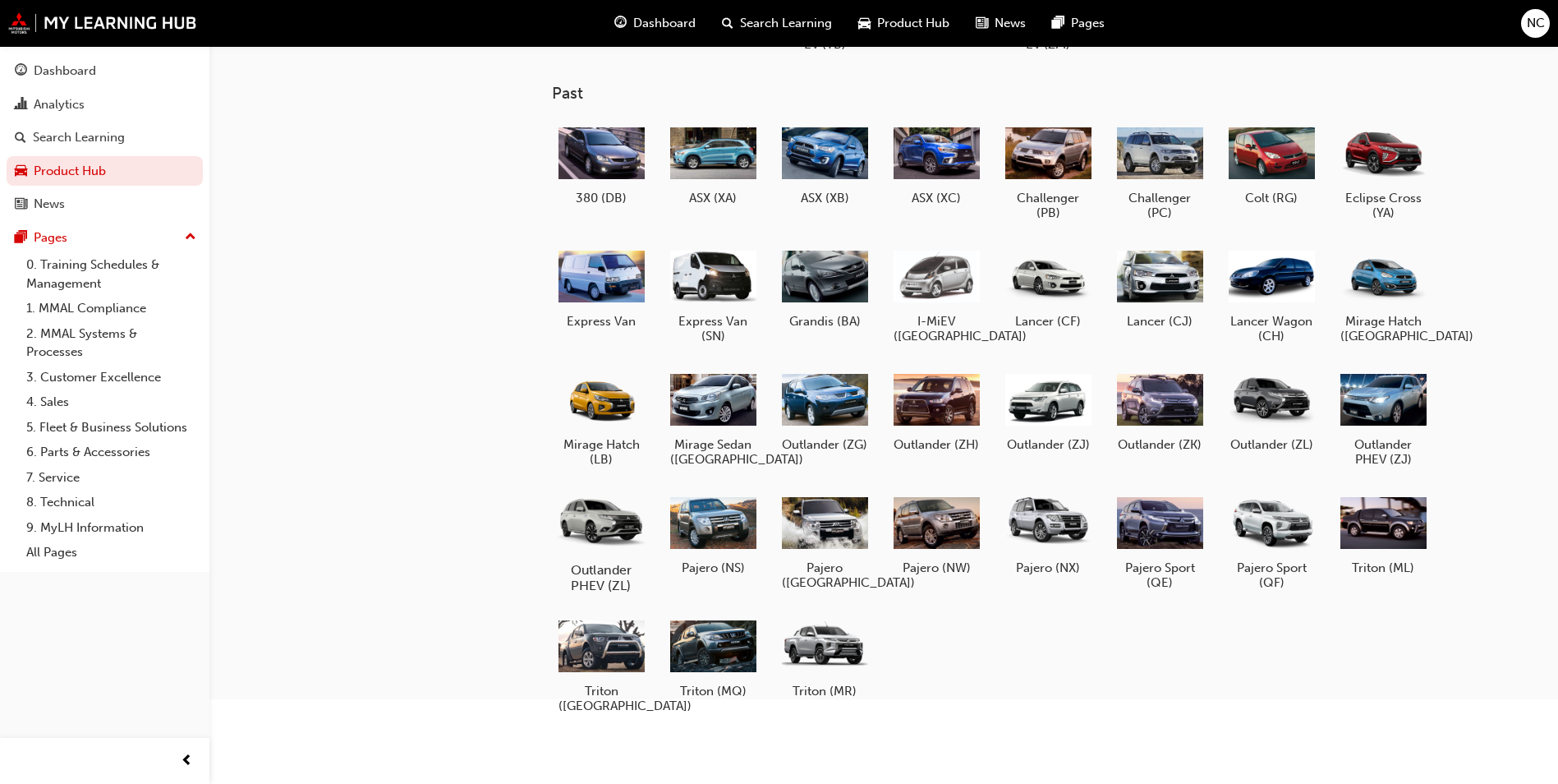
click at [596, 530] on div at bounding box center [601, 522] width 91 height 65
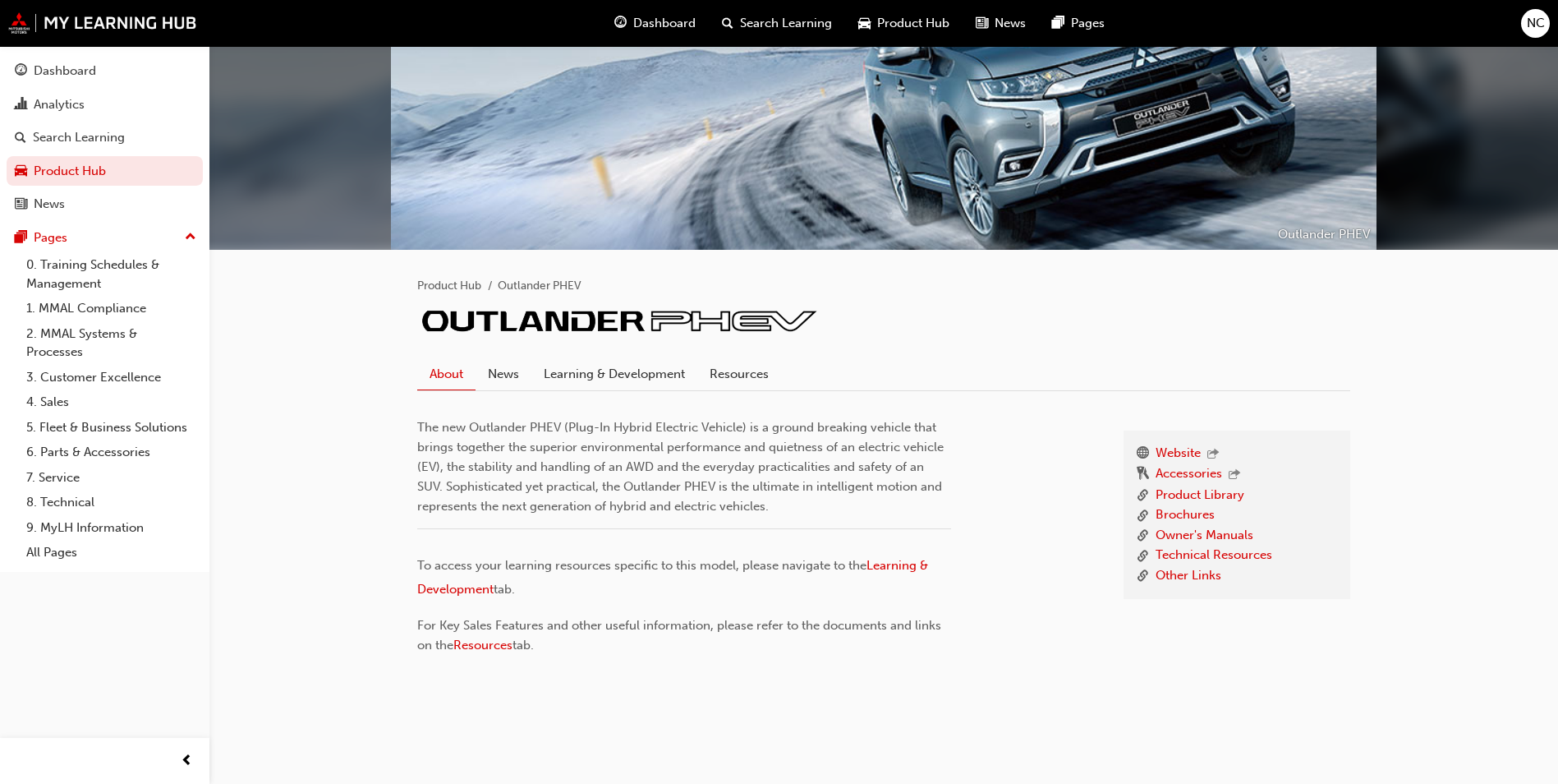
scroll to position [133, 0]
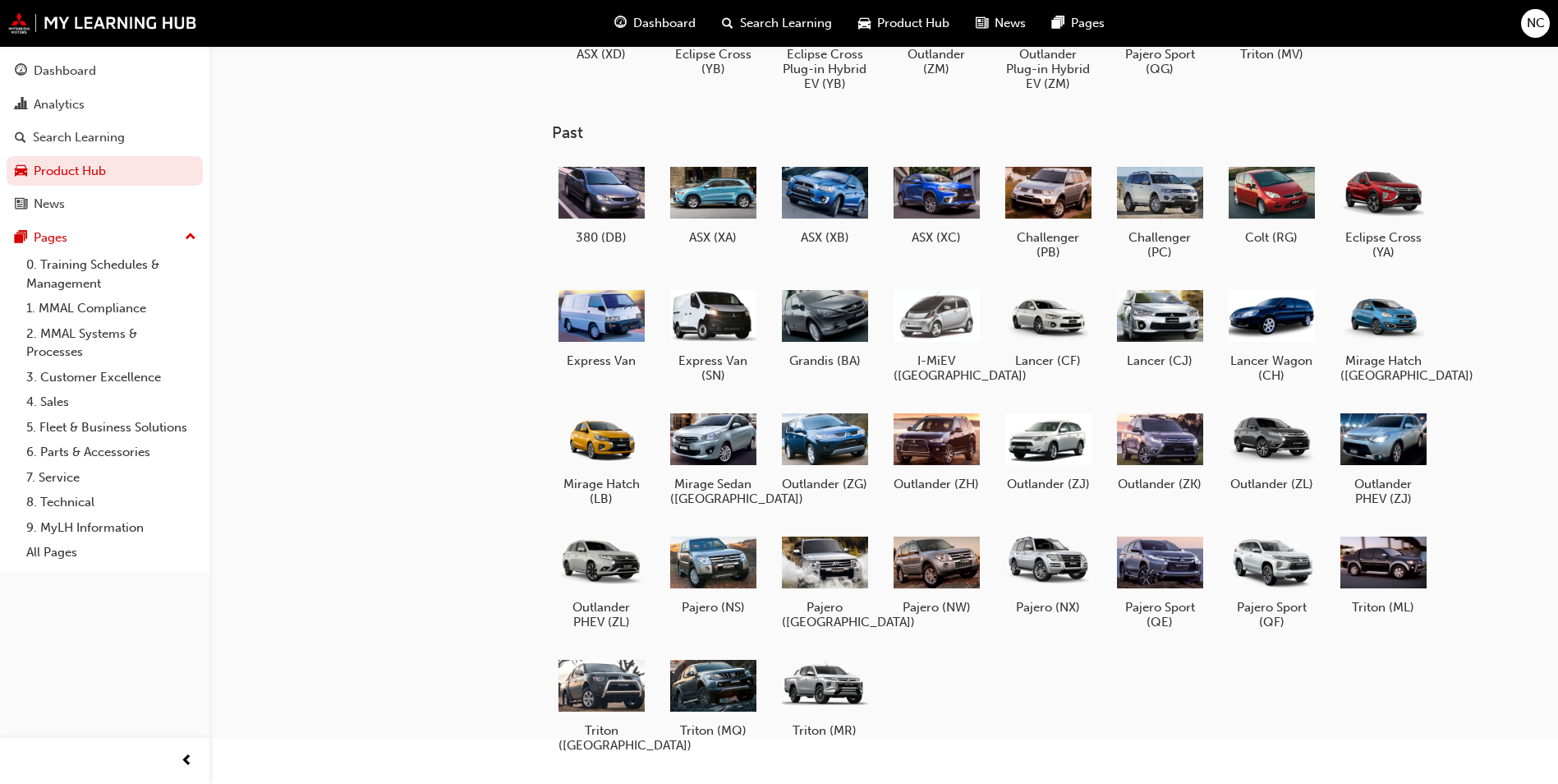
scroll to position [172, 0]
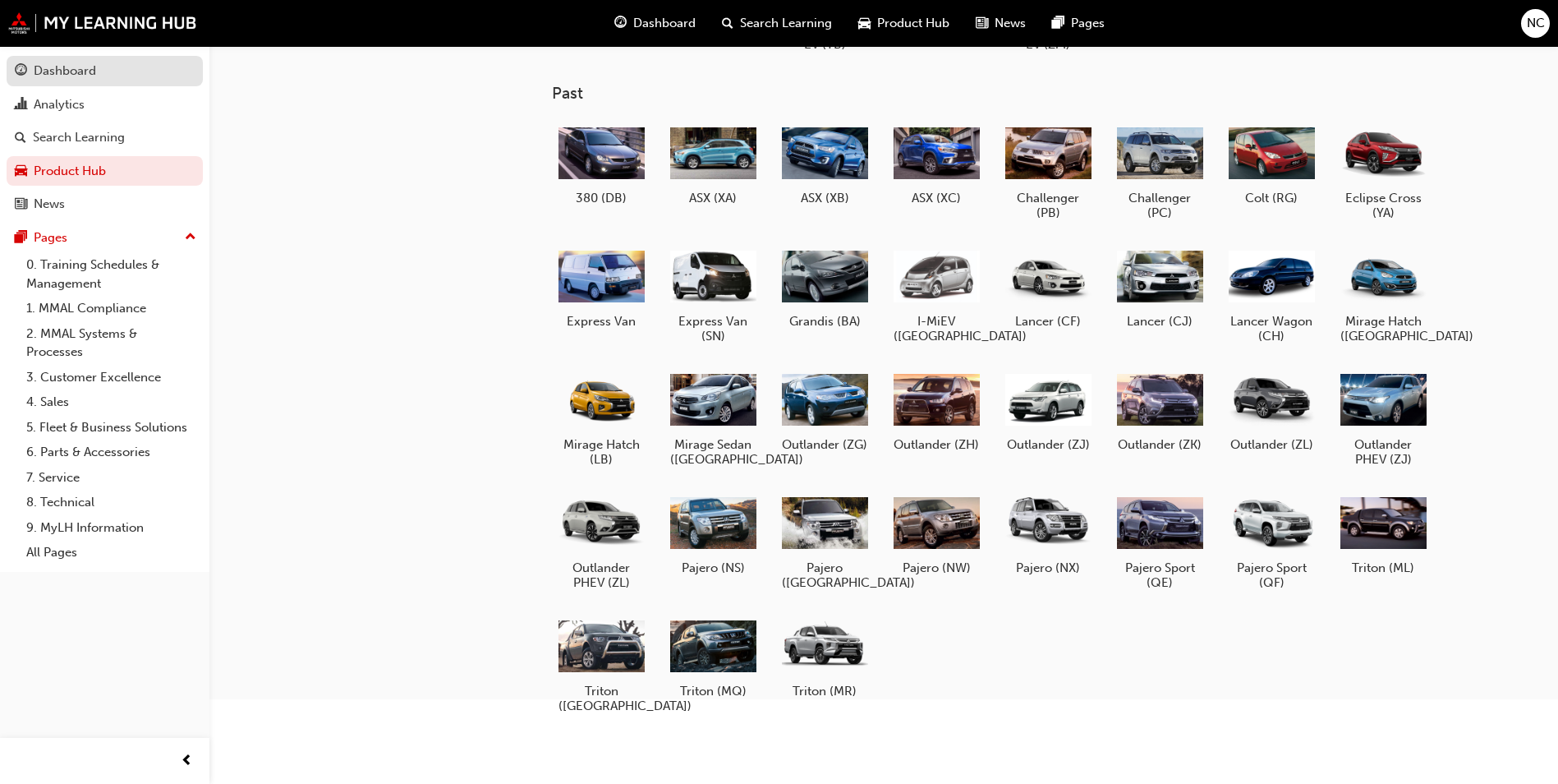
click at [42, 67] on div "Dashboard" at bounding box center [65, 71] width 63 height 19
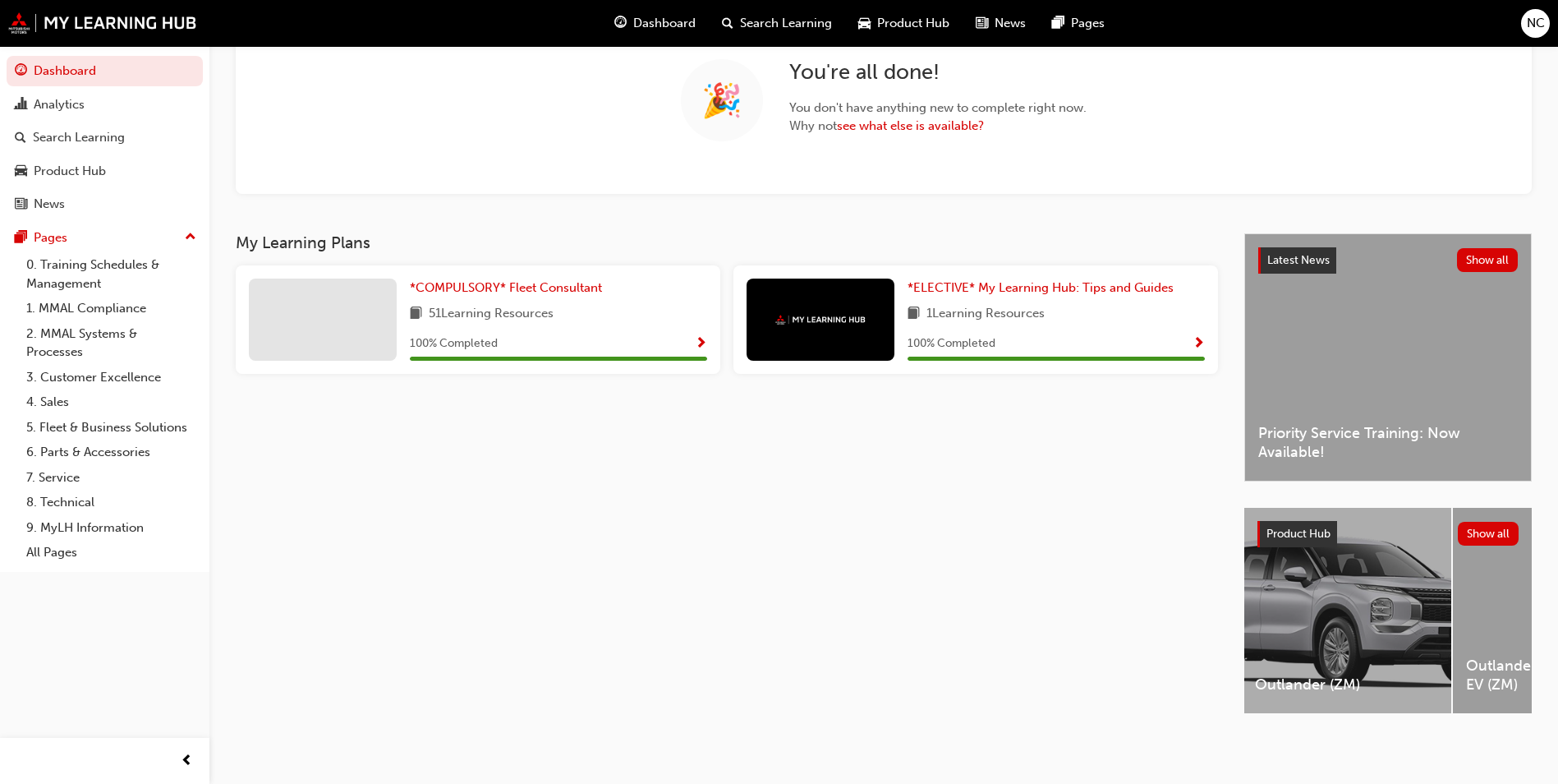
scroll to position [0, 608]
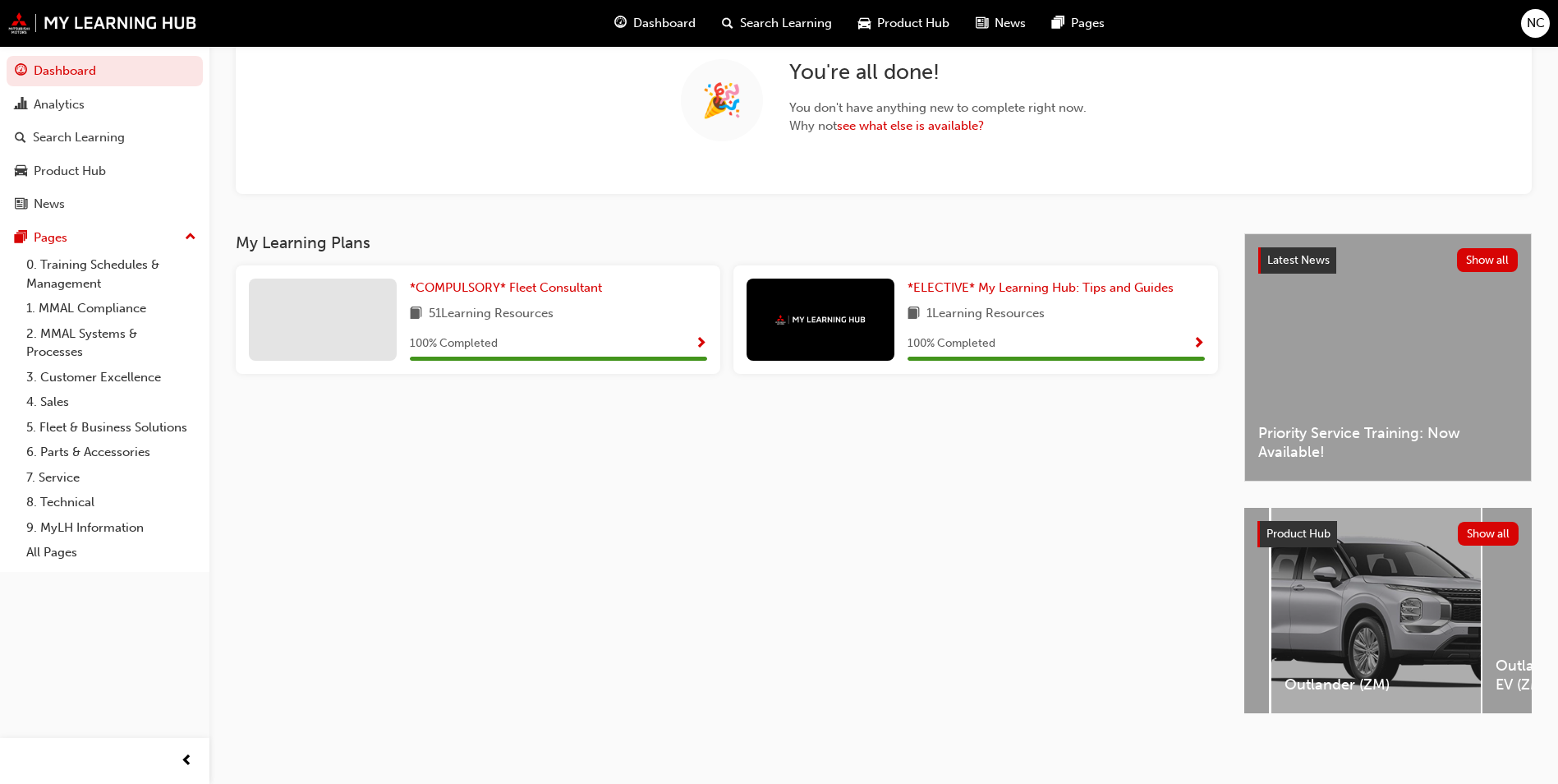
click at [1367, 640] on div "Outlander (ZM)" at bounding box center [1377, 610] width 210 height 205
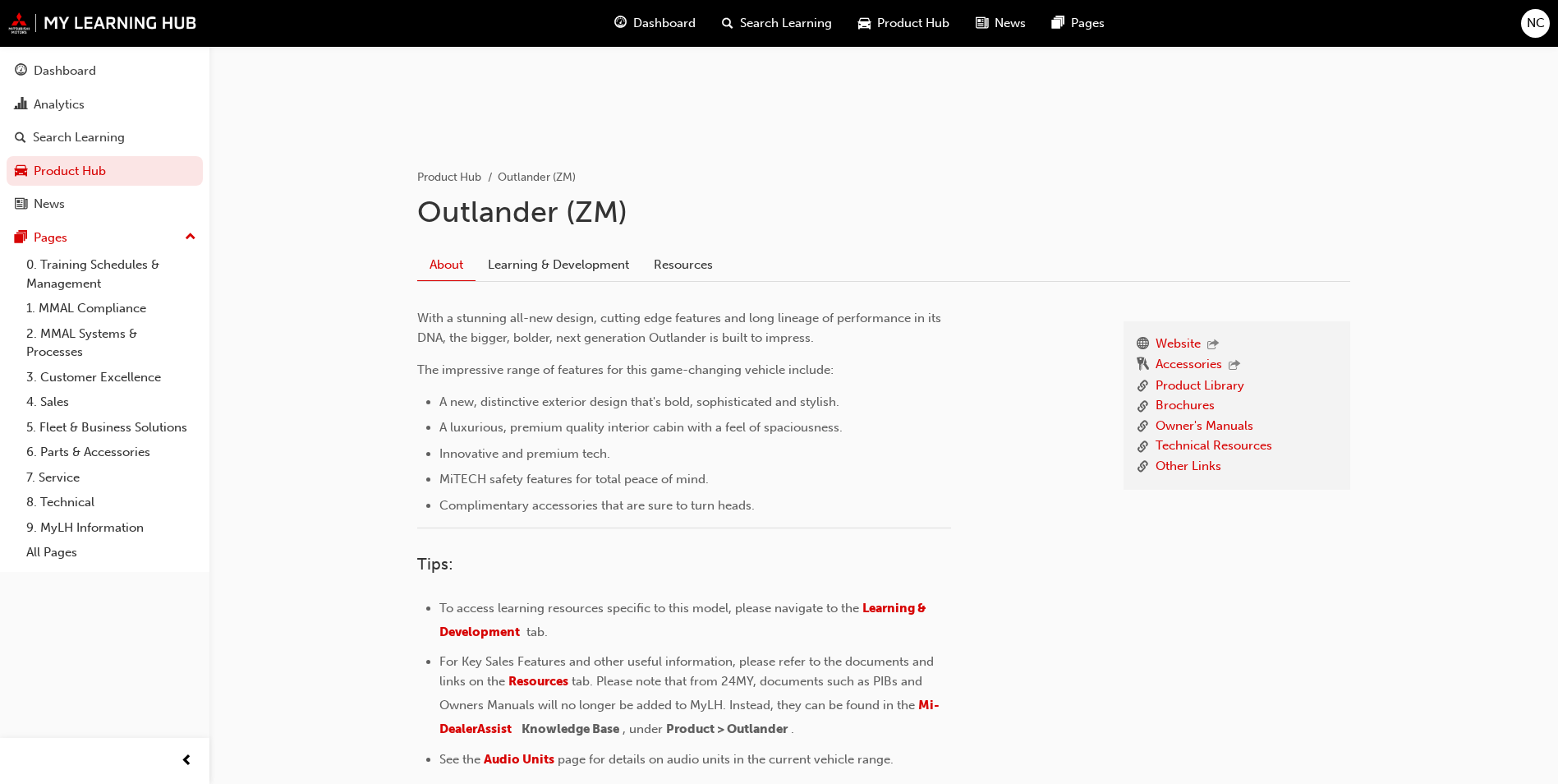
scroll to position [27, 0]
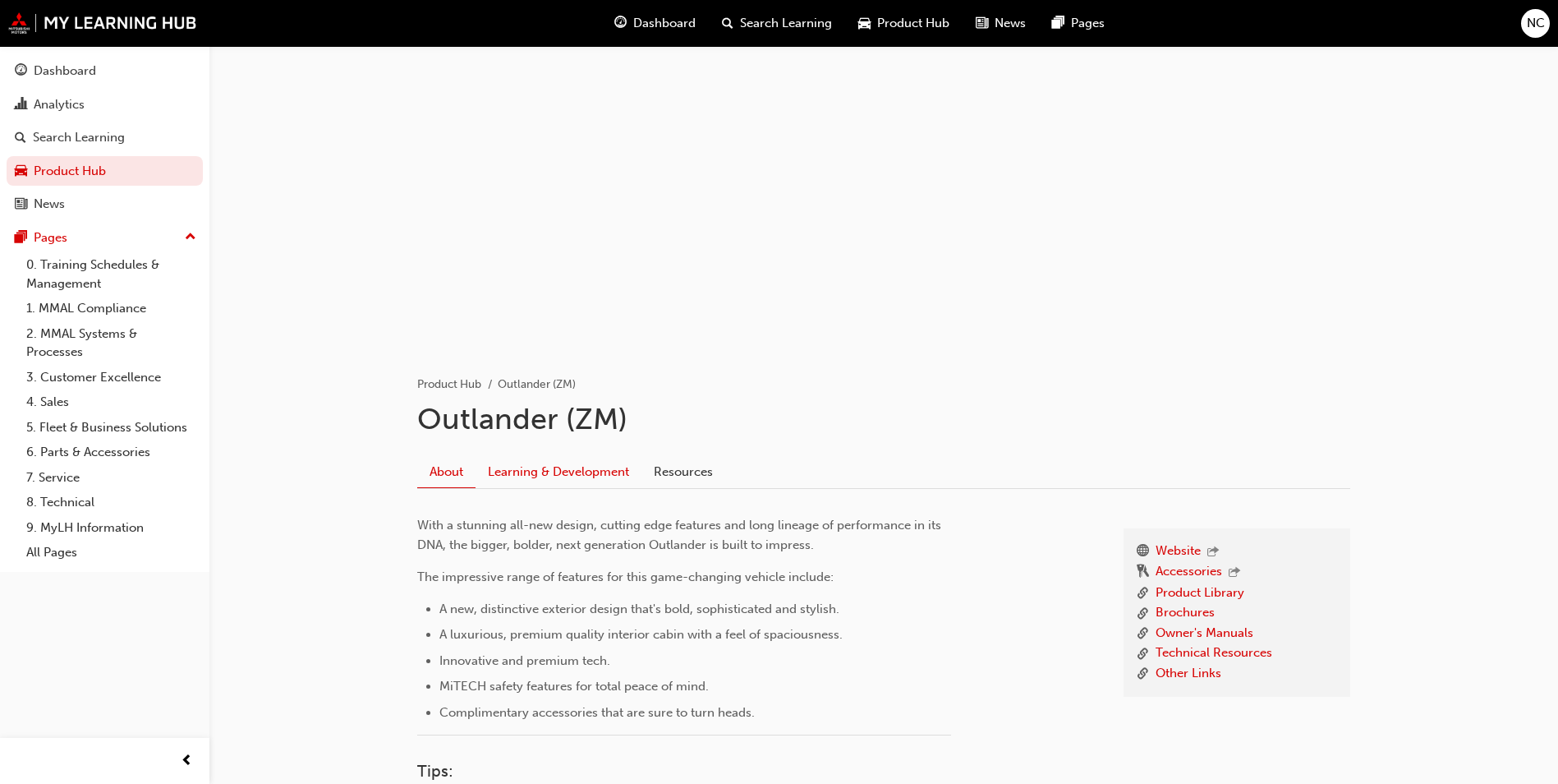
click at [532, 468] on link "Learning & Development" at bounding box center [559, 471] width 166 height 31
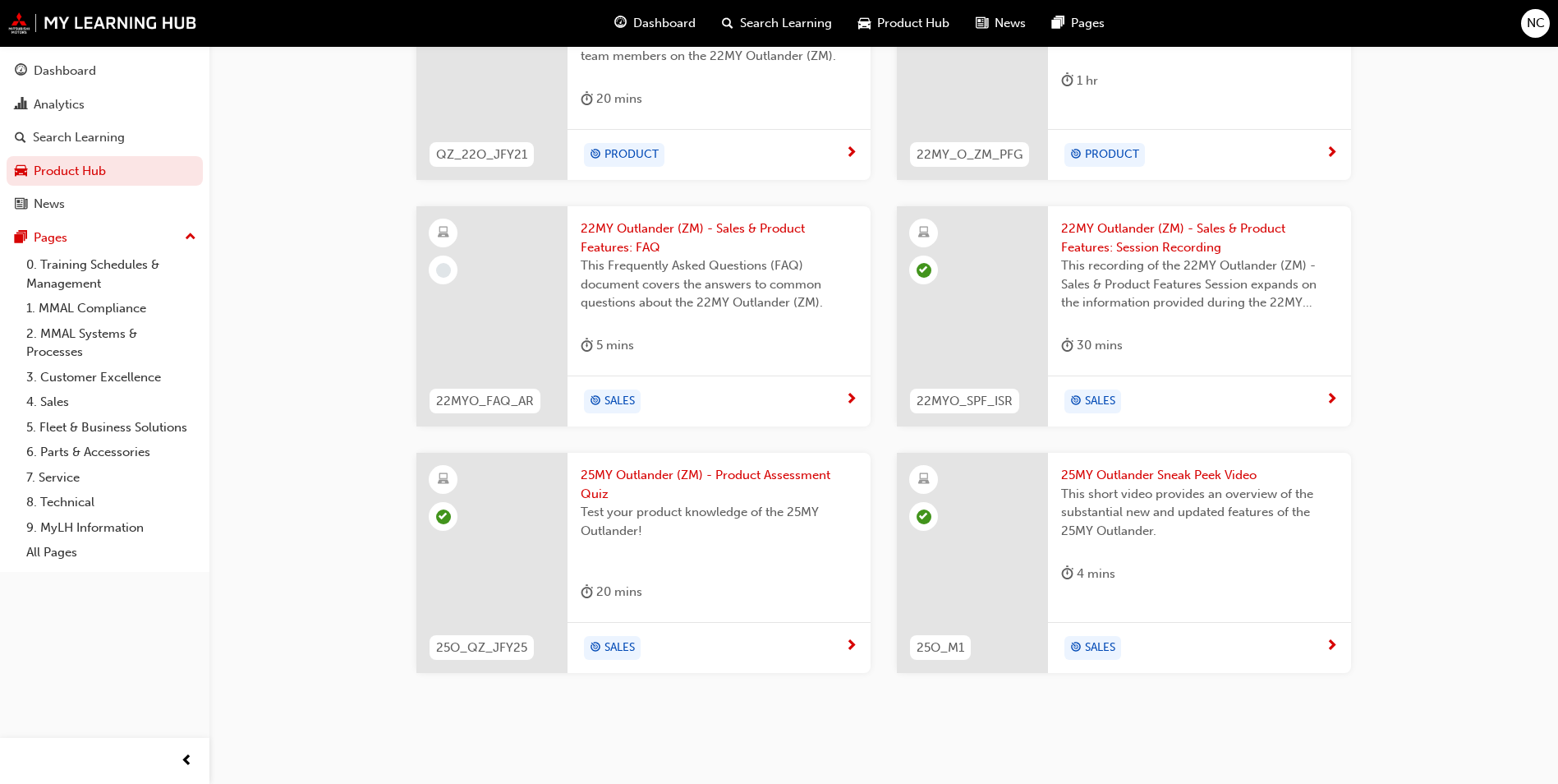
scroll to position [842, 0]
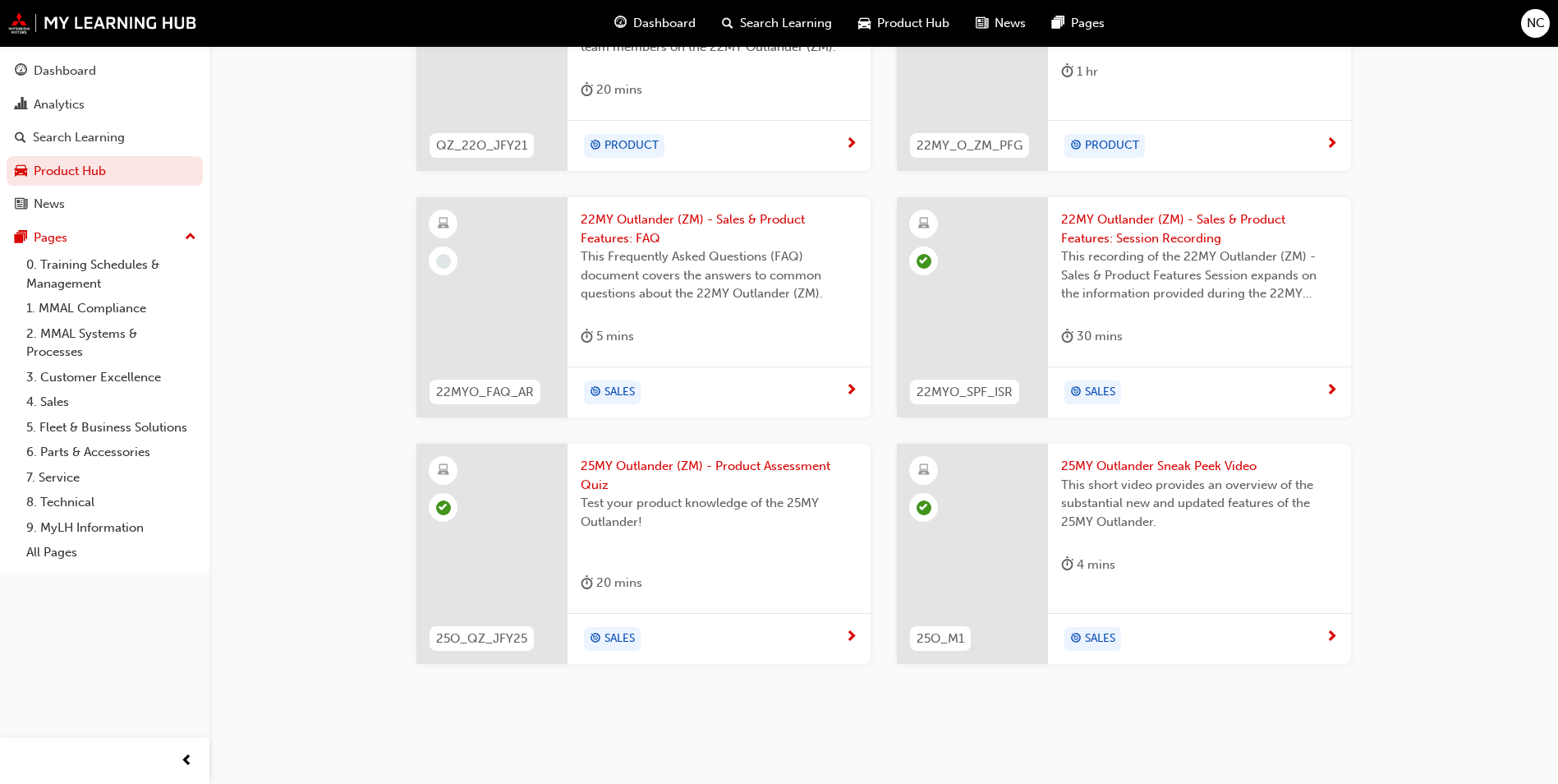
click at [628, 462] on span "25MY Outlander (ZM) - Product Assessment Quiz" at bounding box center [719, 475] width 277 height 37
